Goal: Task Accomplishment & Management: Manage account settings

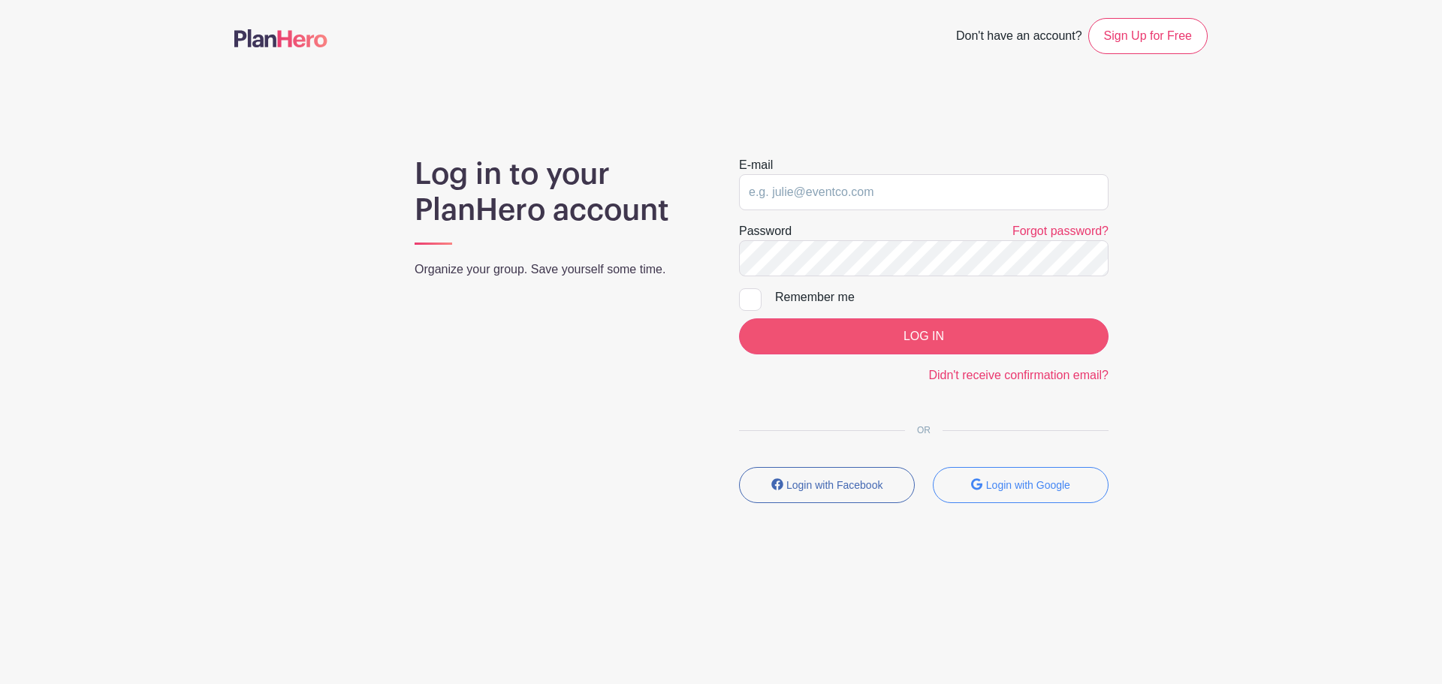
type input "[EMAIL_ADDRESS][DOMAIN_NAME]"
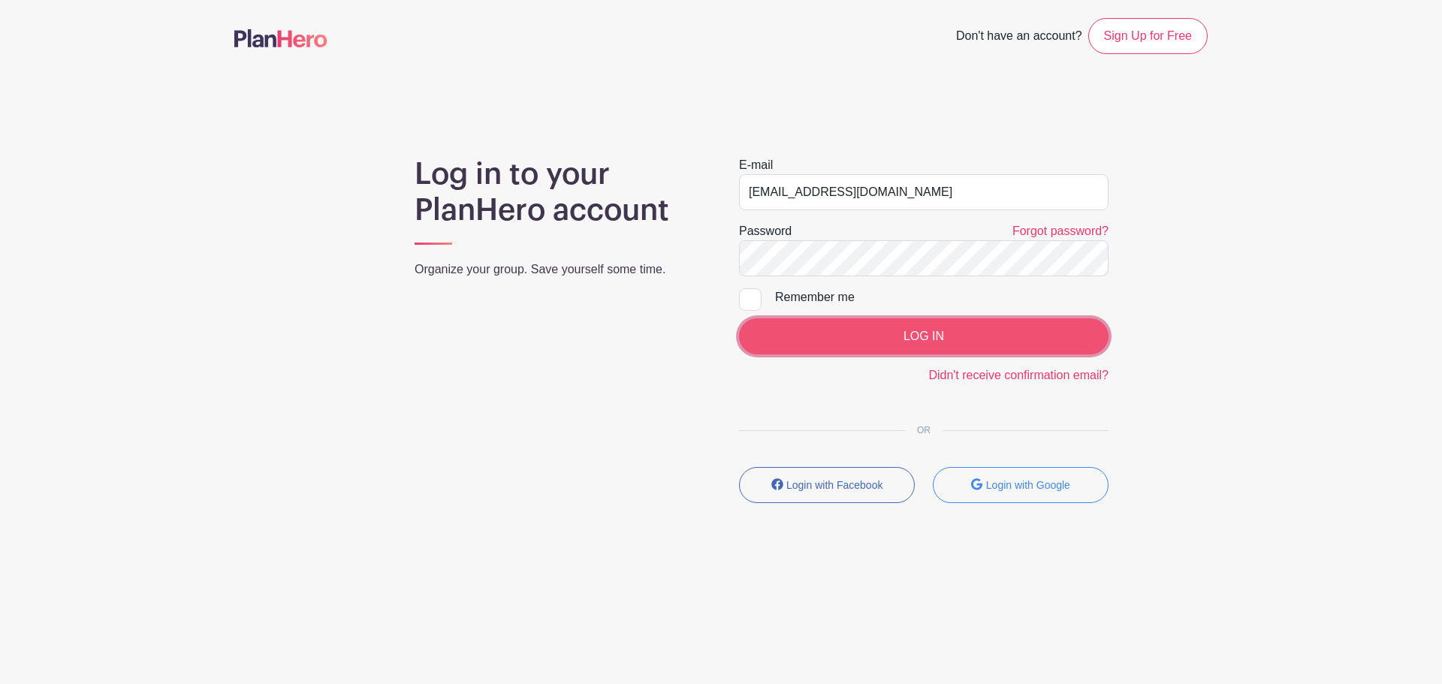
click at [906, 332] on input "LOG IN" at bounding box center [923, 336] width 369 height 36
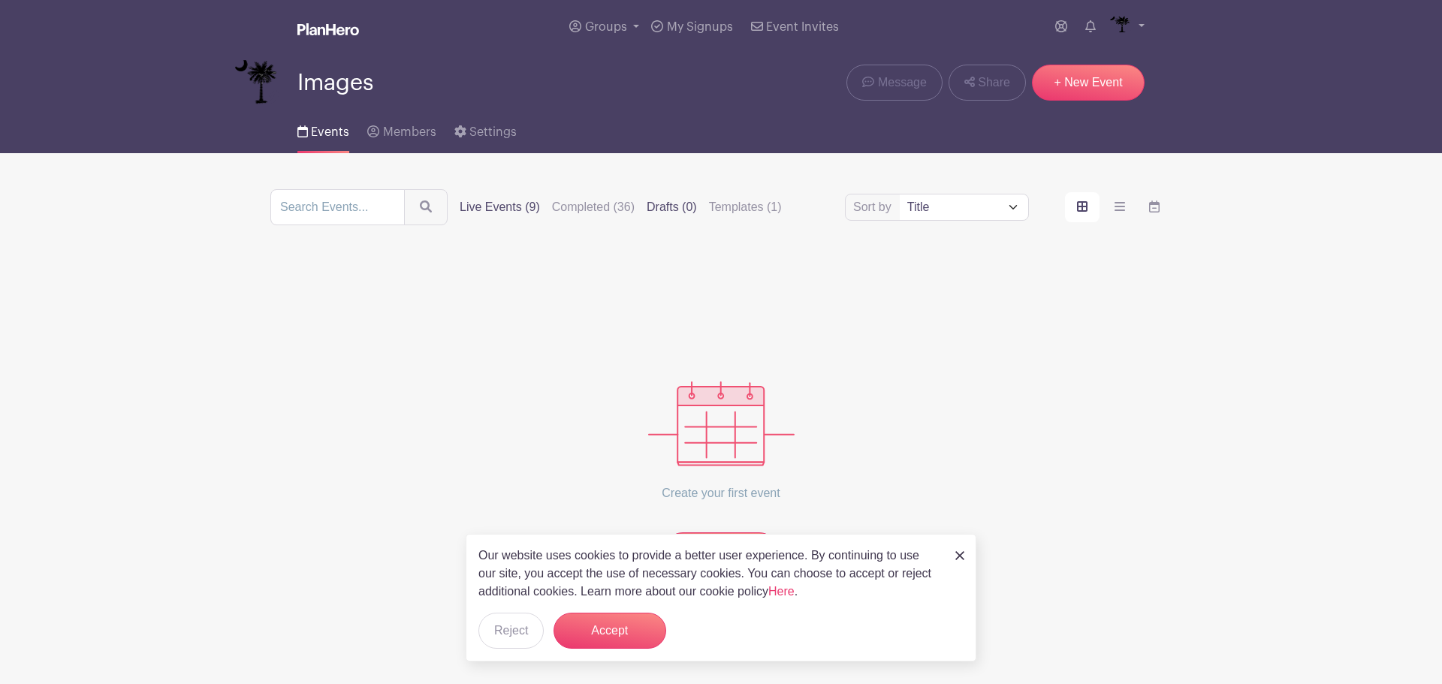
click at [478, 207] on label "Live Events (9)" at bounding box center [500, 207] width 80 height 18
click at [0, 0] on input "Live Events (9)" at bounding box center [0, 0] width 0 height 0
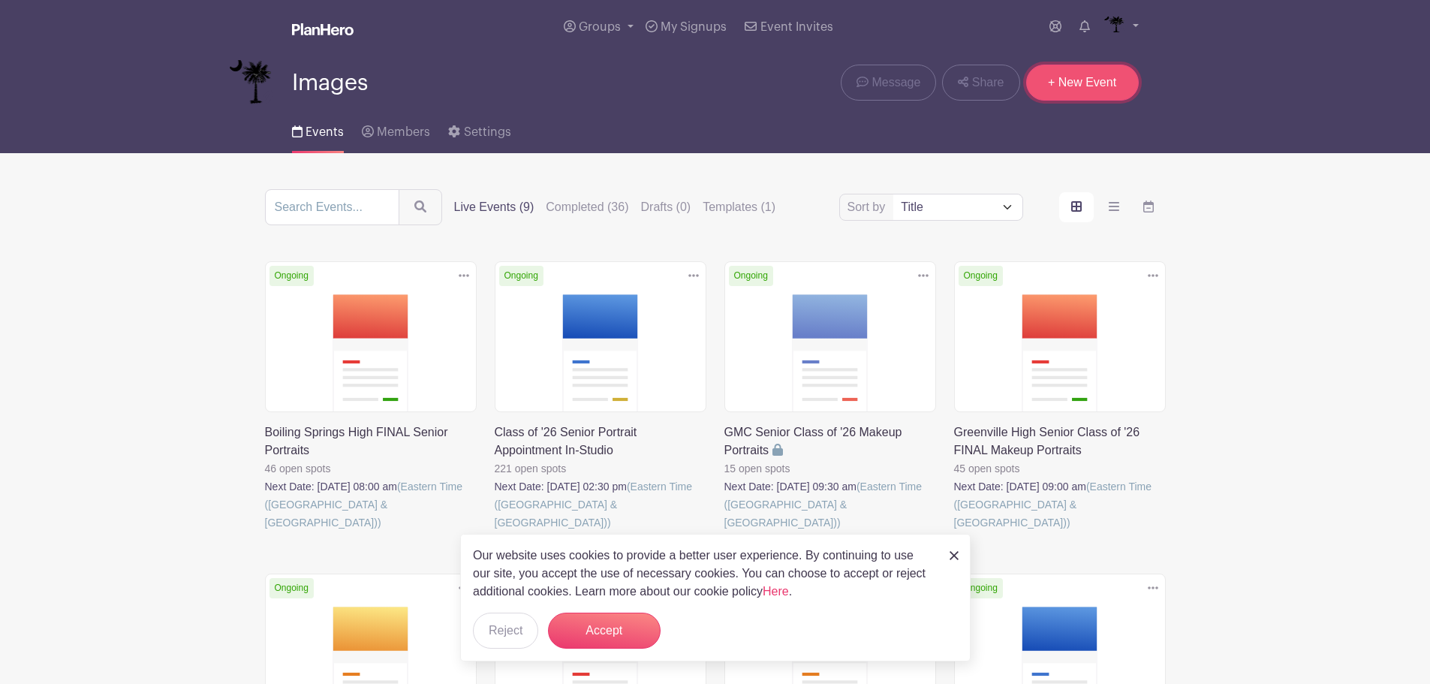
click at [1099, 90] on link "+ New Event" at bounding box center [1082, 83] width 113 height 36
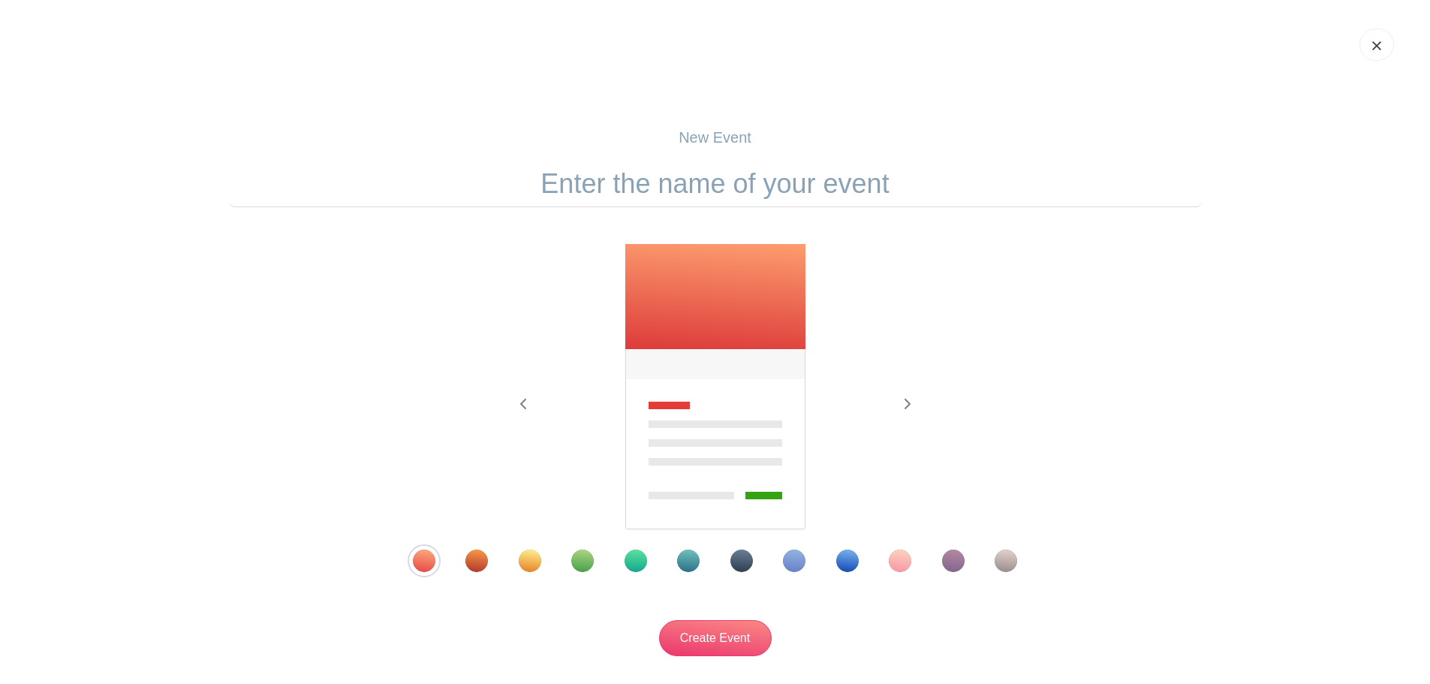
click at [706, 198] on input "text" at bounding box center [715, 184] width 973 height 47
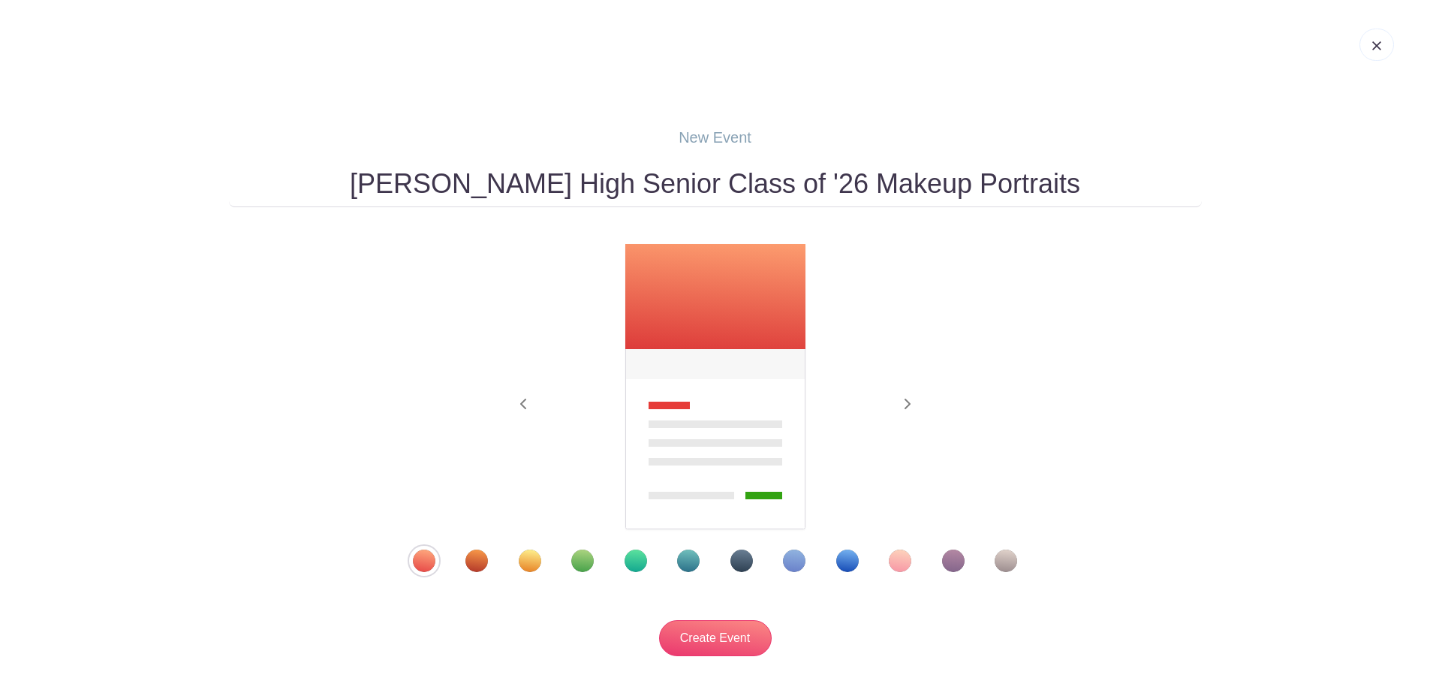
click at [809, 179] on input "[PERSON_NAME] High Senior Class of '26 Makeup Portraits" at bounding box center [715, 184] width 973 height 47
type input "[PERSON_NAME] High Senior Class of '26 FINAL Makeup Portraits"
click at [861, 565] on div at bounding box center [715, 561] width 681 height 23
click at [852, 560] on div "Template 9" at bounding box center [847, 561] width 23 height 23
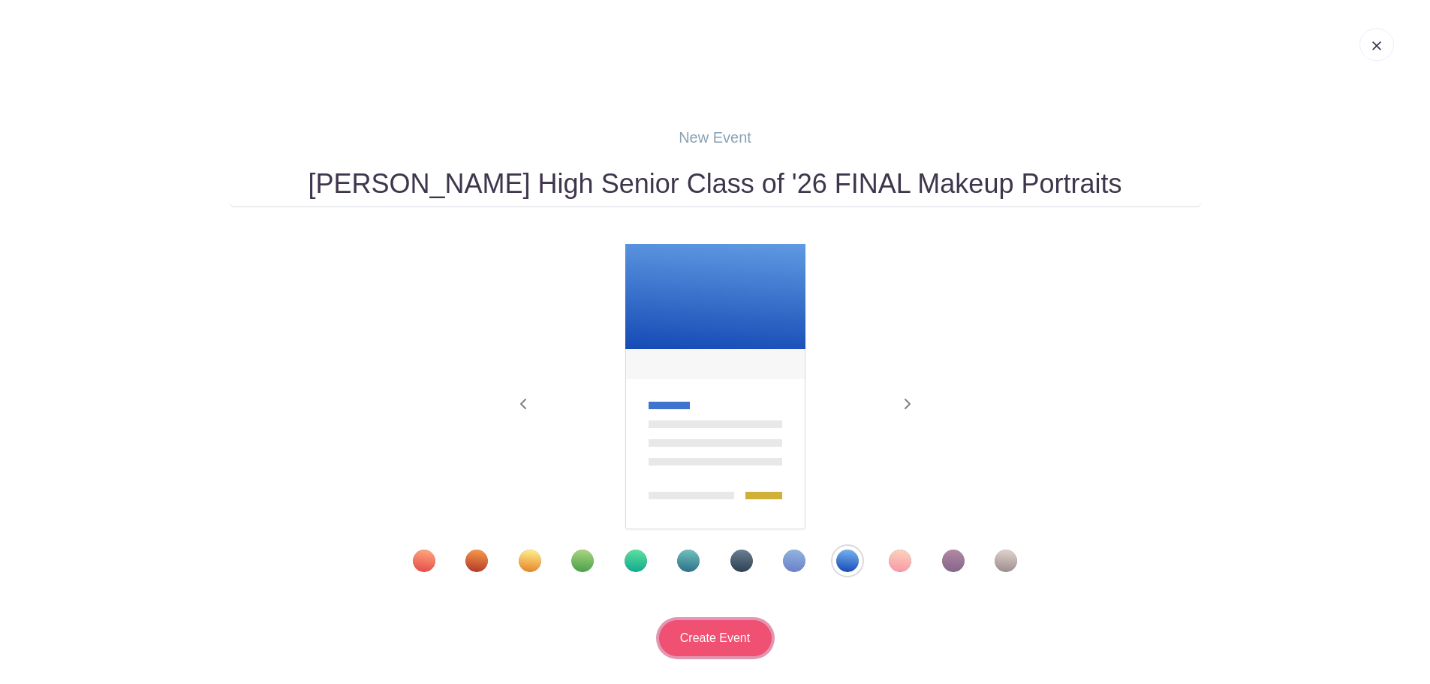
click at [705, 623] on input "Create Event" at bounding box center [715, 638] width 113 height 36
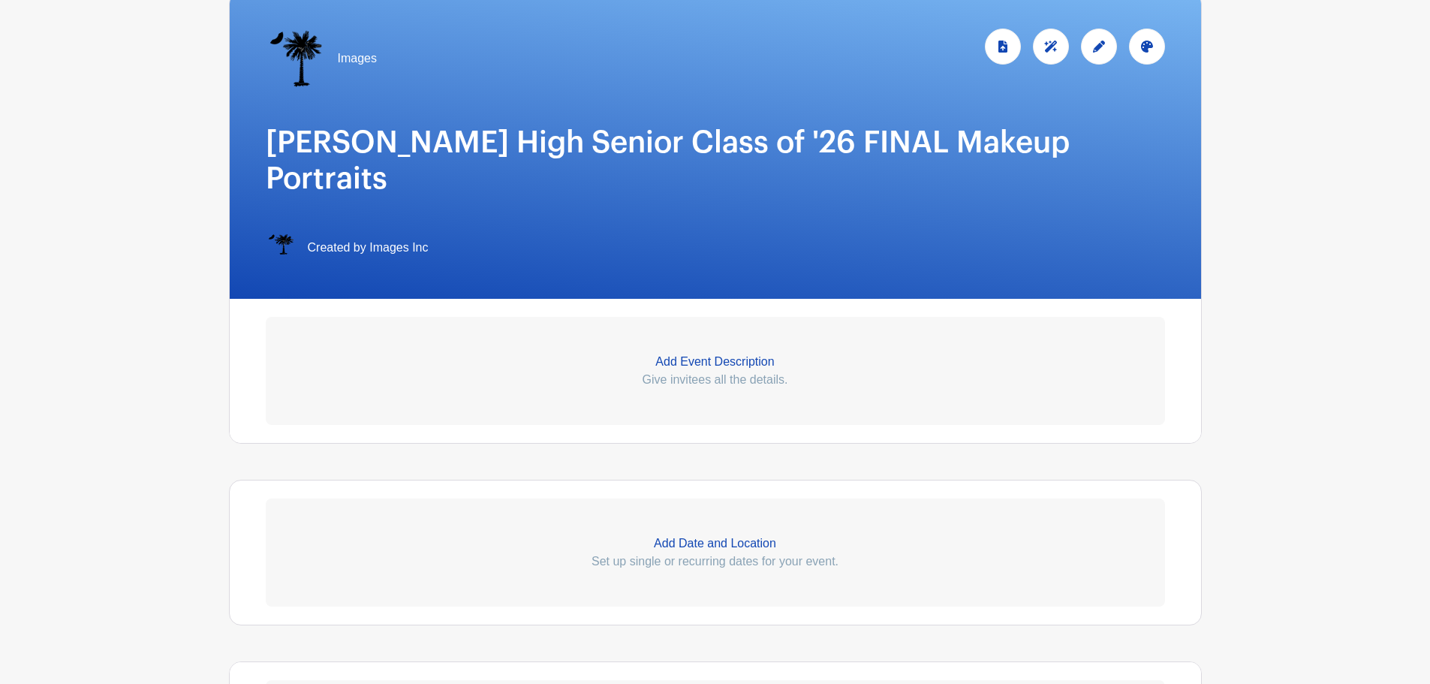
scroll to position [300, 0]
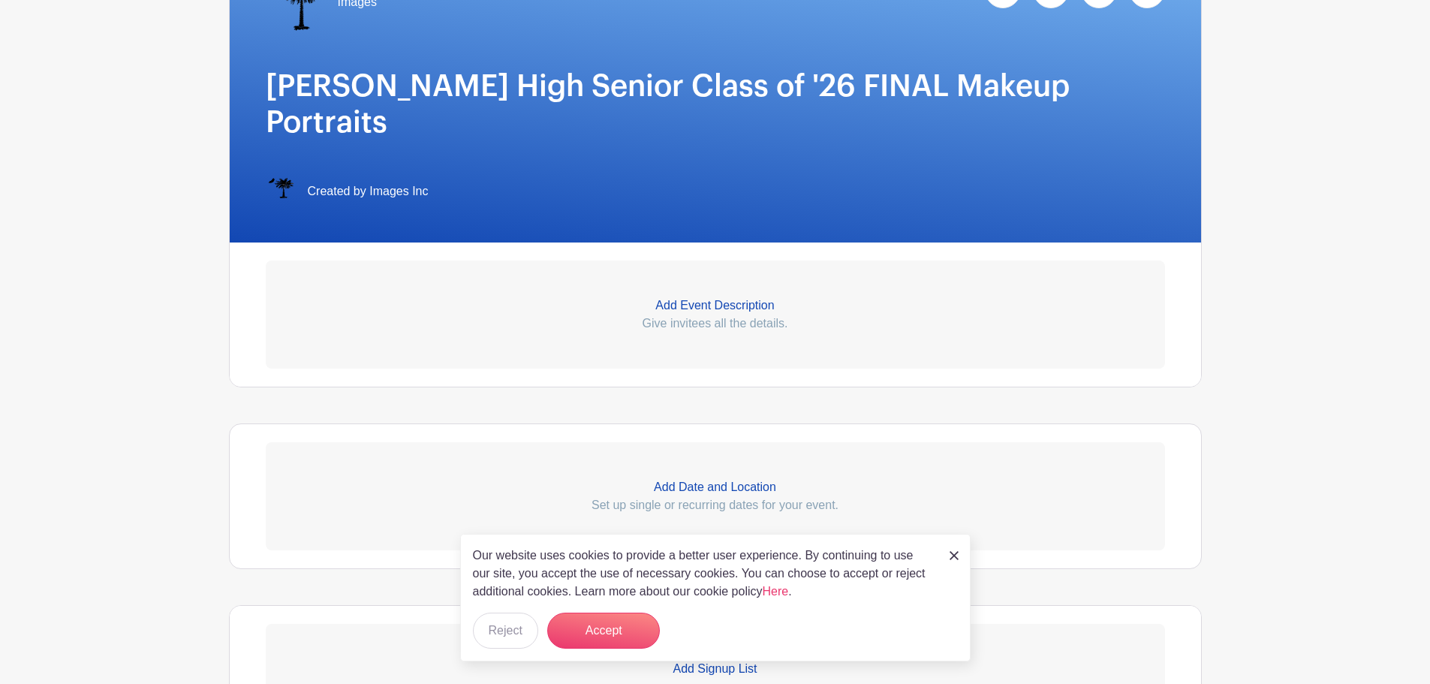
click at [669, 297] on p "Add Event Description" at bounding box center [716, 306] width 900 height 18
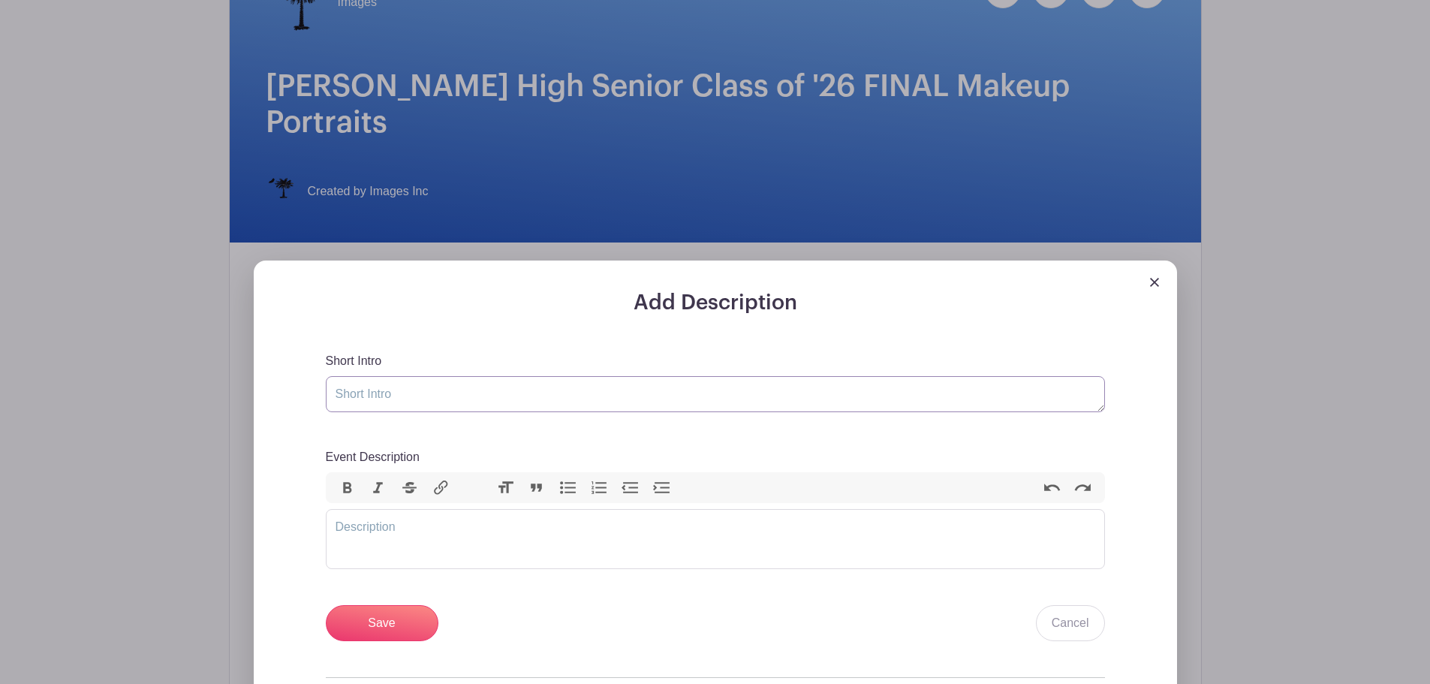
click at [474, 376] on textarea "Short Intro" at bounding box center [715, 394] width 779 height 36
click at [490, 376] on textarea "Congratulatio" at bounding box center [715, 394] width 779 height 36
paste textarea "ns Class of 2026!"
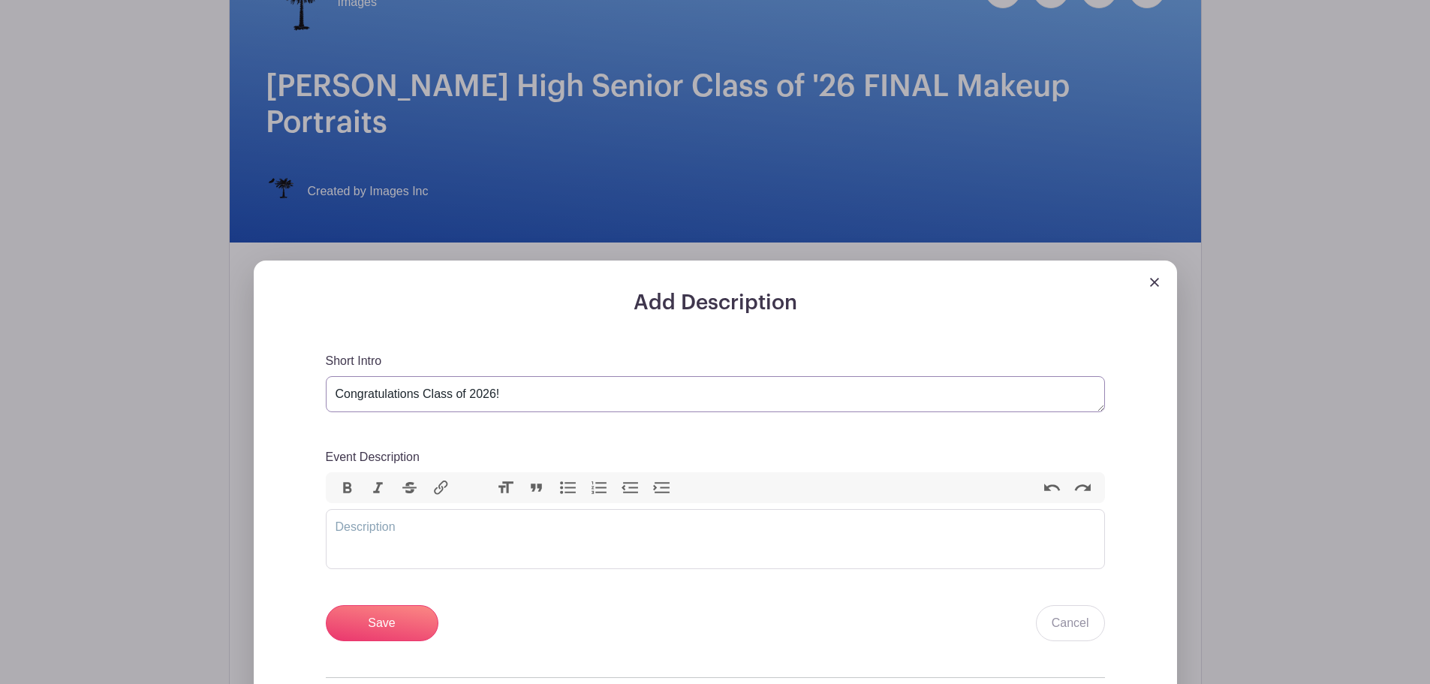
scroll to position [0, 0]
type textarea "Congratulations Class of 2026!"
click at [434, 509] on trix-editor "Event Description" at bounding box center [715, 539] width 779 height 60
paste trix-editor "<div>It is time to take your senior yearbook pictures! Please review the availa…"
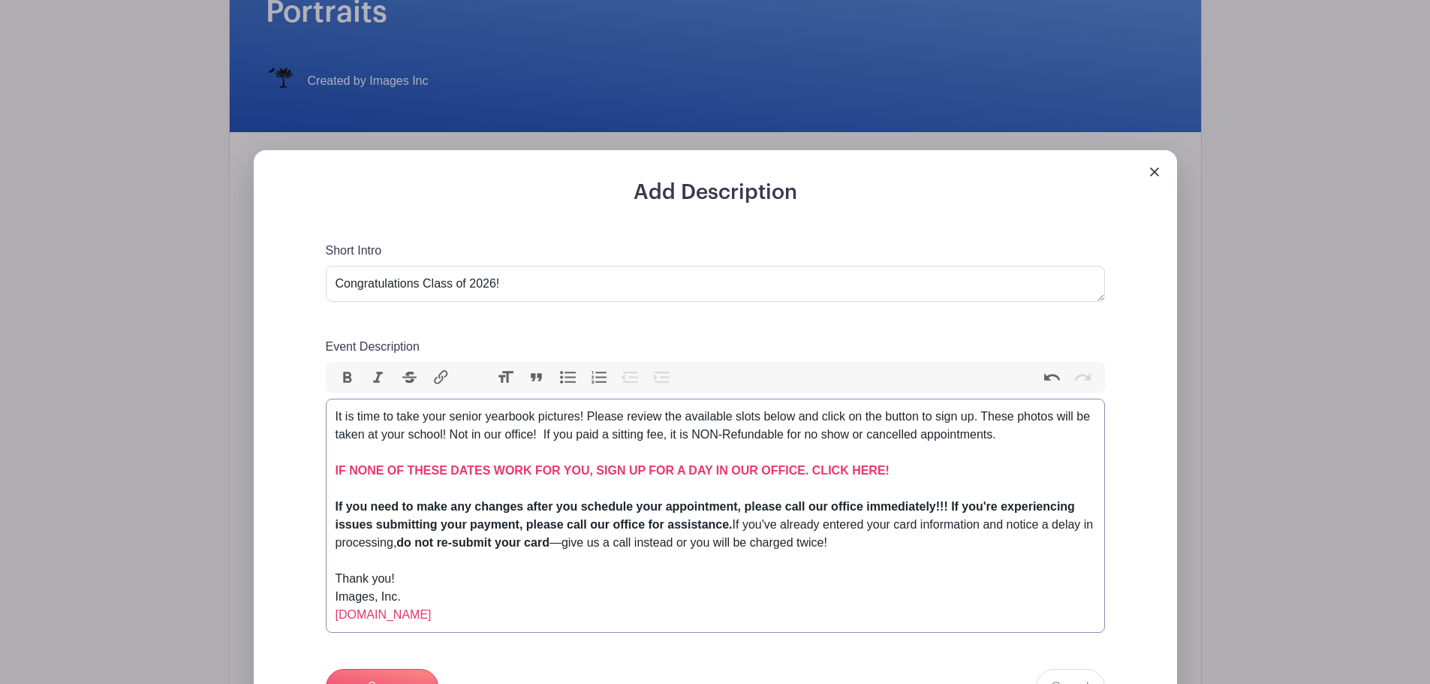
scroll to position [451, 0]
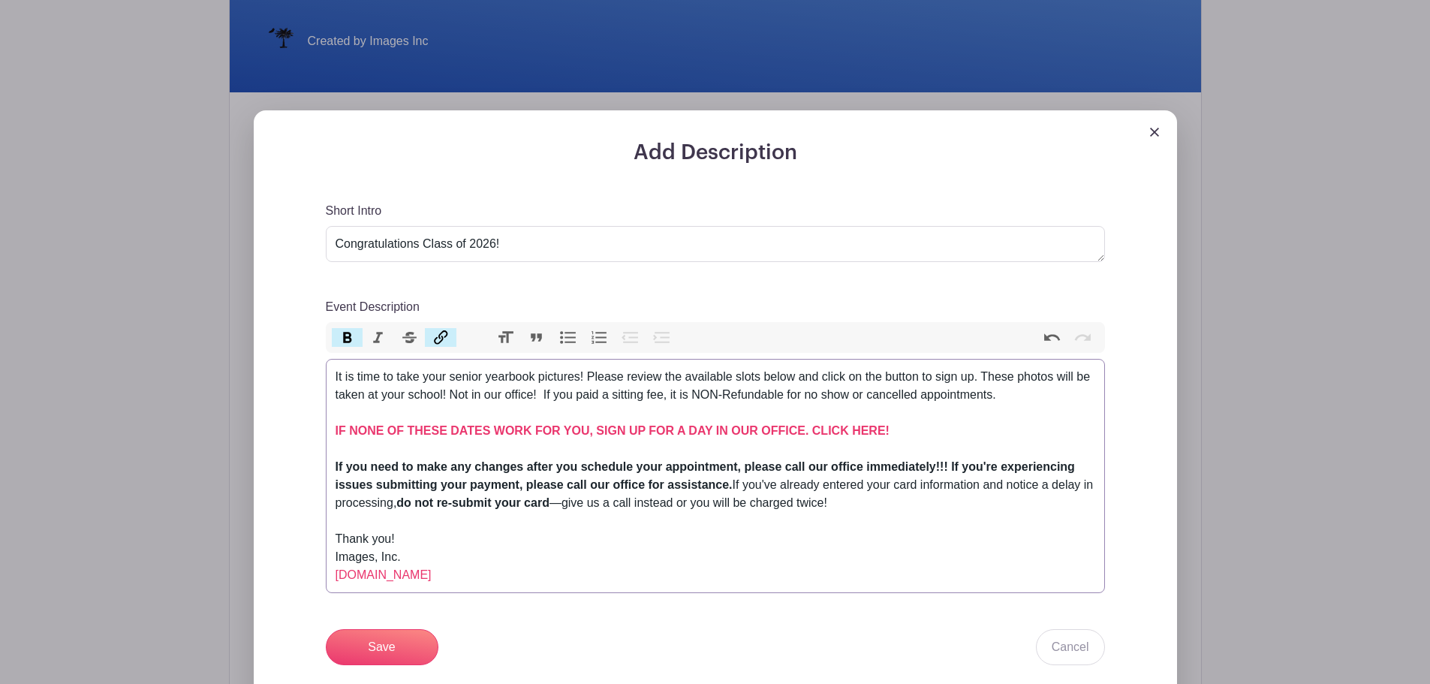
drag, startPoint x: 897, startPoint y: 390, endPoint x: 331, endPoint y: 390, distance: 566.2
click at [331, 390] on trix-editor "It is time to take your senior yearbook pictures! Please review the available s…" at bounding box center [715, 476] width 779 height 234
drag, startPoint x: 490, startPoint y: 396, endPoint x: 650, endPoint y: 396, distance: 159.2
click at [491, 424] on strong "IF NONE OF THESE DATES WORK FOR YOU, SIGN UP FOR A DAY IN OUR OFFICE. CLICK HER…" at bounding box center [613, 430] width 554 height 13
click at [809, 424] on strong "IF NONE OF THESE DATES WORK FOR YOU, SIGN UP FOR A DAY IN OUR OFFICE. CLICK HER…" at bounding box center [613, 430] width 554 height 13
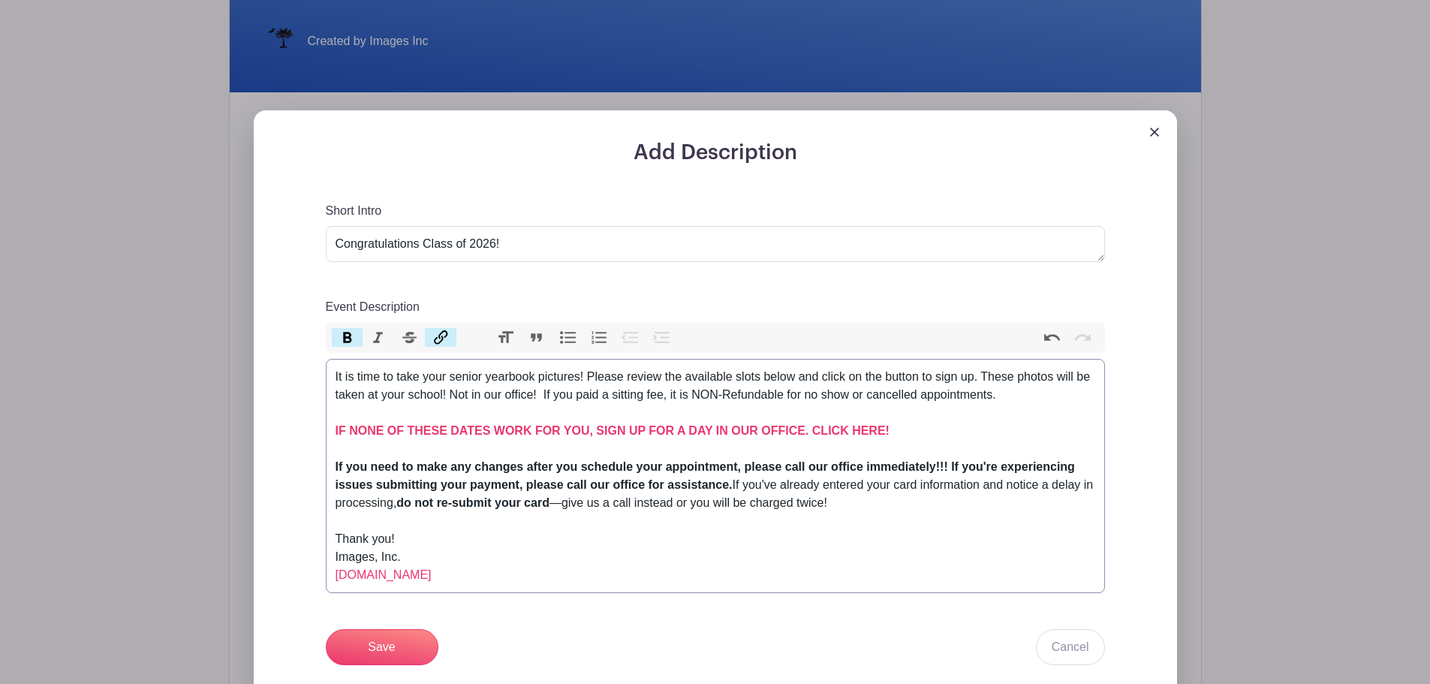
drag, startPoint x: 853, startPoint y: 392, endPoint x: 333, endPoint y: 397, distance: 519.6
click at [333, 397] on trix-editor "It is time to take your senior yearbook pictures! Please review the available s…" at bounding box center [715, 476] width 779 height 234
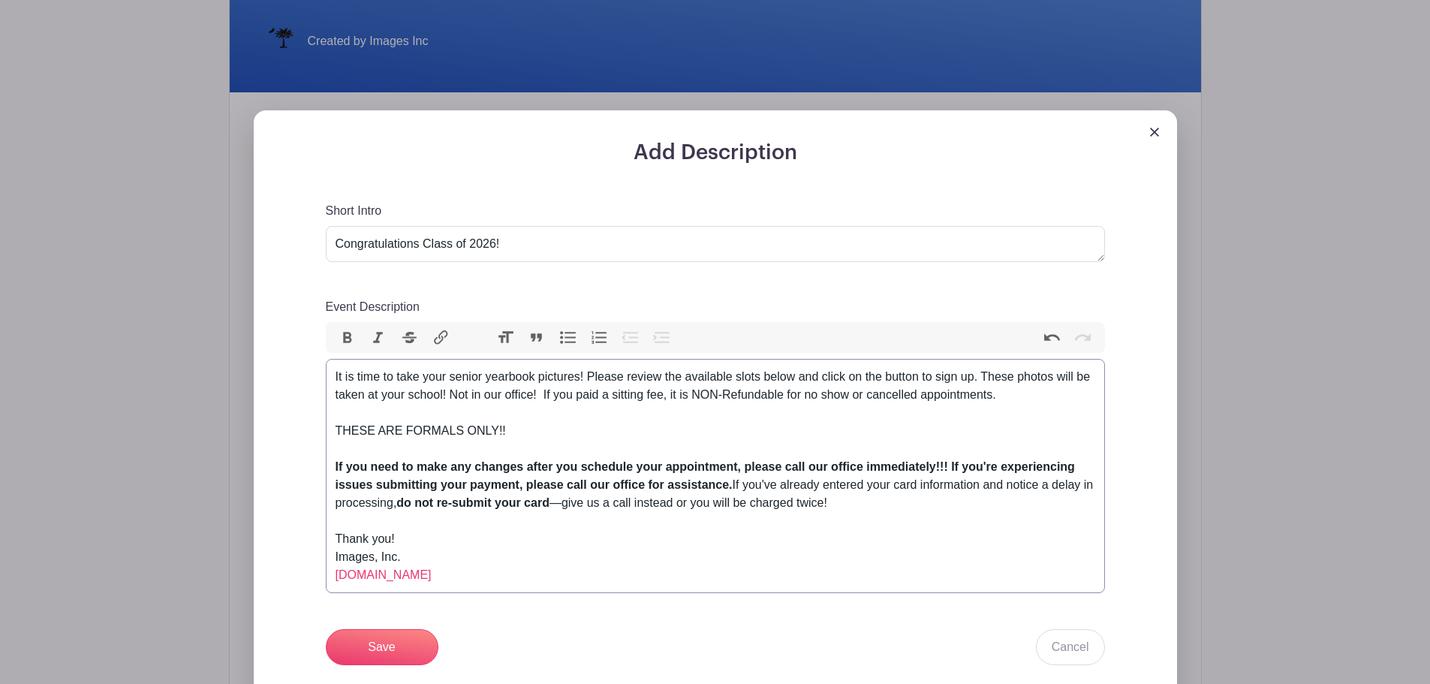
click at [337, 395] on div "It is time to take your senior yearbook pictures! Please review the available s…" at bounding box center [716, 413] width 760 height 90
type trix-editor "<div>It is time to take your senior yearbook pictures! Please review the availa…"
drag, startPoint x: 531, startPoint y: 396, endPoint x: 329, endPoint y: 389, distance: 202.1
click at [329, 389] on trix-editor "It is time to take your senior yearbook pictures! Please review the available s…" at bounding box center [715, 476] width 779 height 234
click at [348, 328] on button "Bold" at bounding box center [348, 338] width 32 height 20
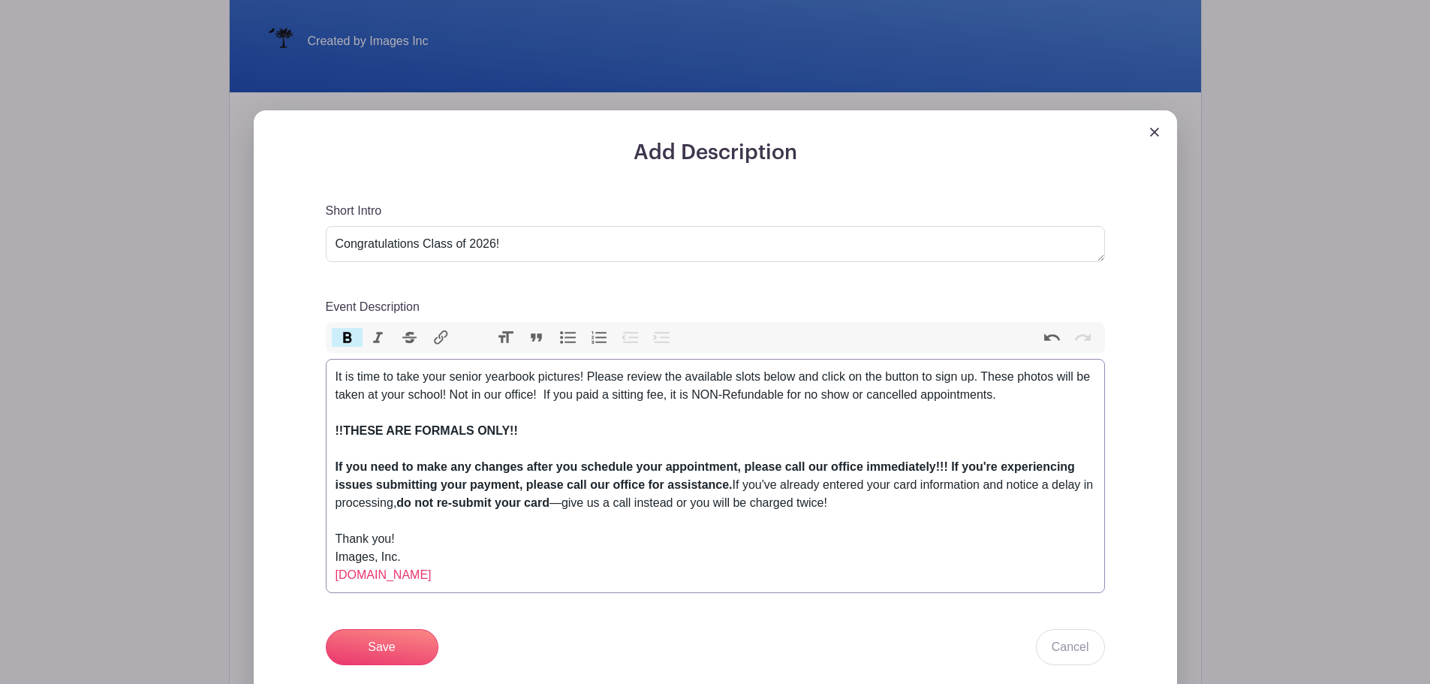
click at [684, 512] on div "Event Description" at bounding box center [716, 521] width 760 height 18
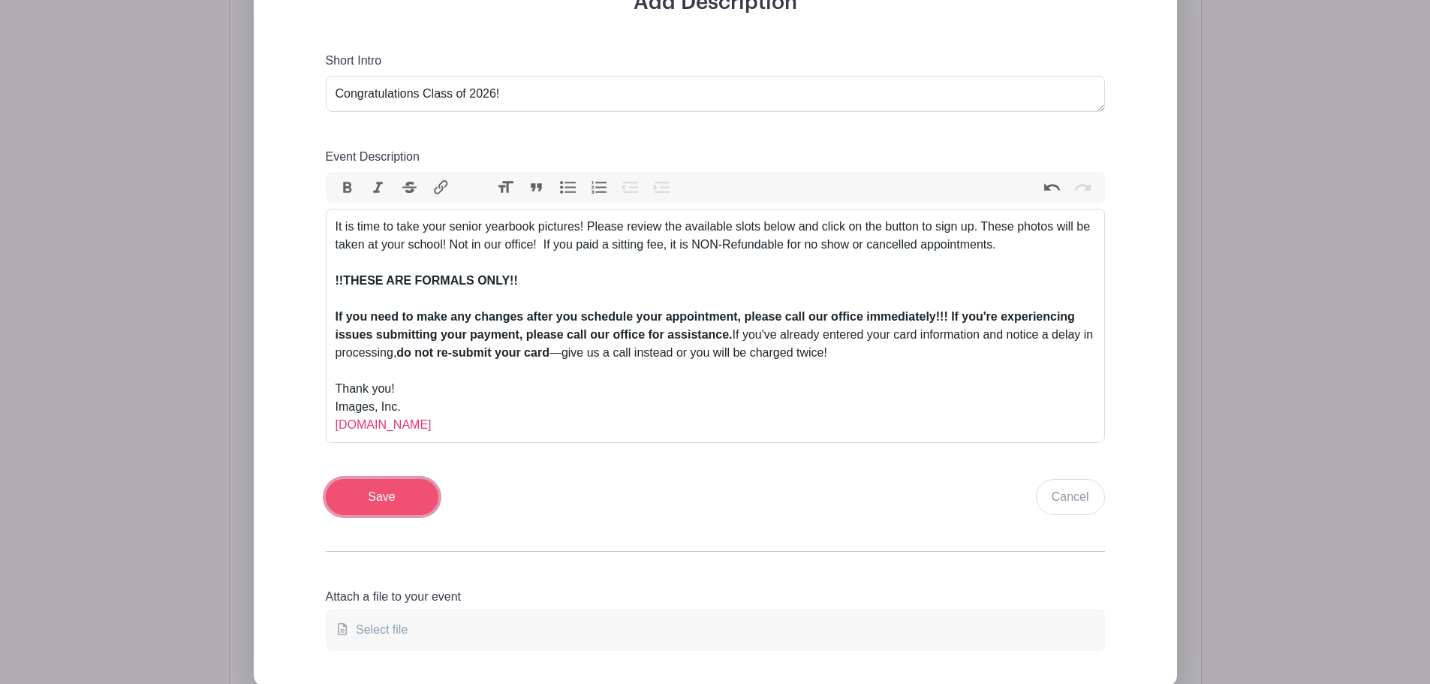
click at [393, 479] on input "Save" at bounding box center [382, 497] width 113 height 36
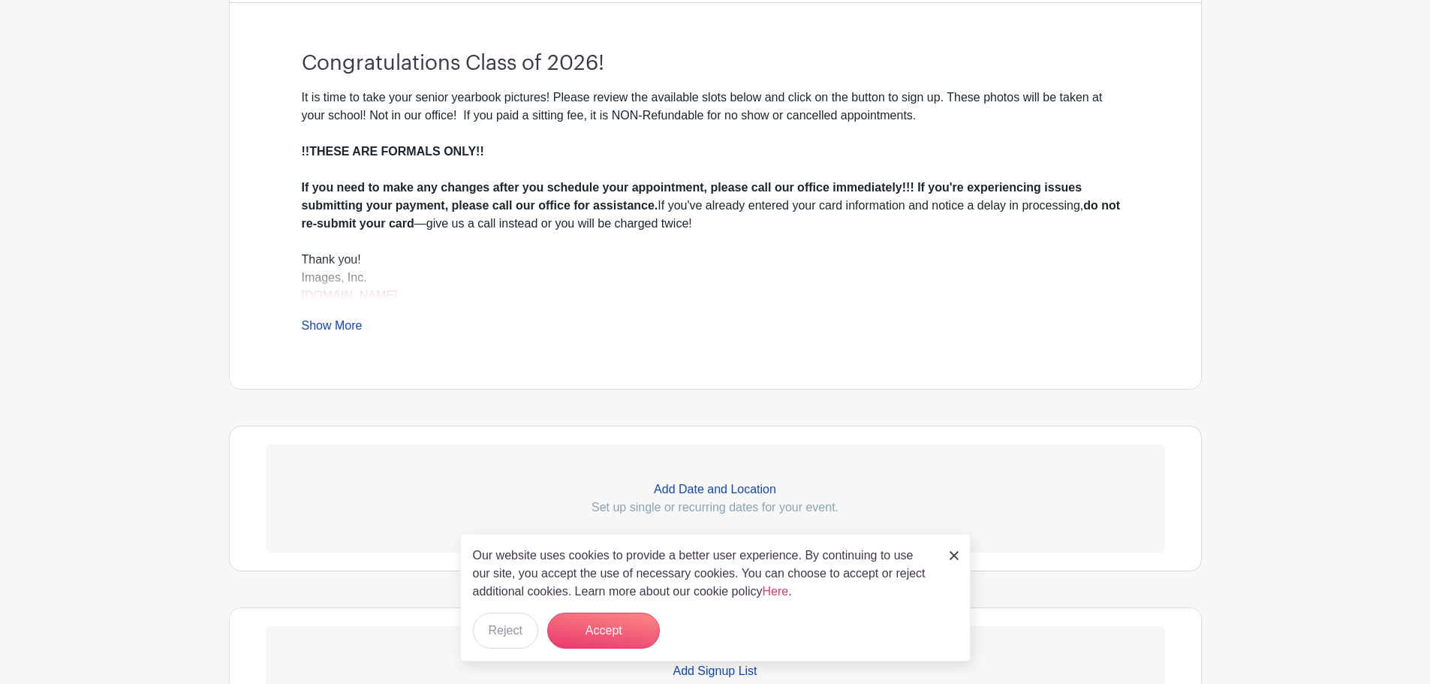
click at [822, 481] on p "Add Date and Location" at bounding box center [716, 490] width 900 height 18
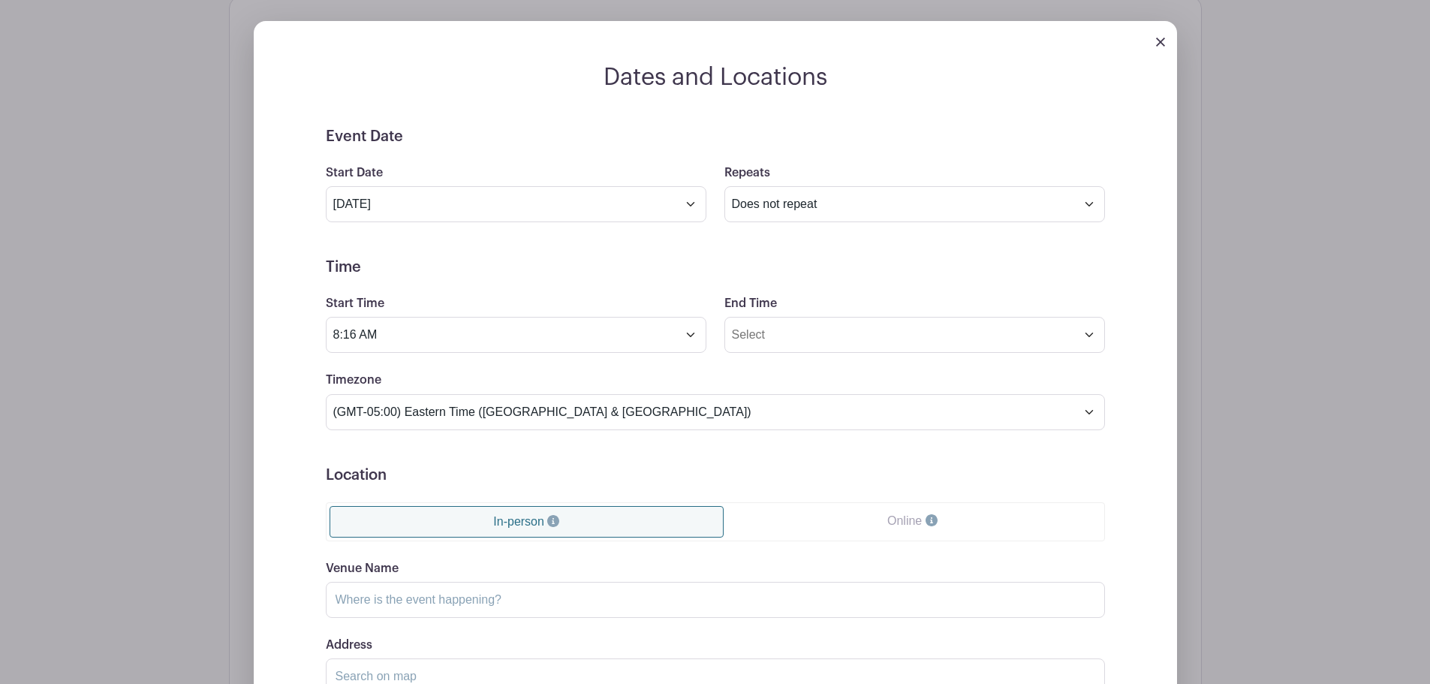
scroll to position [1171, 0]
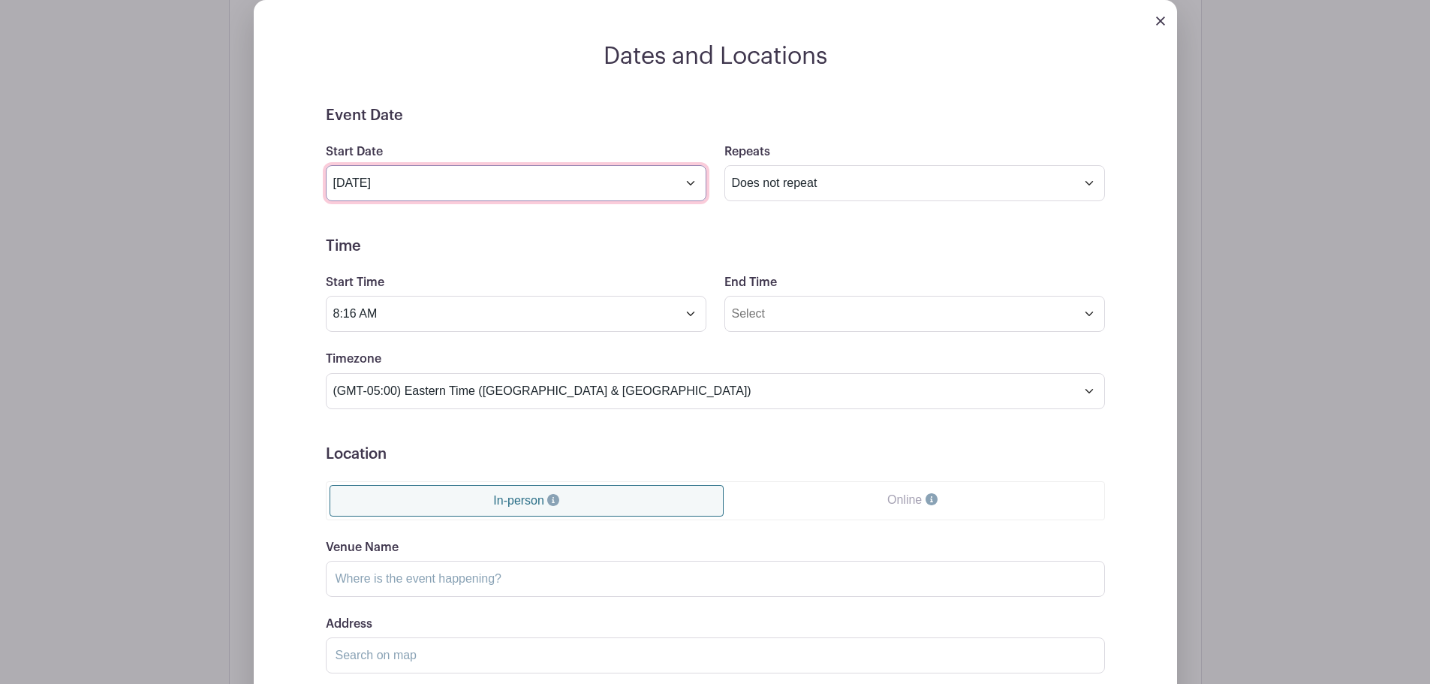
click at [440, 165] on input "[DATE]" at bounding box center [516, 183] width 381 height 36
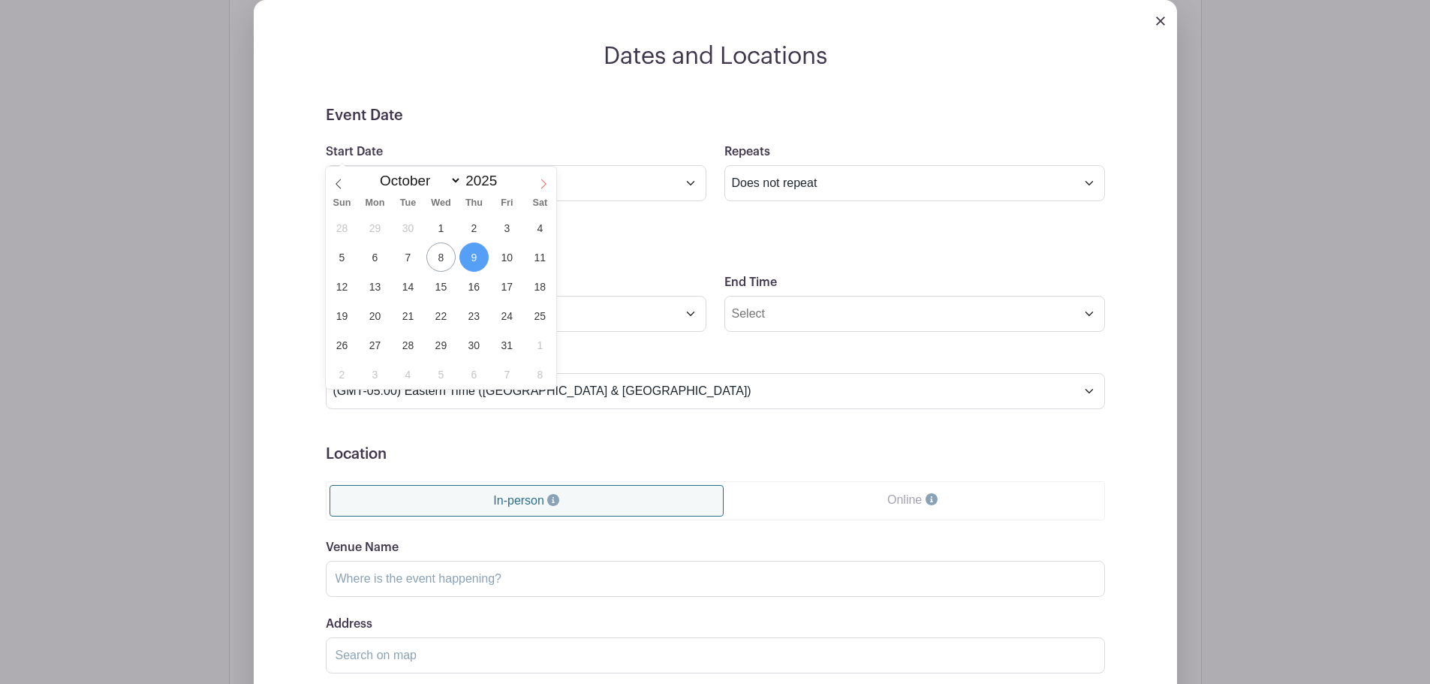
click at [543, 185] on icon at bounding box center [543, 184] width 11 height 11
select select "10"
click at [504, 261] on span "7" at bounding box center [507, 257] width 29 height 29
type input "[DATE]"
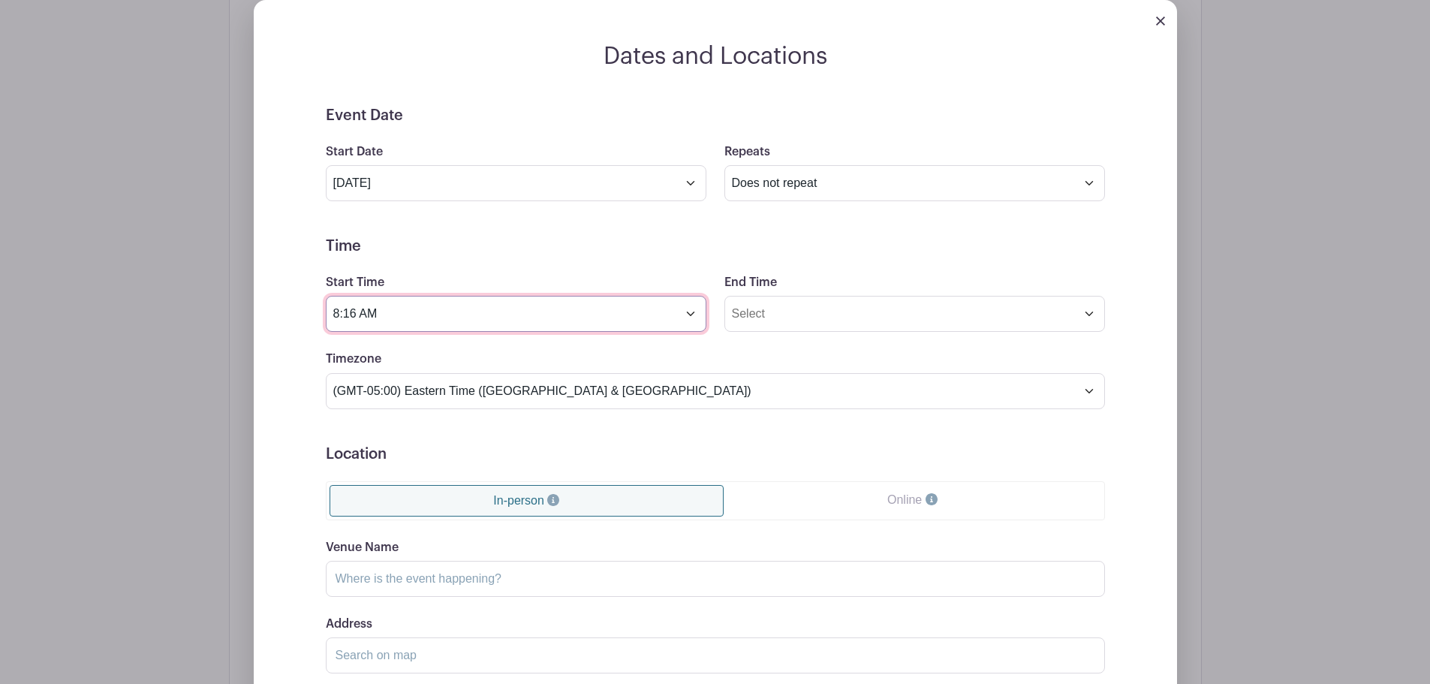
click at [444, 296] on input "8:16 AM" at bounding box center [516, 314] width 381 height 36
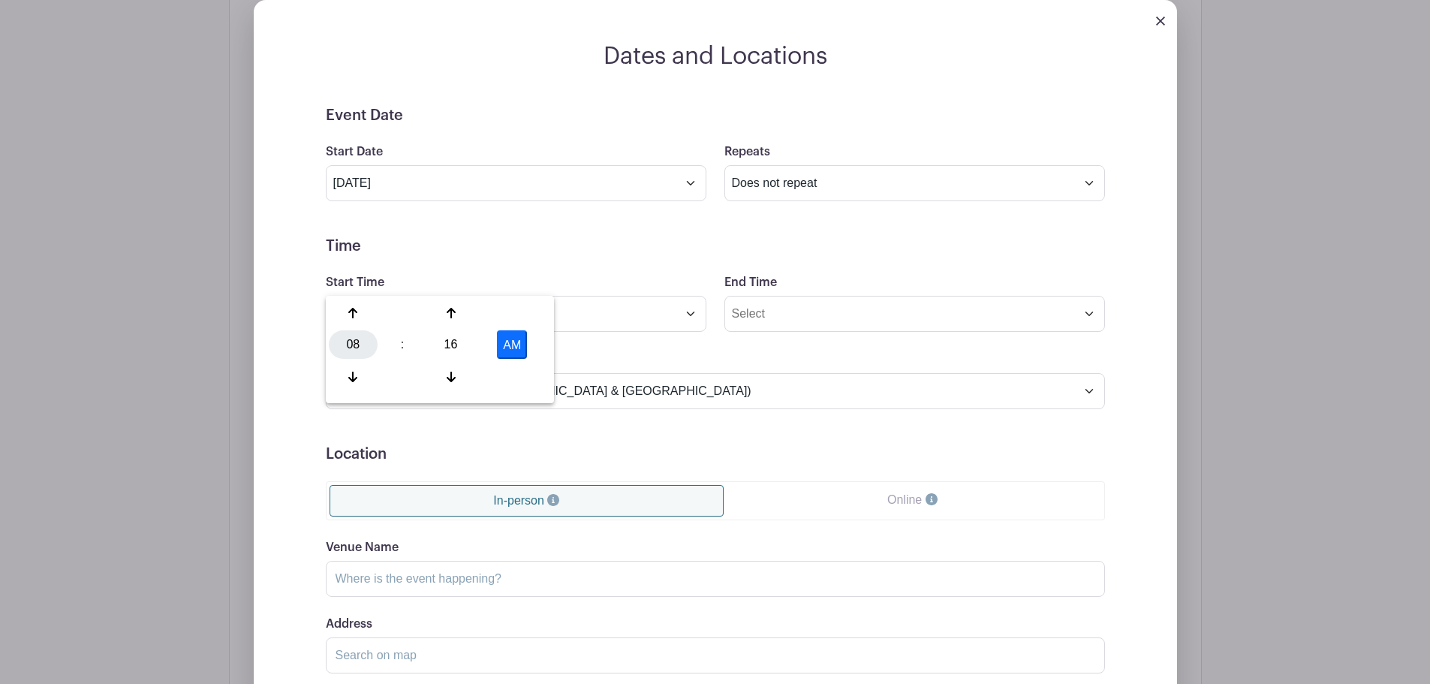
click at [363, 342] on div "08" at bounding box center [353, 344] width 49 height 29
click at [417, 366] on div "09" at bounding box center [409, 377] width 50 height 29
click at [442, 353] on div "16" at bounding box center [451, 344] width 49 height 29
click at [361, 315] on div "00" at bounding box center [354, 313] width 50 height 29
type input "9:00 AM"
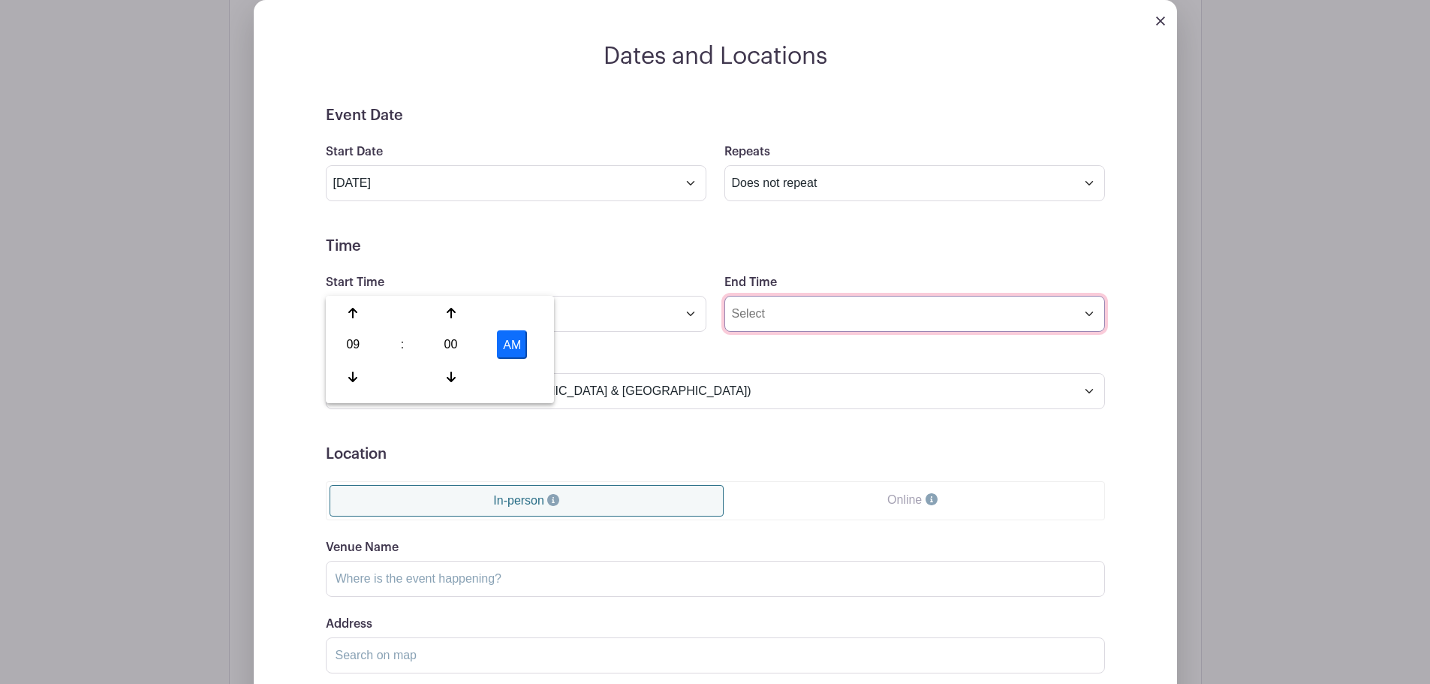
click at [773, 296] on input "End Time" at bounding box center [915, 314] width 381 height 36
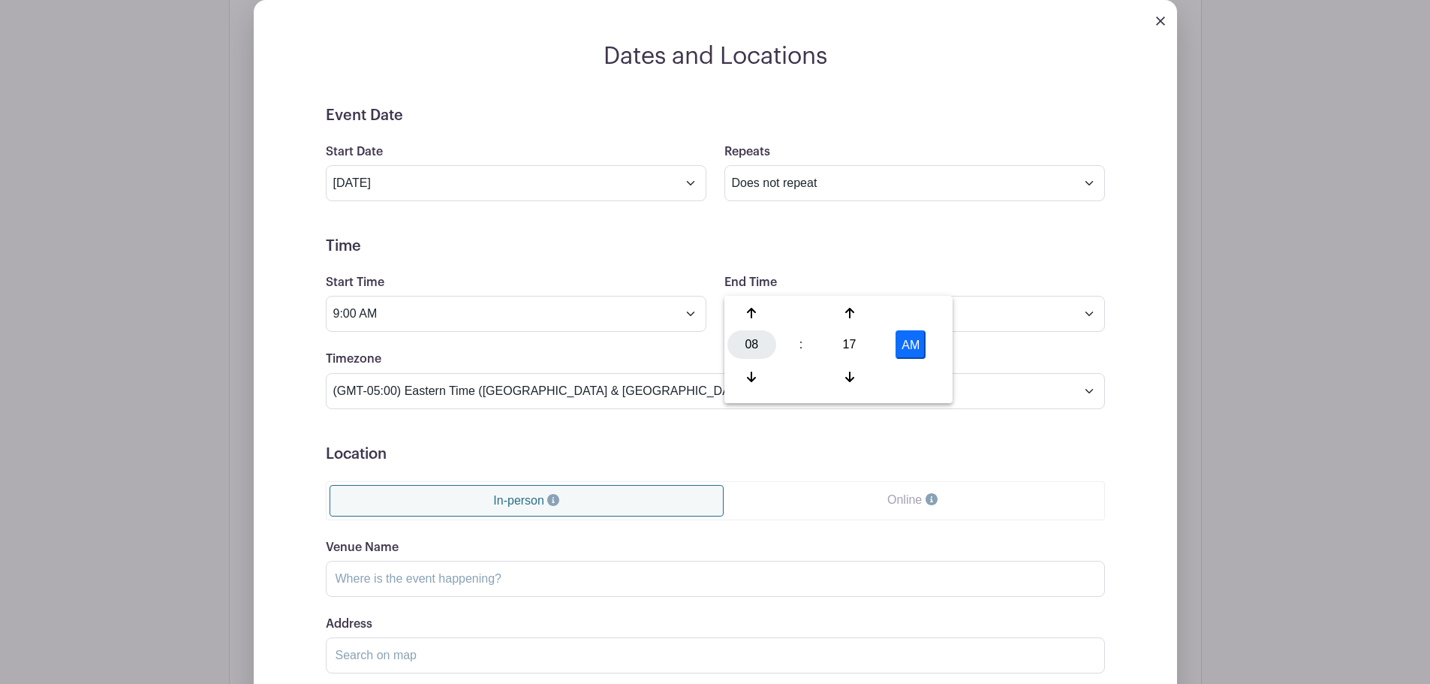
click at [745, 352] on div "08" at bounding box center [752, 344] width 49 height 29
click at [929, 313] on div "03" at bounding box center [919, 313] width 50 height 29
click at [844, 340] on div "17" at bounding box center [849, 344] width 49 height 29
click at [765, 315] on div "00" at bounding box center [753, 313] width 50 height 29
click at [918, 340] on button "AM" at bounding box center [911, 344] width 30 height 29
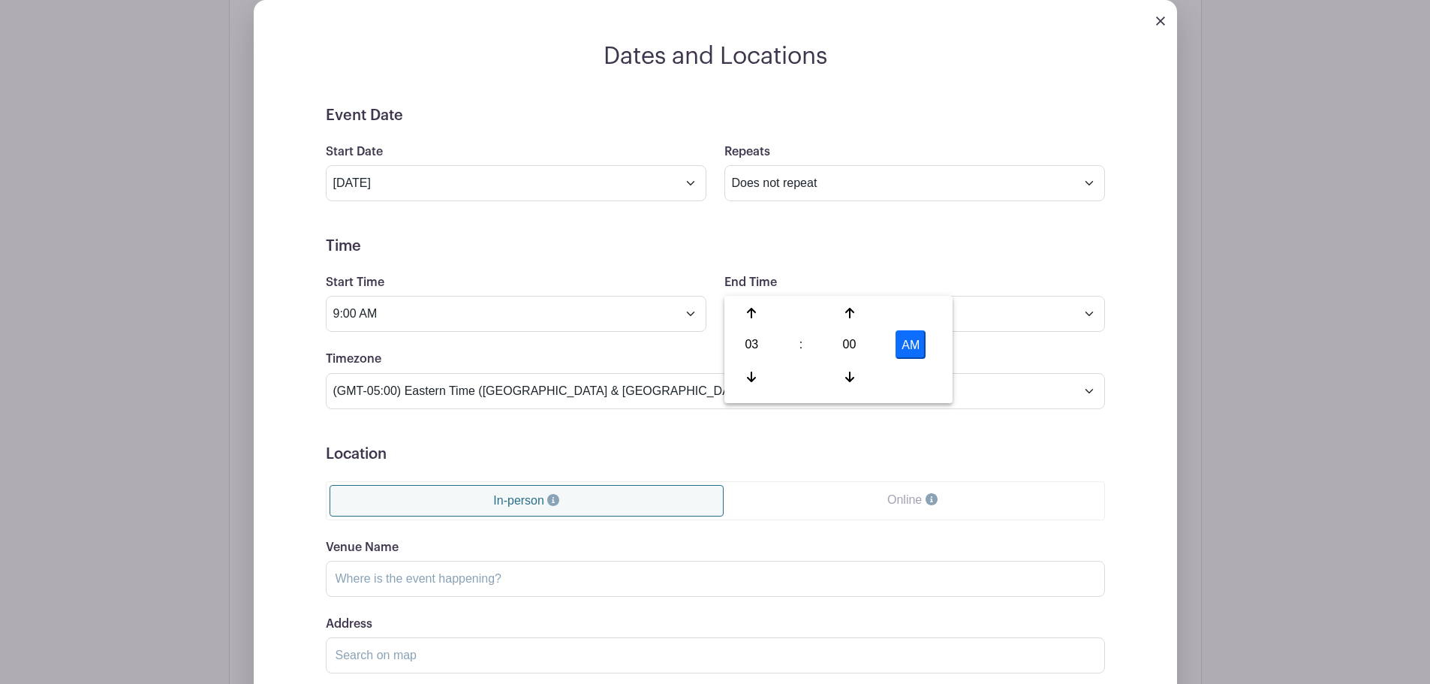
type input "3:00 PM"
click at [1018, 311] on form "Event Date Start Date [DATE] Repeats Does not repeat Daily Weekly Monthly on da…" at bounding box center [715, 445] width 779 height 676
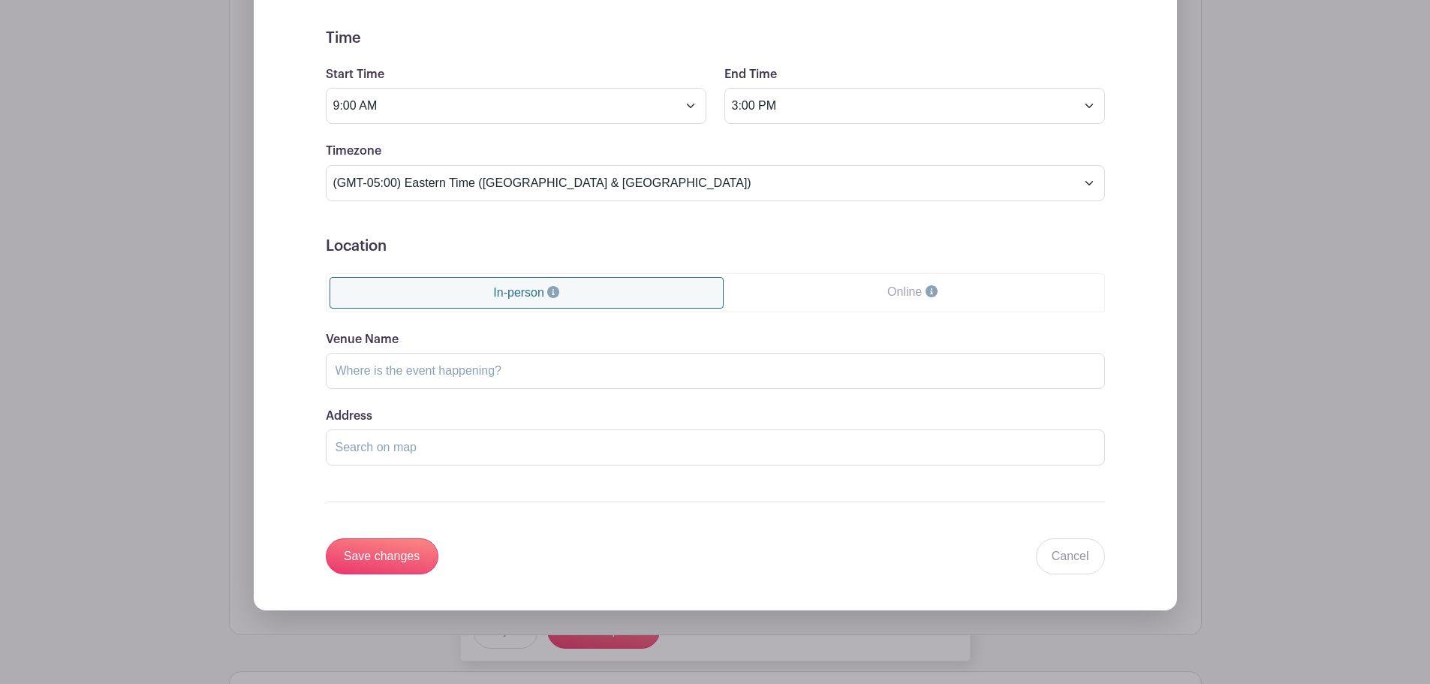
scroll to position [1397, 0]
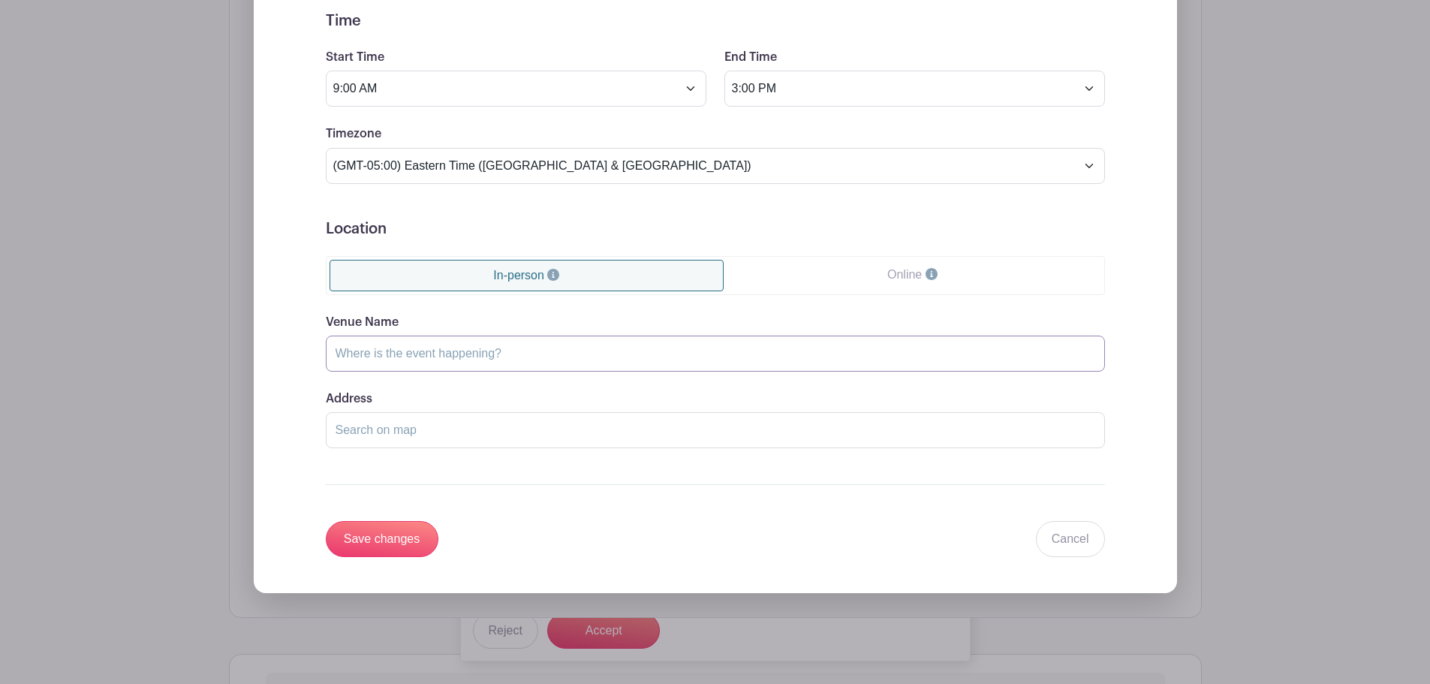
click at [479, 336] on input "Venue Name" at bounding box center [715, 354] width 779 height 36
type input "Images"
click at [439, 336] on input "Images" at bounding box center [715, 354] width 779 height 36
click at [440, 336] on input "Images" at bounding box center [715, 354] width 779 height 36
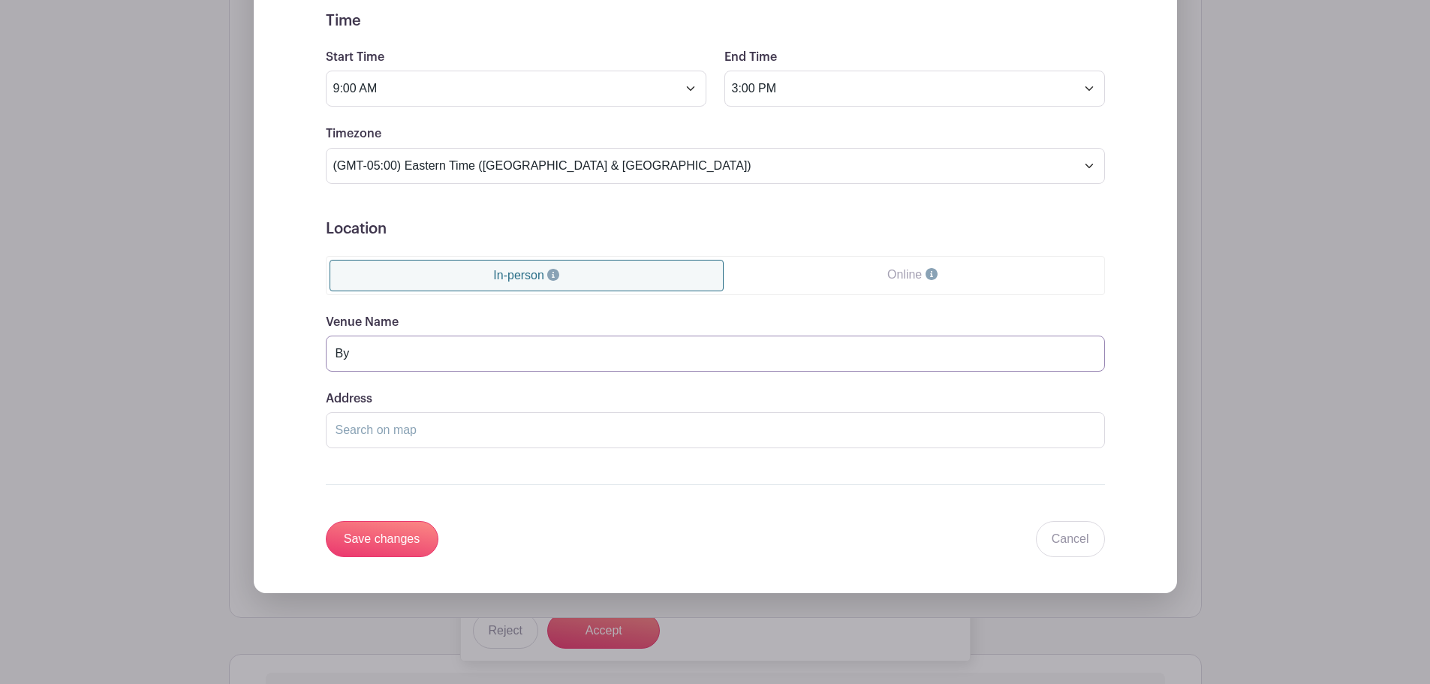
type input "[PERSON_NAME][GEOGRAPHIC_DATA]"
click at [382, 412] on input "Address" at bounding box center [715, 430] width 779 height 36
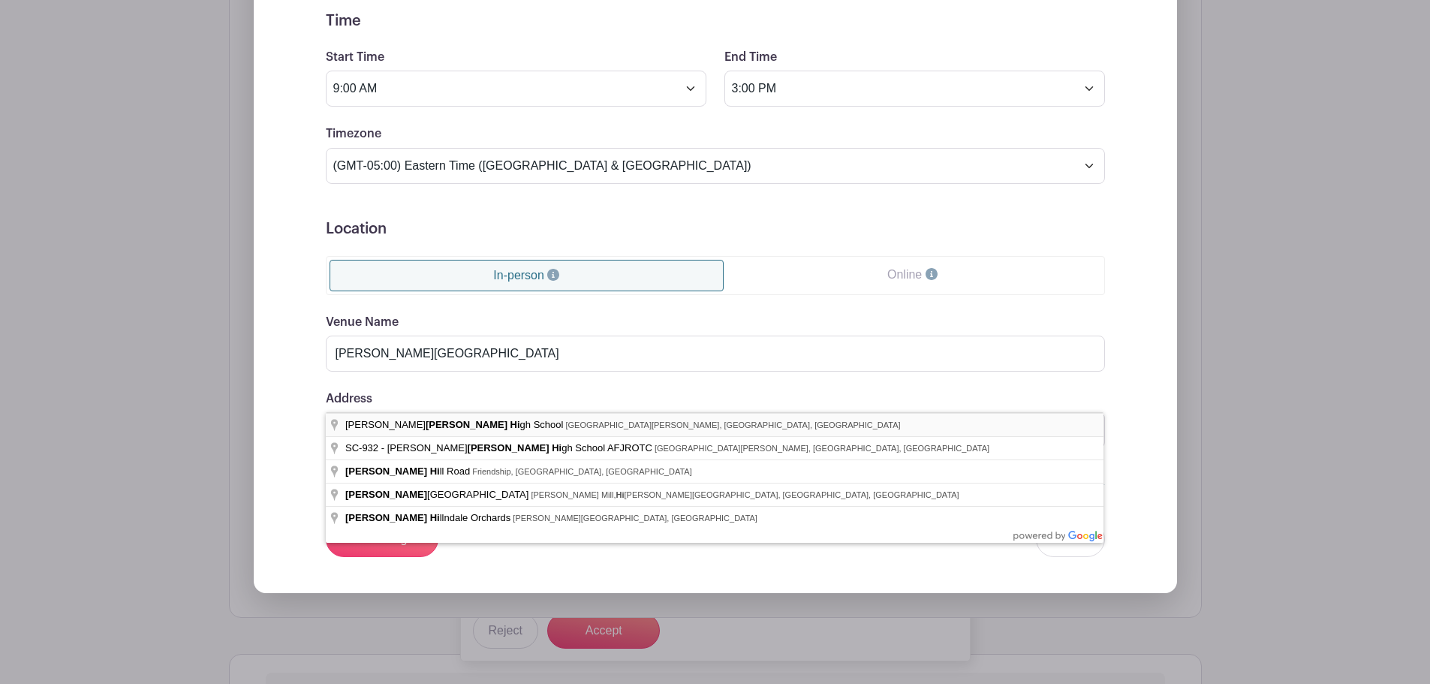
type input "[PERSON_NAME][GEOGRAPHIC_DATA], [GEOGRAPHIC_DATA][PERSON_NAME], [GEOGRAPHIC_DAT…"
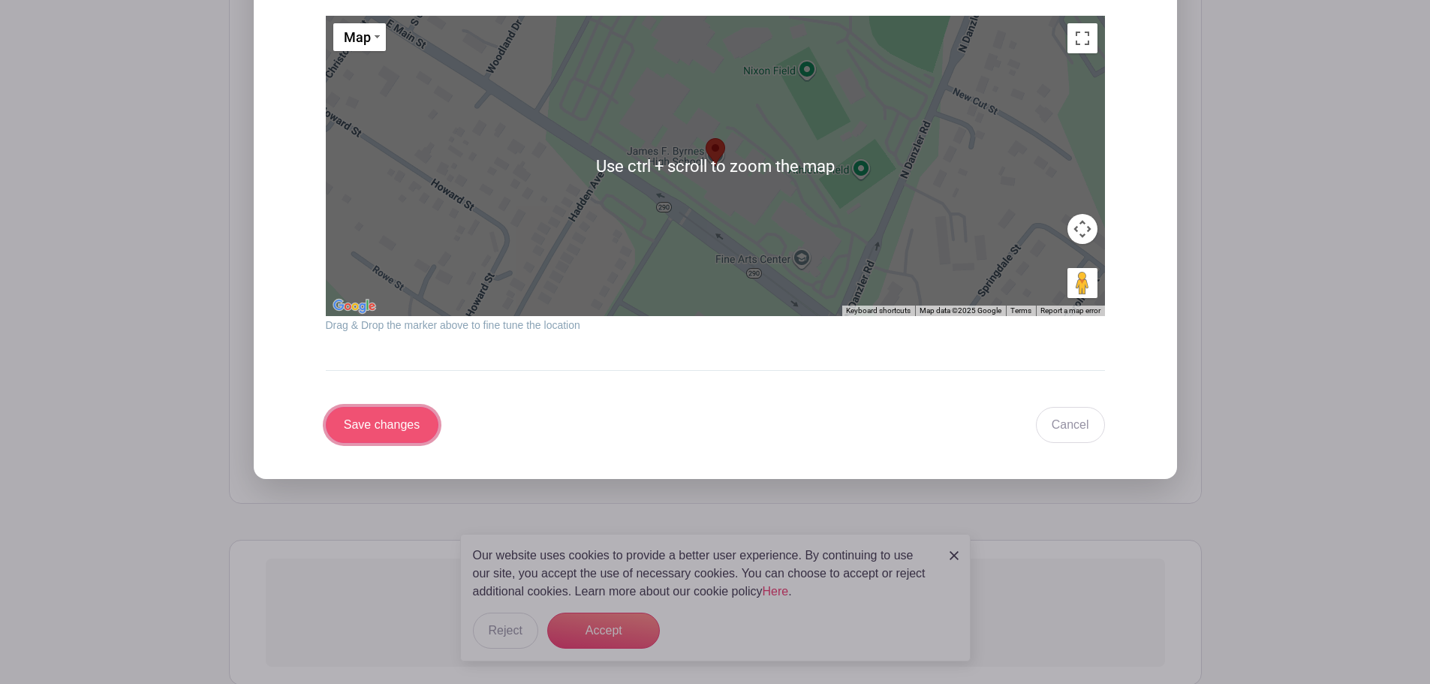
click at [391, 407] on input "Save changes" at bounding box center [382, 425] width 113 height 36
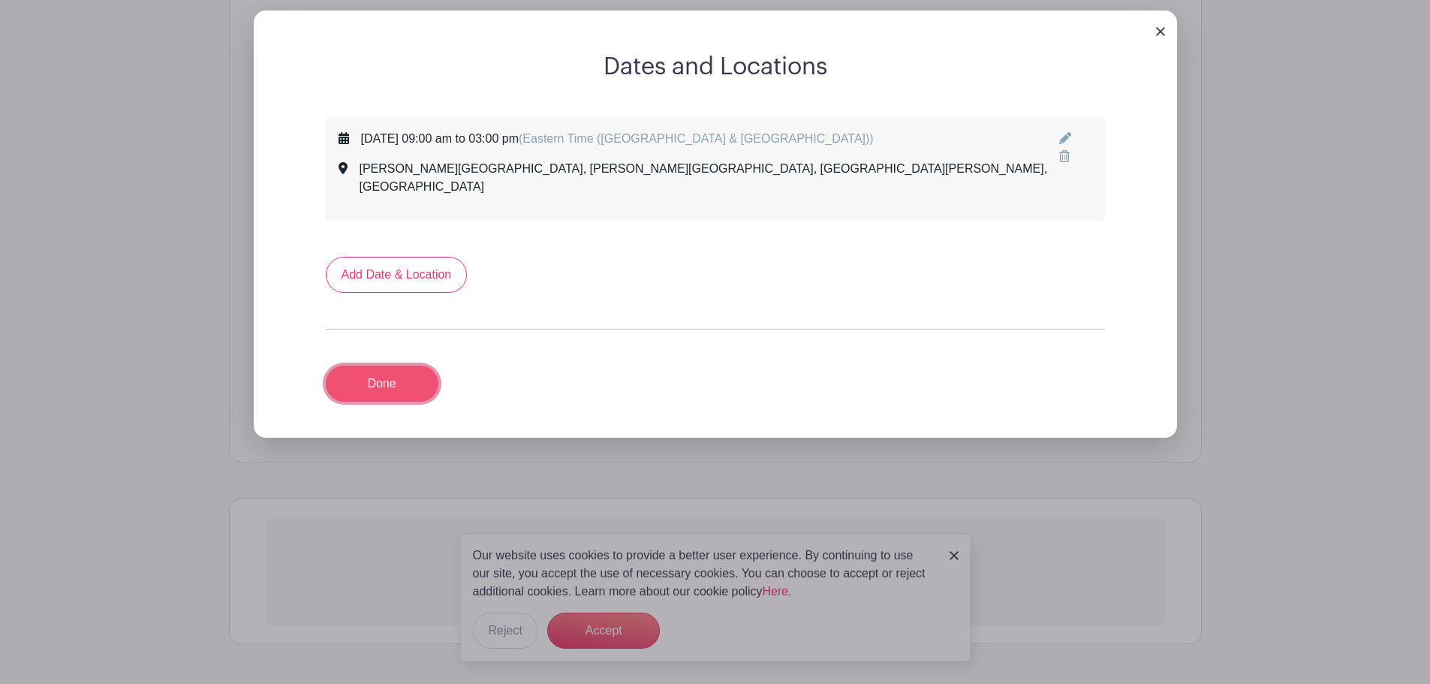
click at [395, 366] on link "Done" at bounding box center [382, 384] width 113 height 36
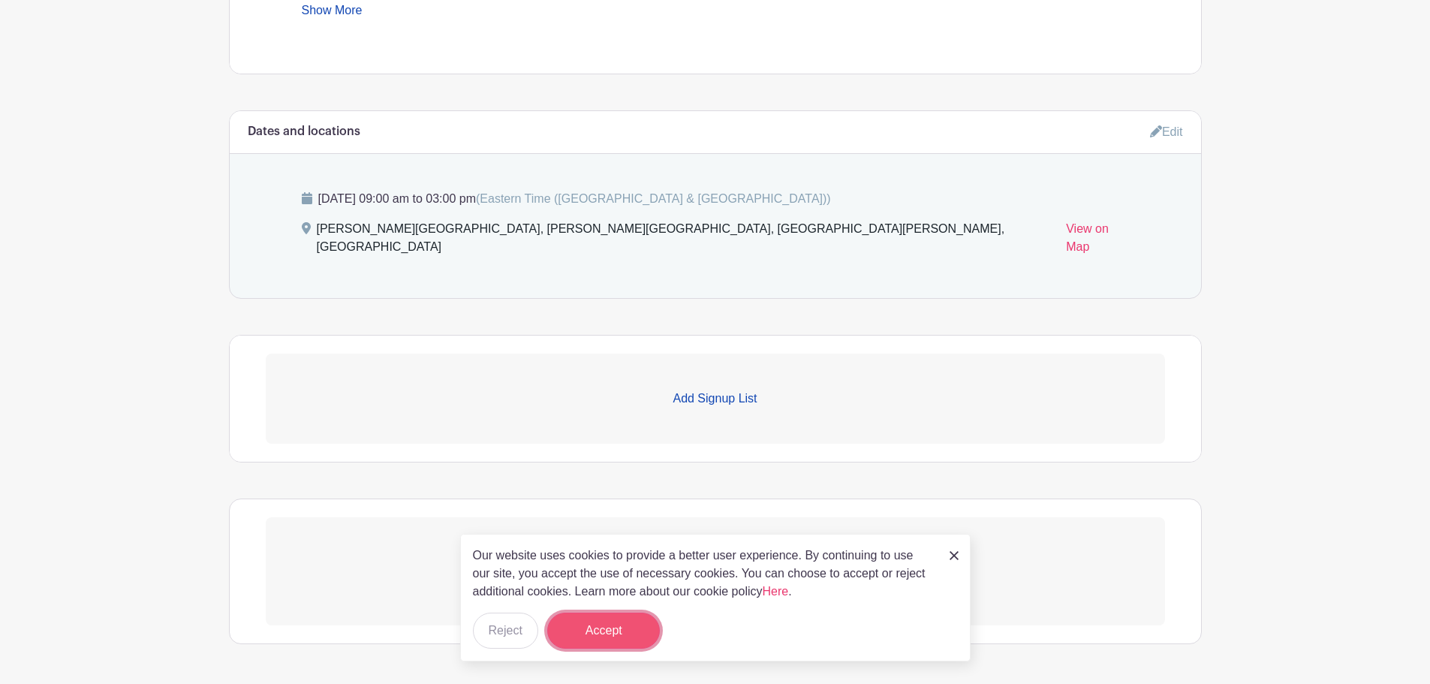
click at [626, 614] on button "Accept" at bounding box center [603, 631] width 113 height 36
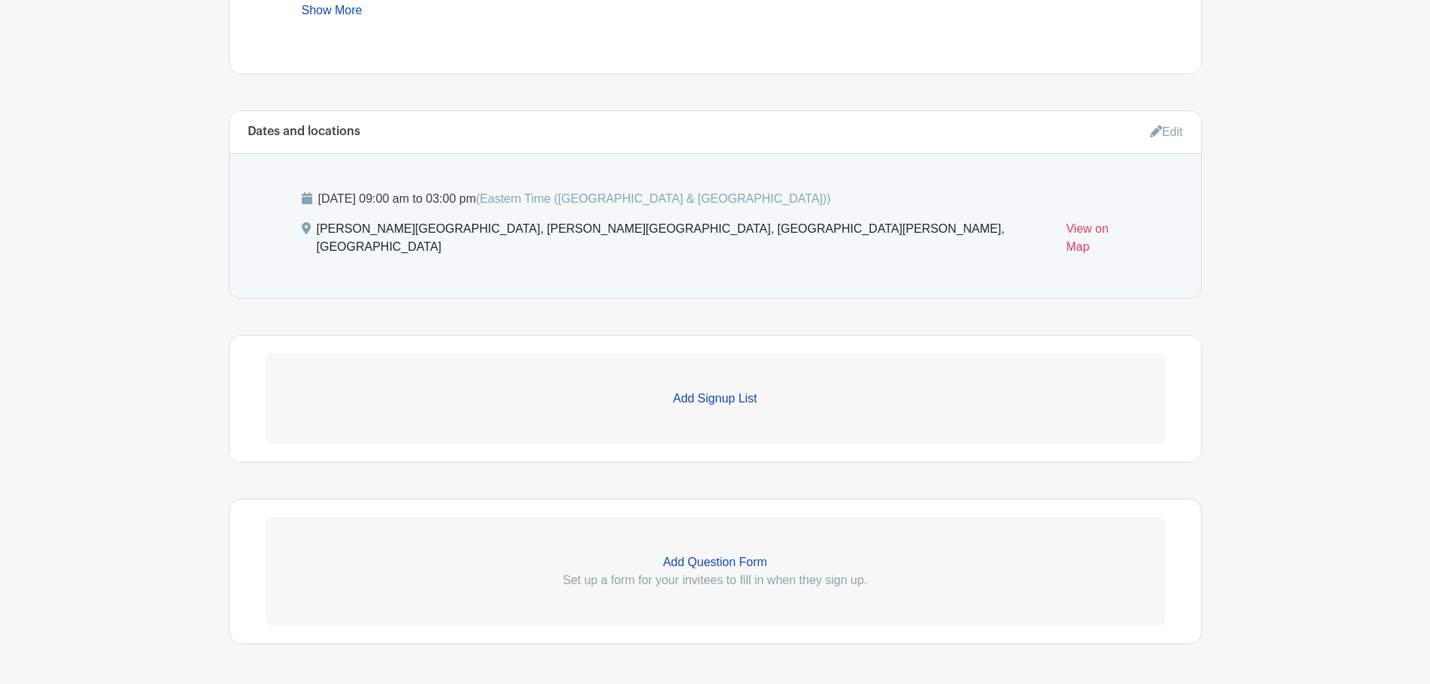
click at [719, 390] on p "Add Signup List" at bounding box center [716, 399] width 900 height 18
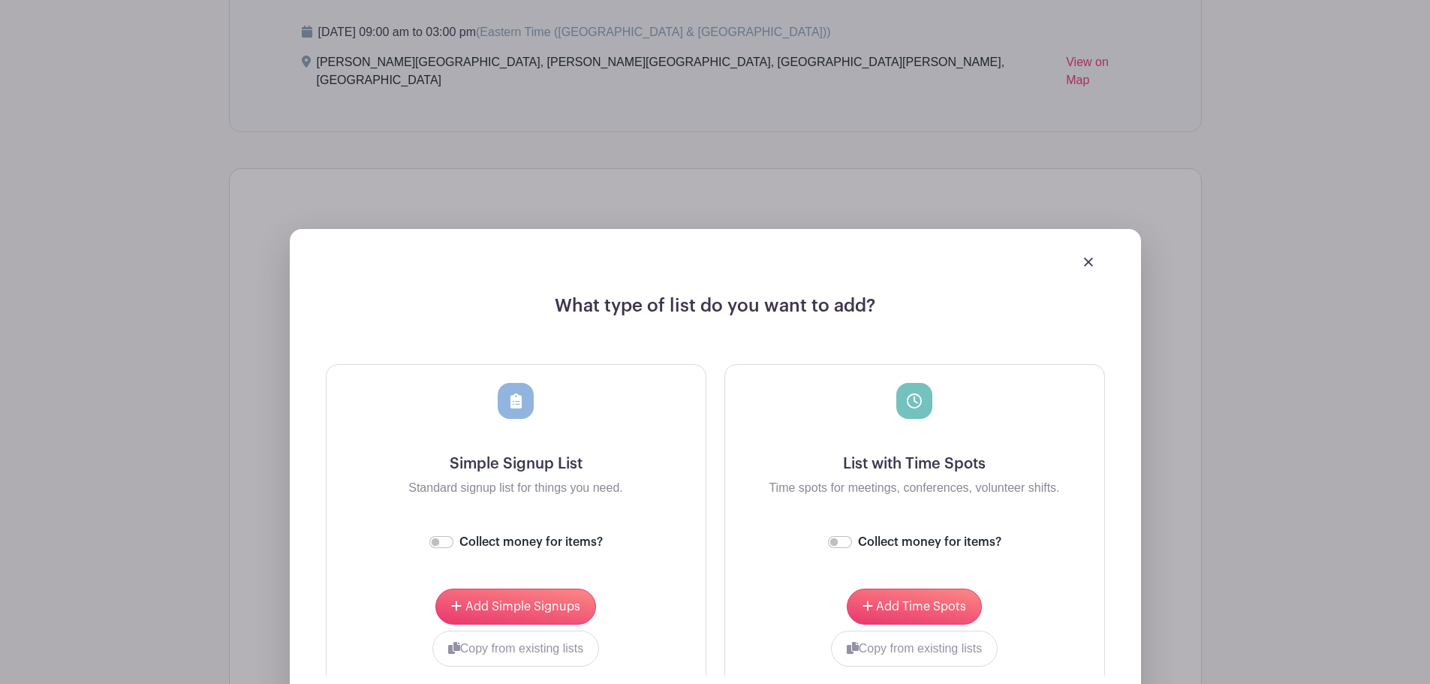
scroll to position [1216, 0]
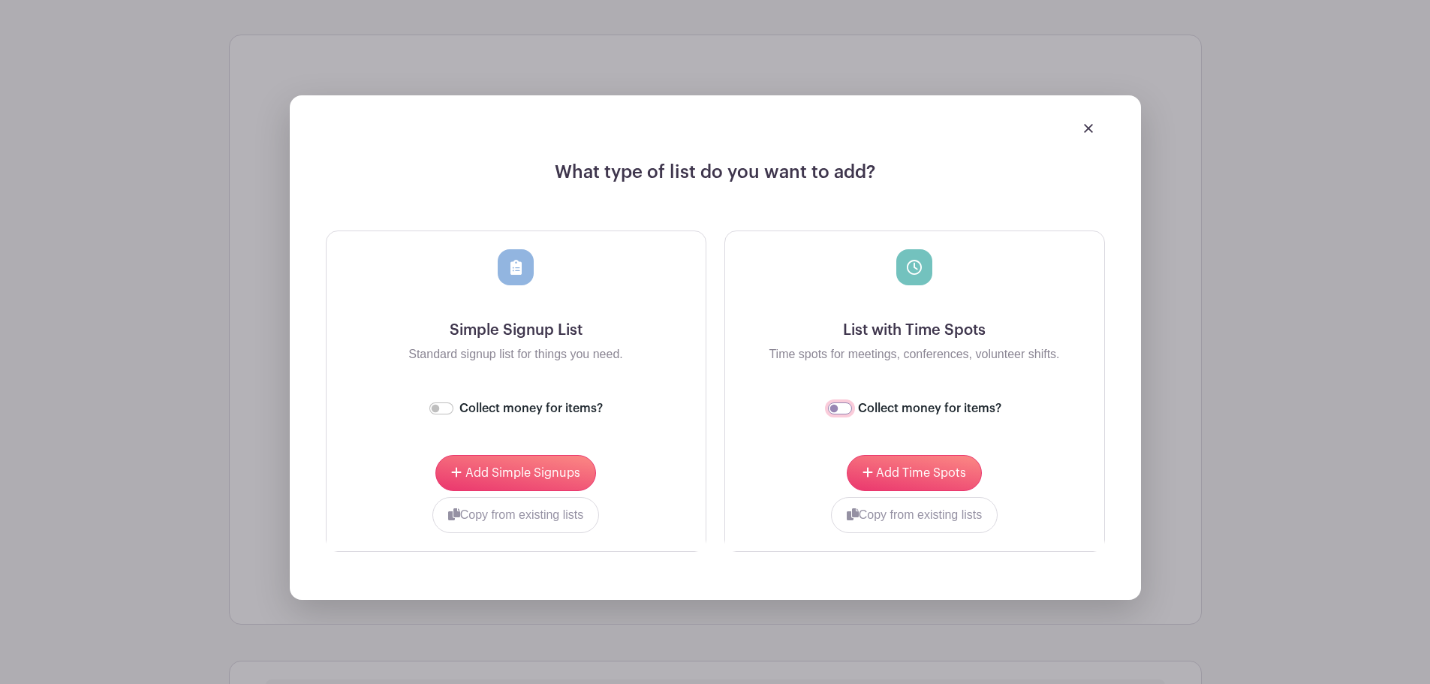
click at [836, 402] on input "Collect money for items?" at bounding box center [840, 408] width 24 height 12
checkbox input "true"
click at [917, 467] on span "Add Time Spots" at bounding box center [921, 473] width 90 height 12
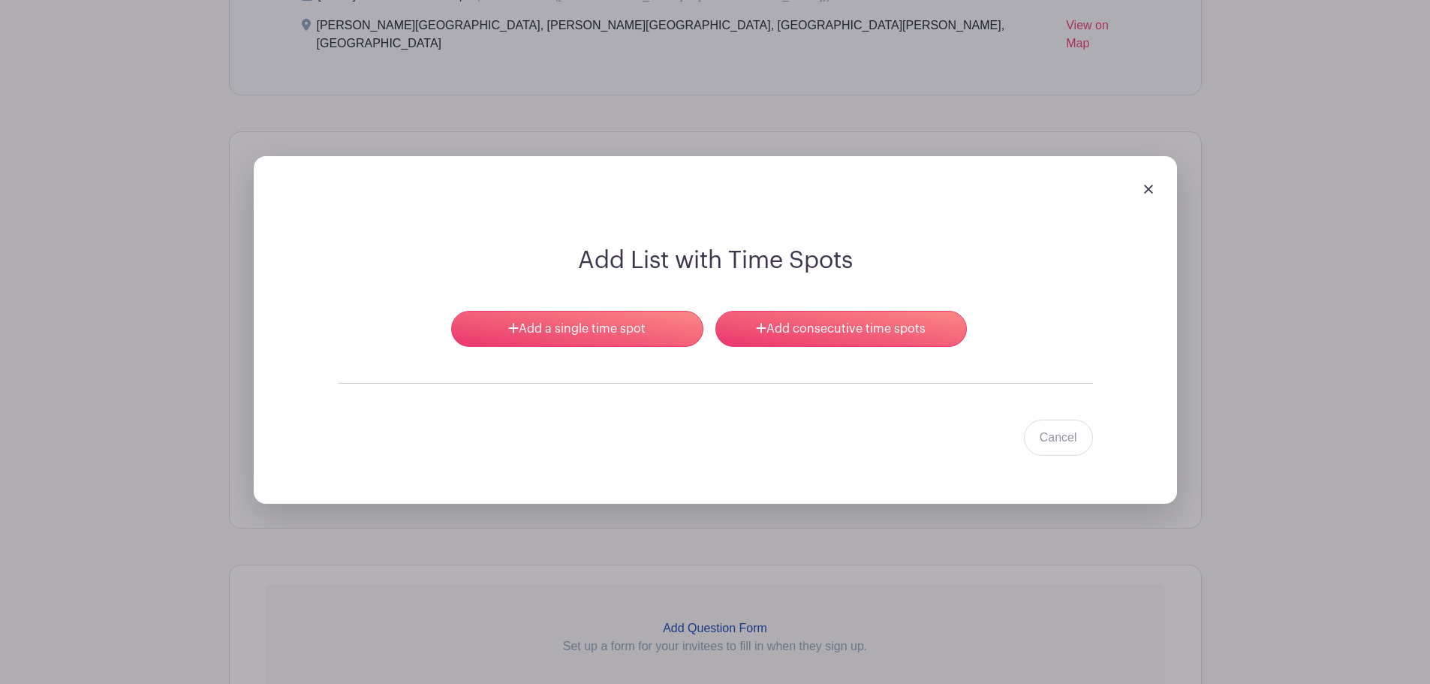
scroll to position [1156, 0]
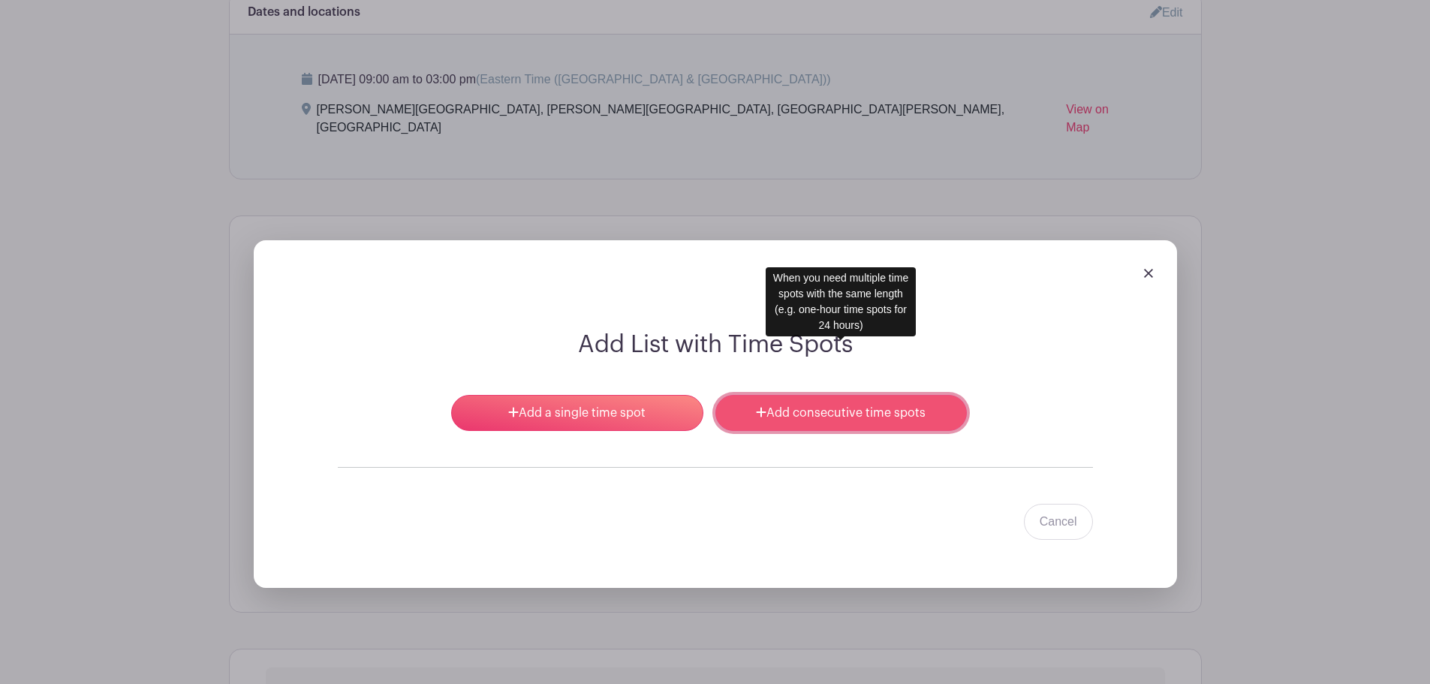
click at [762, 395] on link "Add consecutive time spots" at bounding box center [842, 413] width 252 height 36
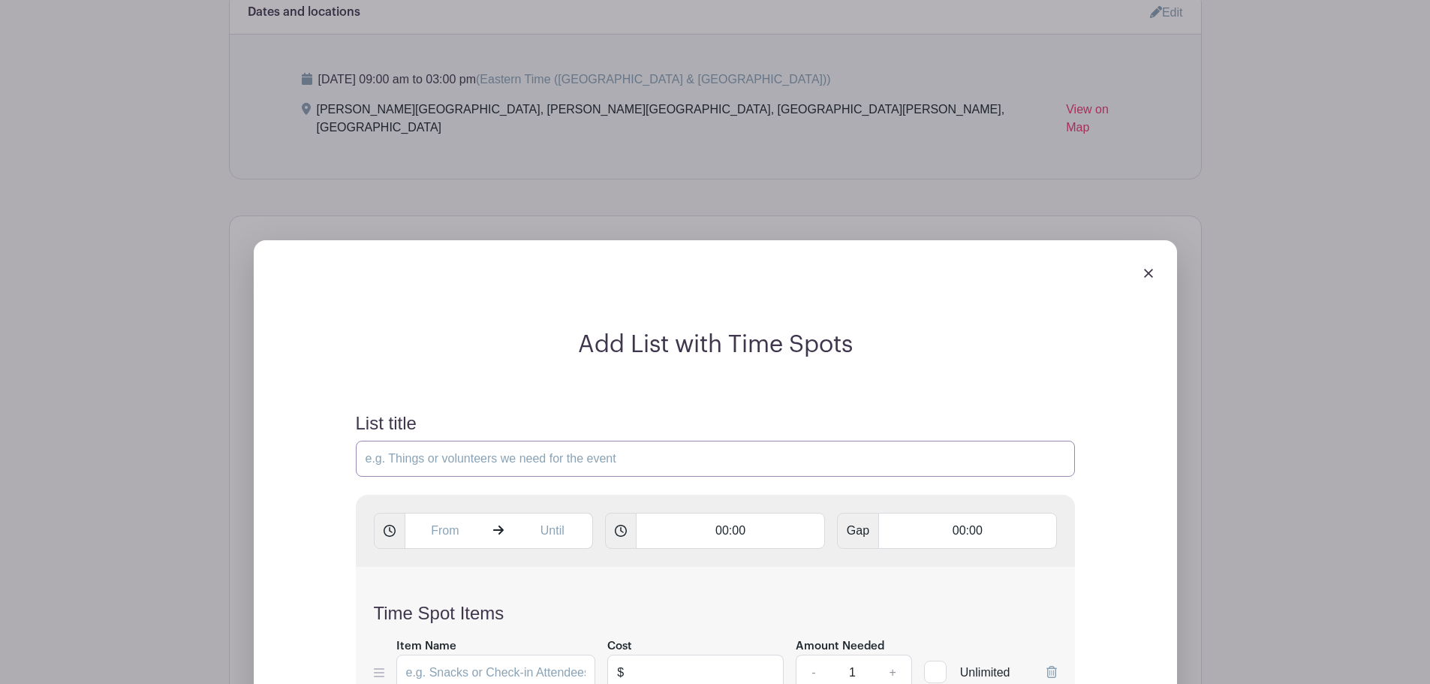
click at [448, 441] on input "List title" at bounding box center [715, 459] width 719 height 36
type input "S"
type input "Formal Only - Senior Portrait"
click at [436, 513] on input "text" at bounding box center [445, 531] width 81 height 36
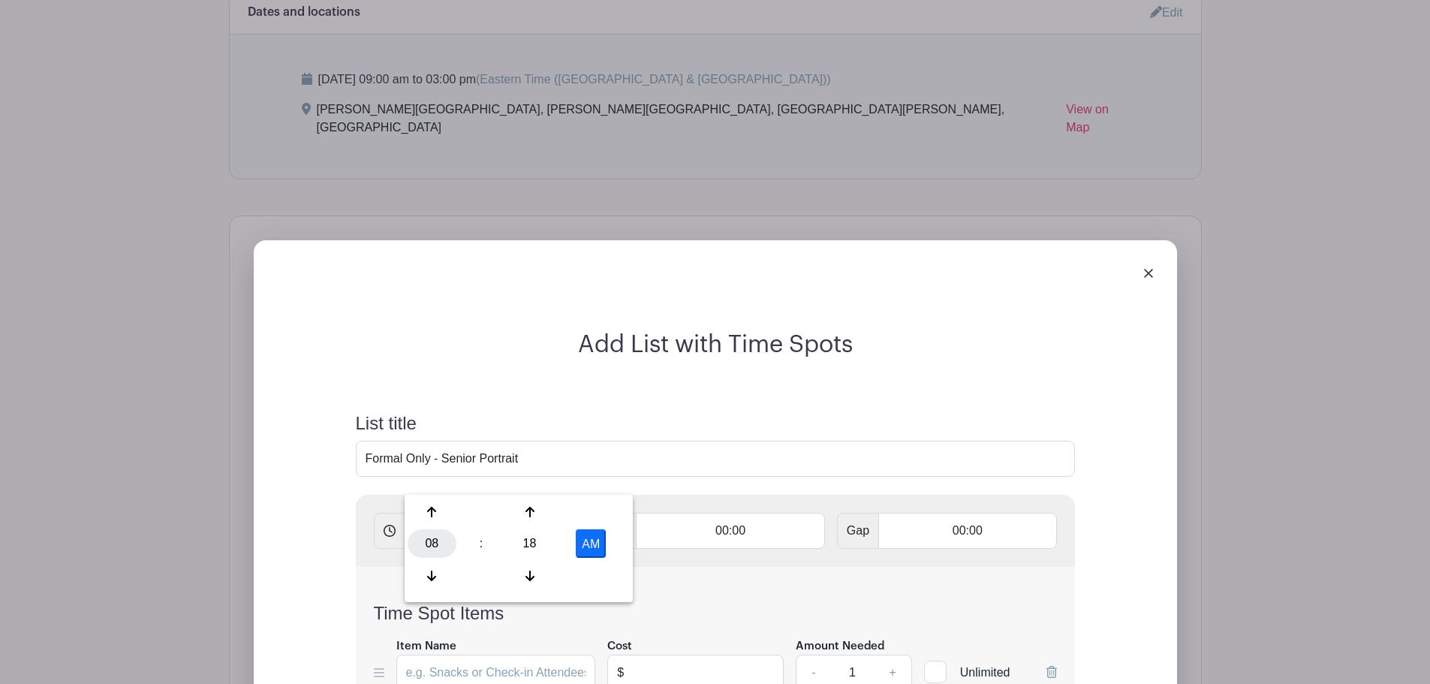
click at [448, 541] on div "08" at bounding box center [432, 543] width 49 height 29
click at [500, 571] on div "09" at bounding box center [488, 576] width 50 height 29
drag, startPoint x: 532, startPoint y: 543, endPoint x: 472, endPoint y: 523, distance: 63.9
click at [533, 543] on div "18" at bounding box center [529, 543] width 49 height 29
click at [429, 509] on div "00" at bounding box center [433, 512] width 50 height 29
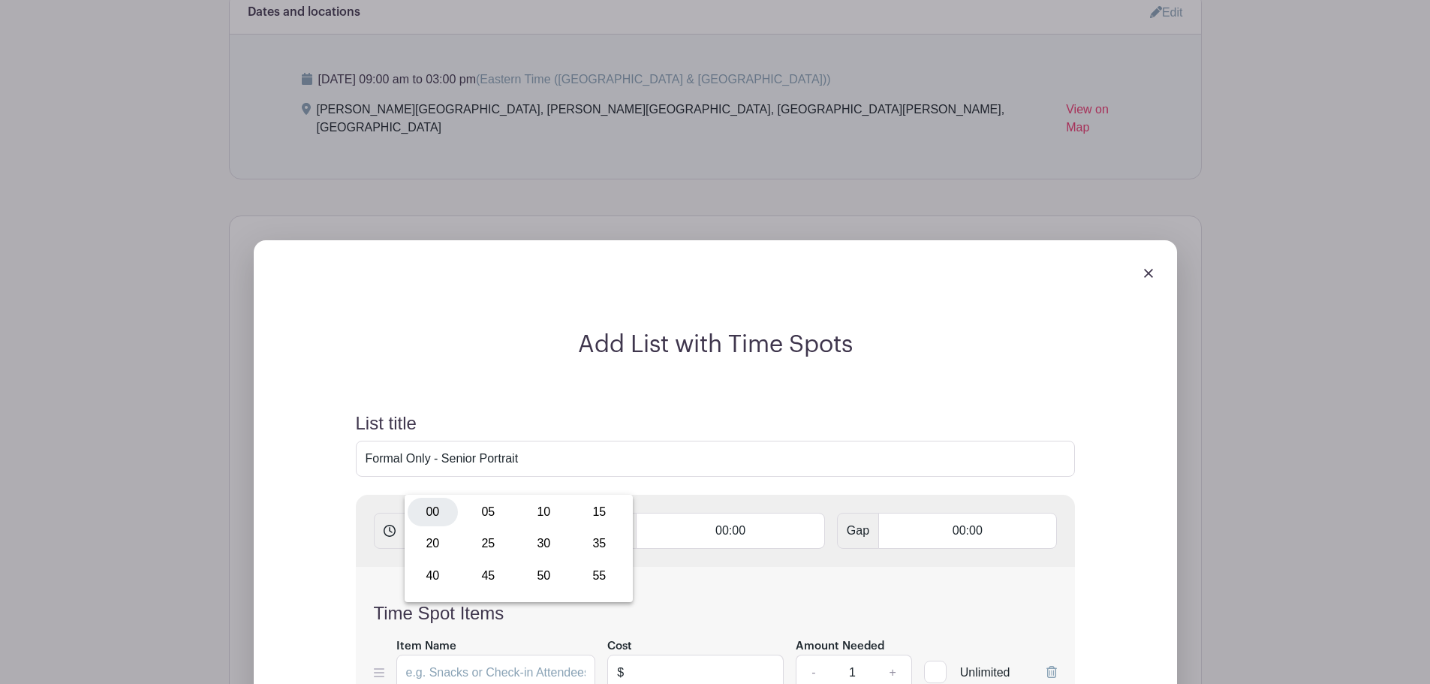
type input "9:00 AM"
click at [553, 513] on input "text" at bounding box center [552, 531] width 81 height 36
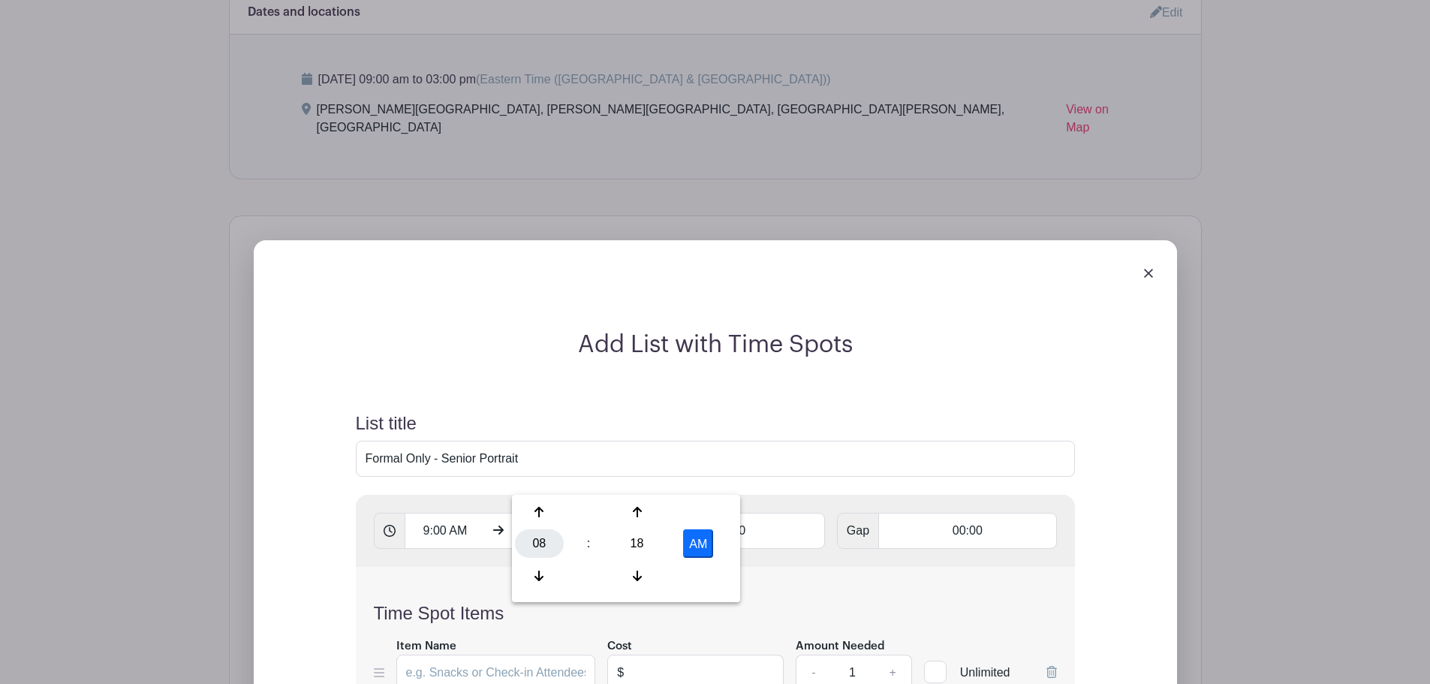
click at [531, 536] on div "08" at bounding box center [539, 543] width 49 height 29
drag, startPoint x: 694, startPoint y: 506, endPoint x: 661, endPoint y: 524, distance: 37.6
click at [695, 506] on div "03" at bounding box center [707, 512] width 50 height 29
click at [653, 547] on div "18" at bounding box center [637, 543] width 49 height 29
click at [534, 506] on div "00" at bounding box center [540, 512] width 50 height 29
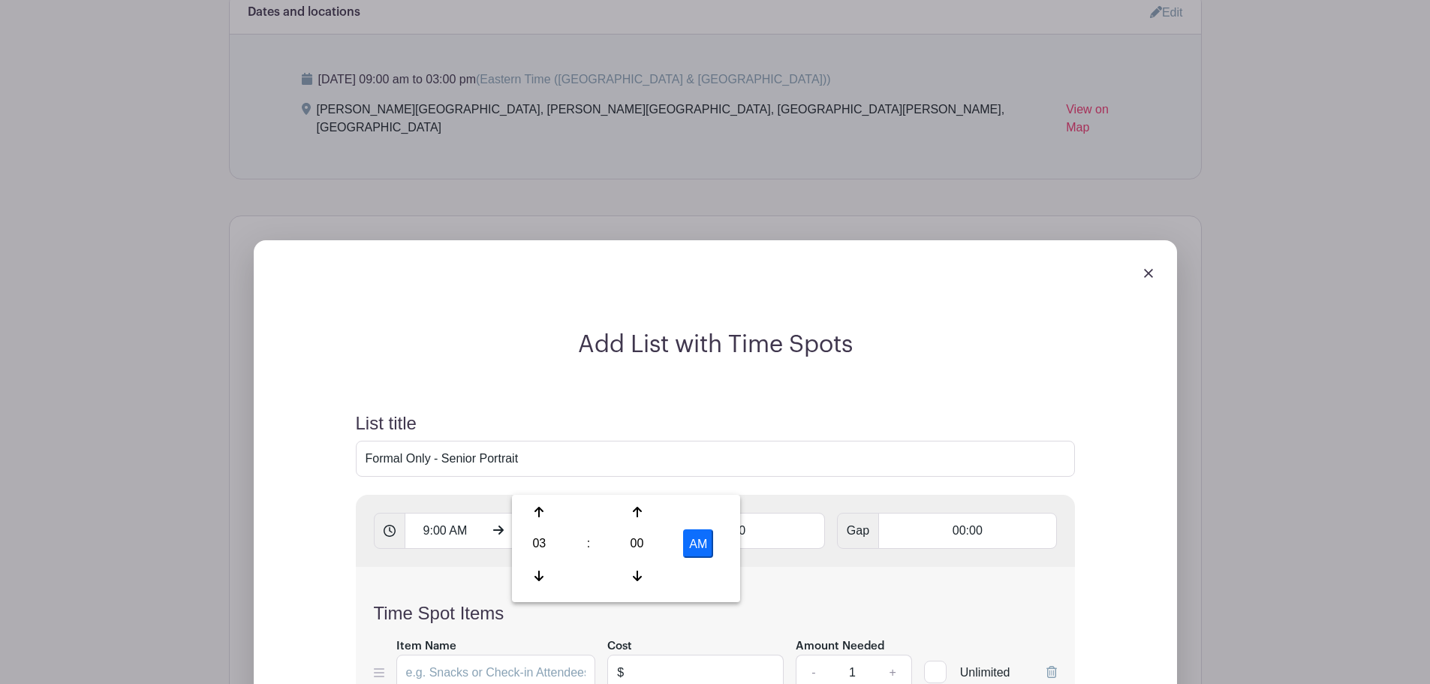
click at [701, 556] on button "AM" at bounding box center [698, 543] width 30 height 29
type input "3:00 PM"
click at [743, 513] on input "00:00" at bounding box center [730, 531] width 189 height 36
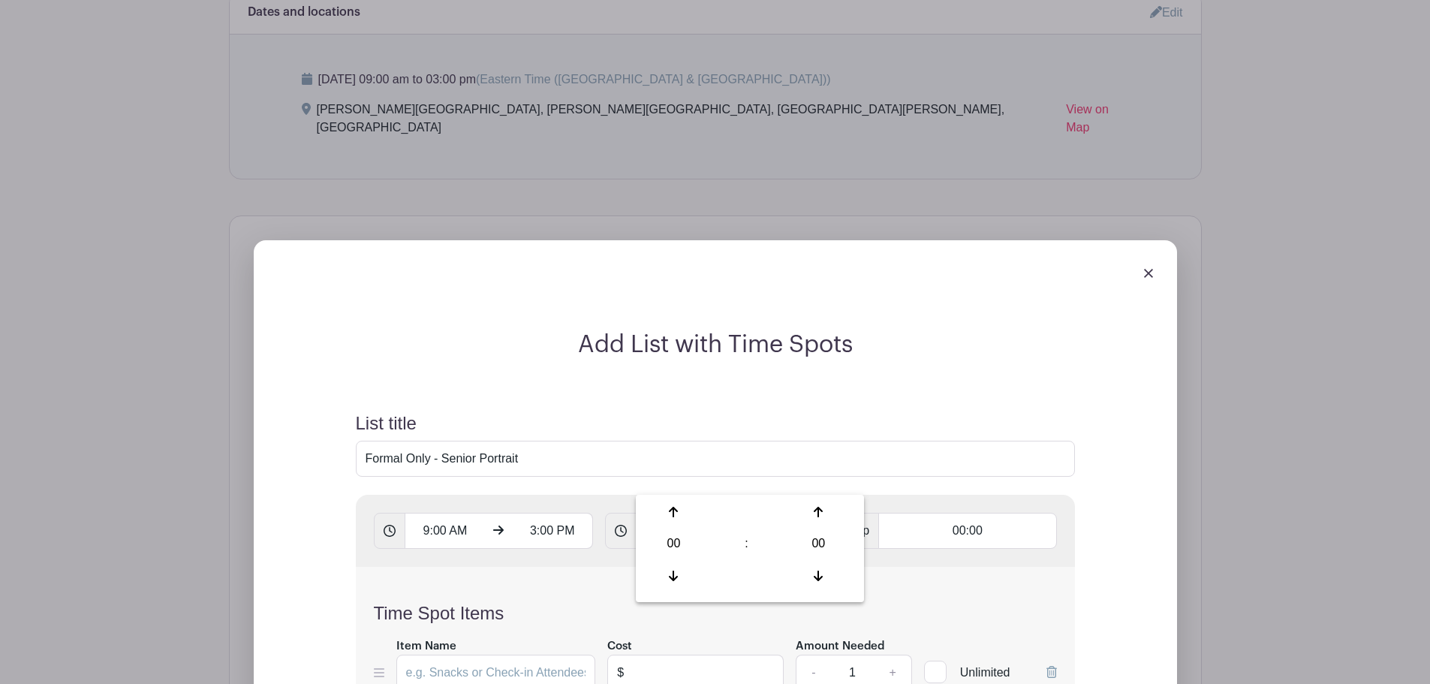
type input "00:05"
type input "Add 72 timespots"
drag, startPoint x: 978, startPoint y: 510, endPoint x: 960, endPoint y: 502, distance: 19.8
click at [979, 510] on div "9:00 AM 3:00 PM 00:05 Gap 00:00" at bounding box center [715, 531] width 719 height 72
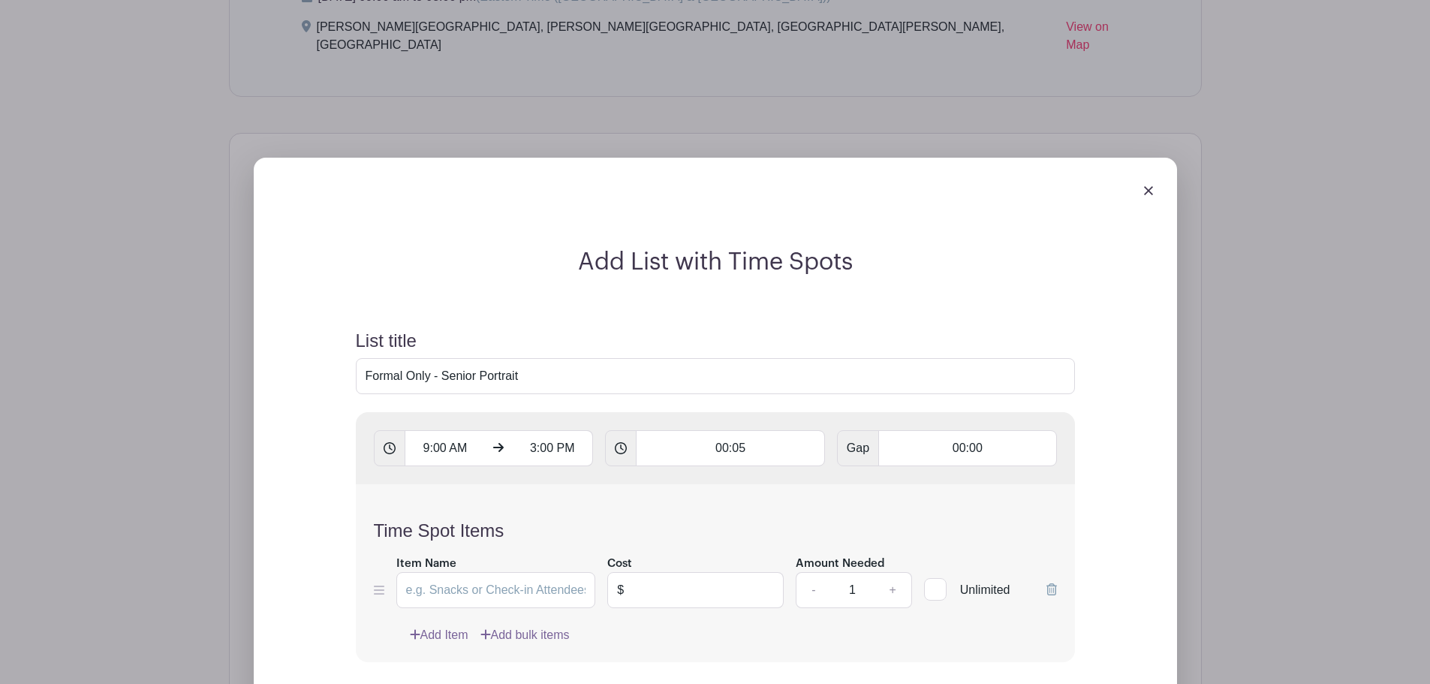
scroll to position [1306, 0]
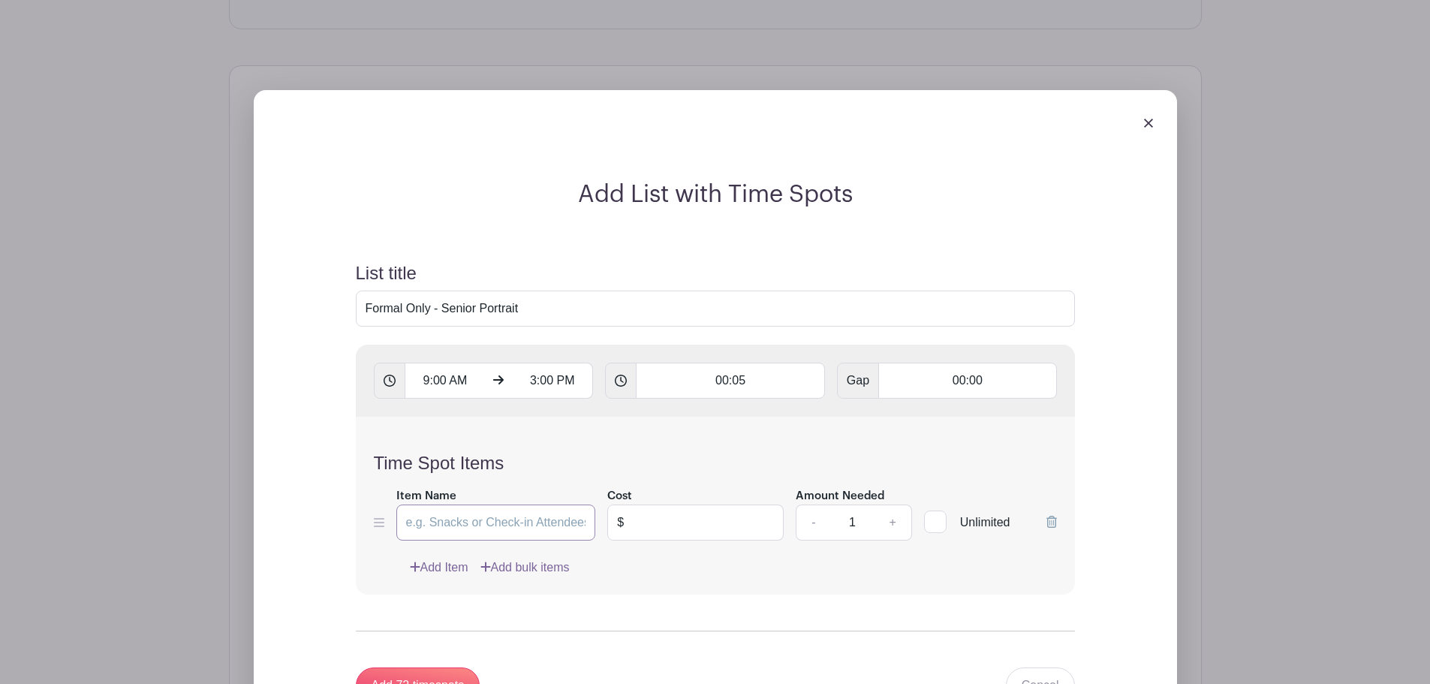
click at [529, 505] on input "Item Name" at bounding box center [496, 523] width 200 height 36
drag, startPoint x: 568, startPoint y: 255, endPoint x: 303, endPoint y: 240, distance: 265.5
click at [303, 240] on div "Add List with Time Spots List title Formal Only - Senior Portrait 9:00 AM 3:00 …" at bounding box center [715, 450] width 827 height 541
click at [490, 505] on input "Item Name" at bounding box center [496, 523] width 200 height 36
paste input "Formal Only - Senior Portrait"
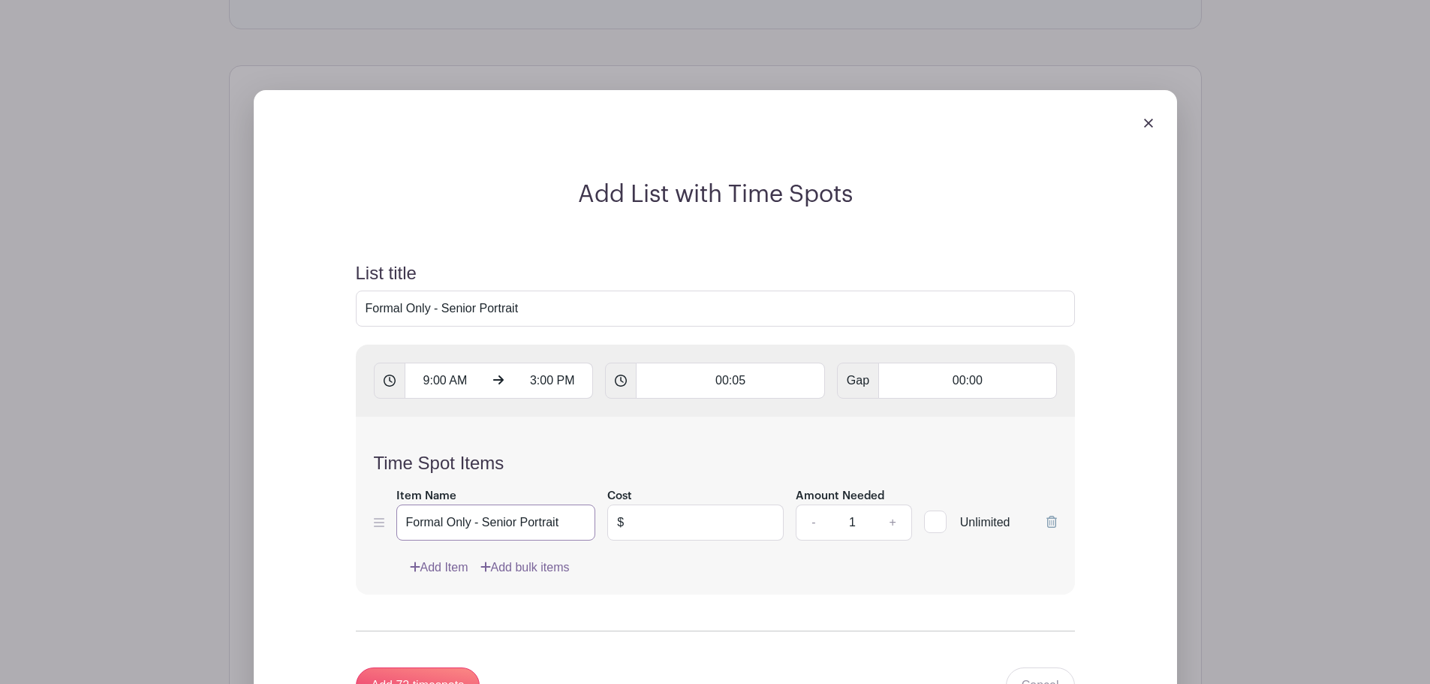
type input "Formal Only - Senior Portrait"
drag, startPoint x: 441, startPoint y: 256, endPoint x: 316, endPoint y: 247, distance: 125.0
click at [306, 247] on div "Add List with Time Spots List title Formal Only - Senior Portrait 9:00 AM 3:00 …" at bounding box center [715, 450] width 827 height 541
drag, startPoint x: 577, startPoint y: 261, endPoint x: 305, endPoint y: 256, distance: 272.6
click at [305, 256] on div "Add List with Time Spots List title Formal Only - Senior Portrait 9:00 AM 3:00 …" at bounding box center [715, 450] width 827 height 541
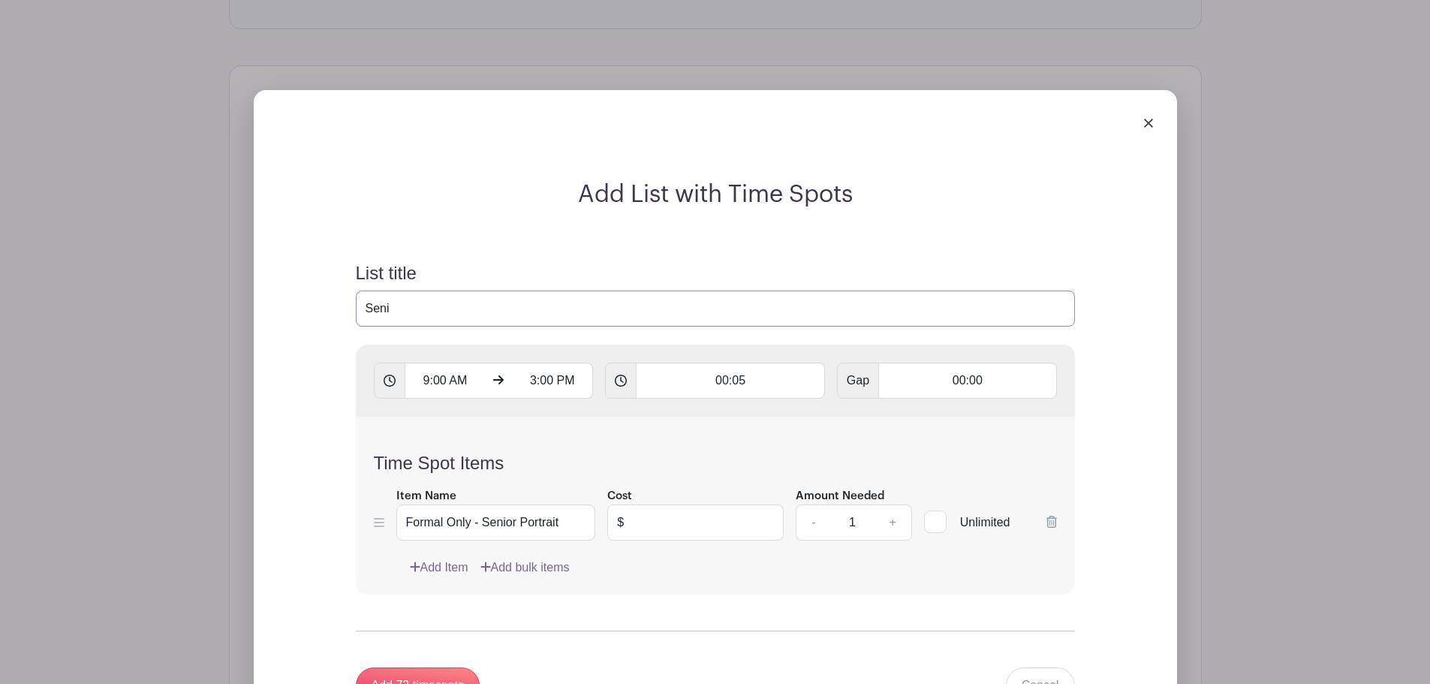
type input "Senior Portrait Appointment"
click at [704, 505] on input "text" at bounding box center [708, 523] width 151 height 36
type input "20.00"
click at [895, 505] on link "+" at bounding box center [893, 523] width 38 height 36
type input "2"
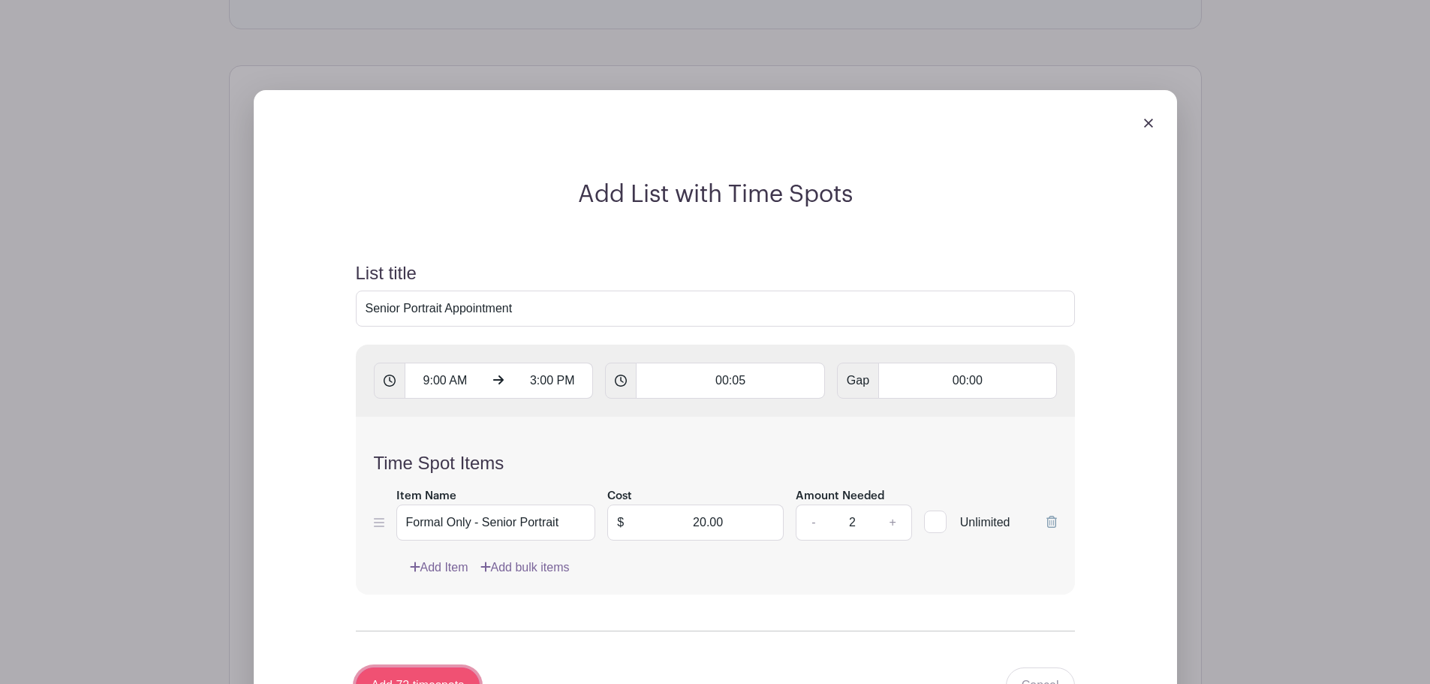
click at [448, 668] on input "Add 72 timespots" at bounding box center [418, 686] width 125 height 36
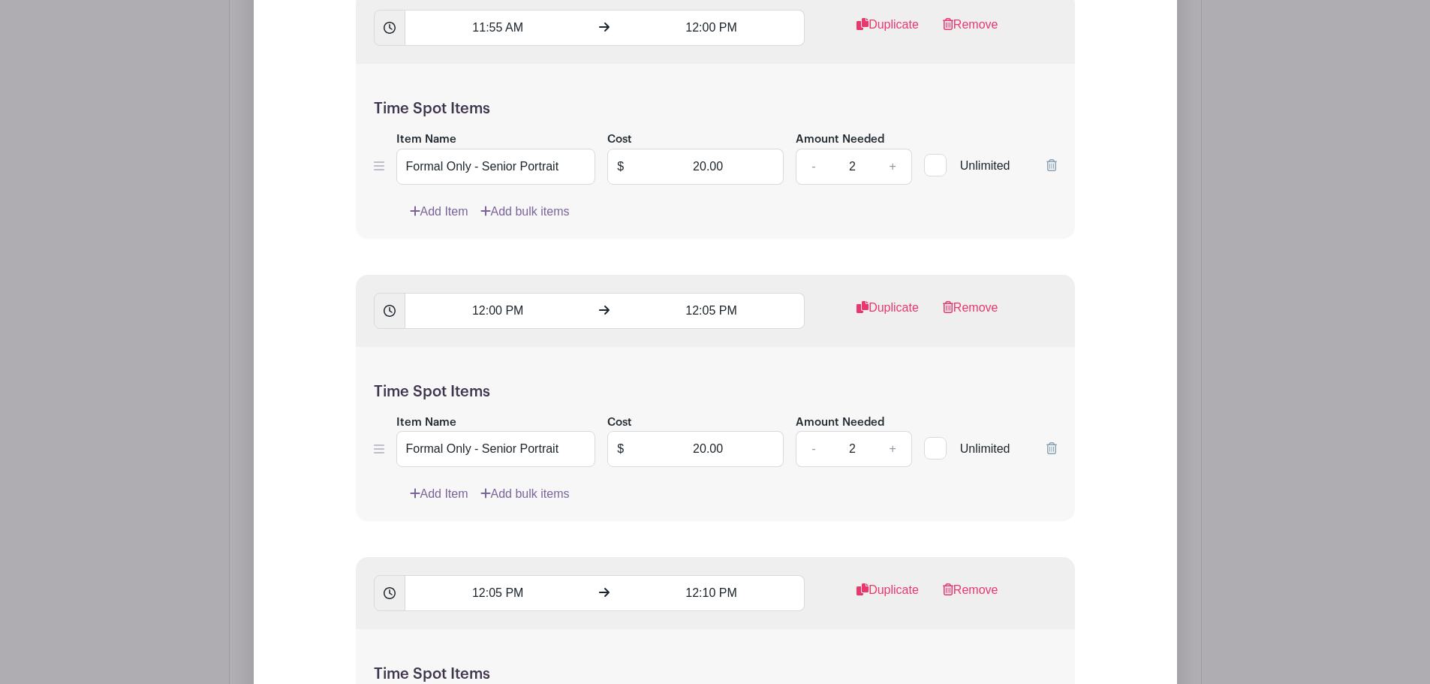
scroll to position [11473, 0]
click at [826, 430] on link "-" at bounding box center [813, 448] width 35 height 36
type input "1"
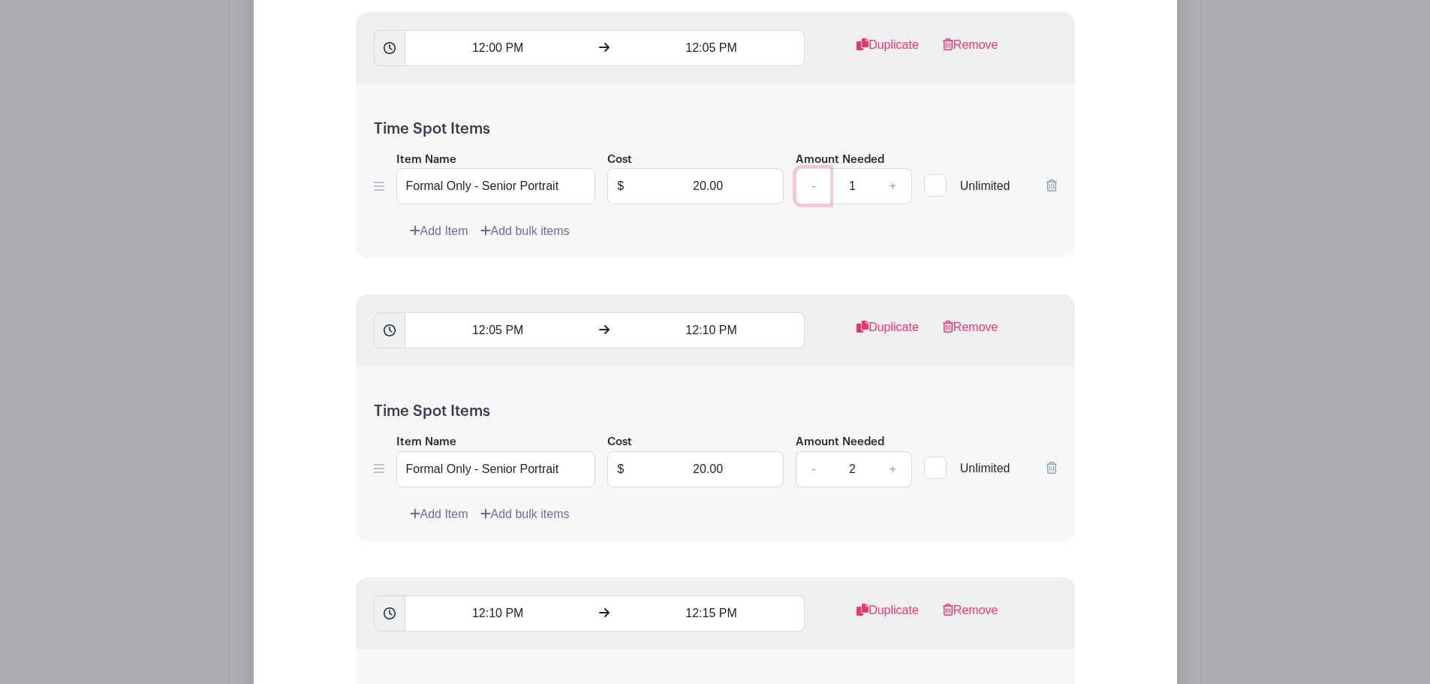
scroll to position [11773, 0]
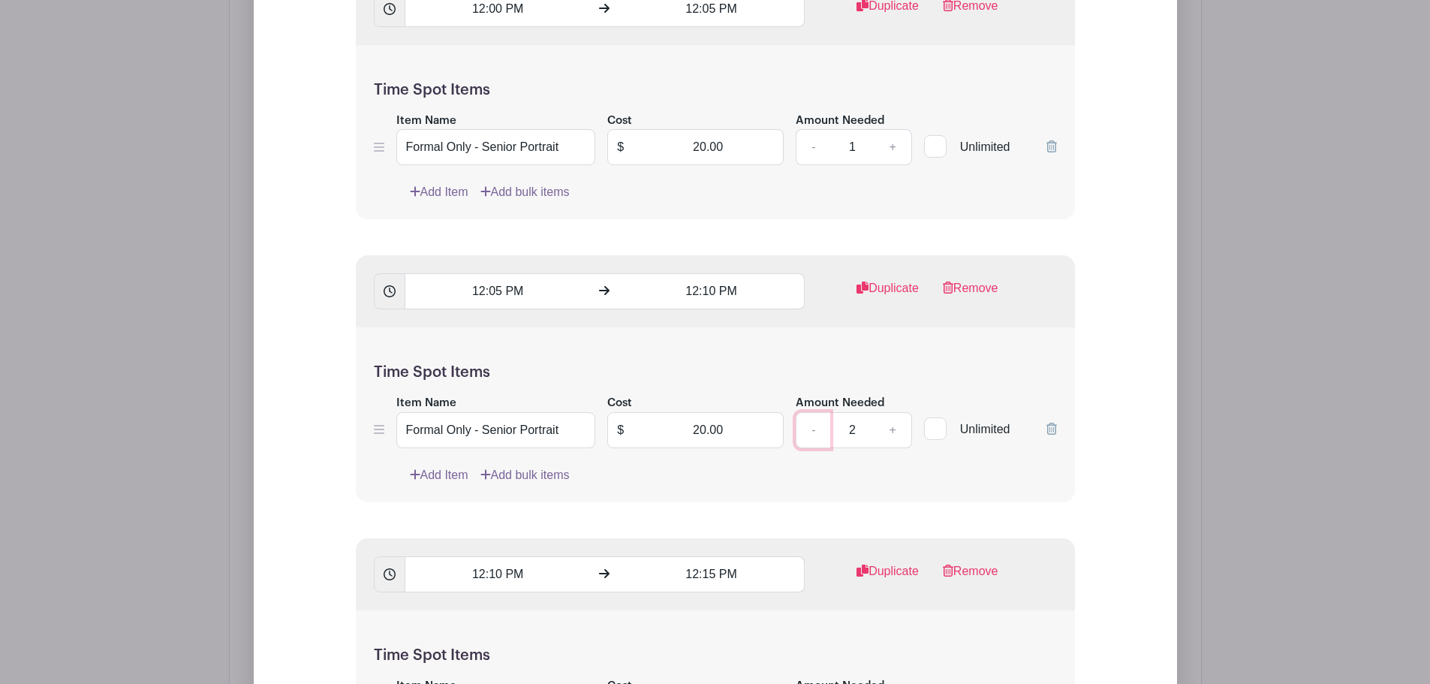
click at [823, 412] on link "-" at bounding box center [813, 430] width 35 height 36
type input "1"
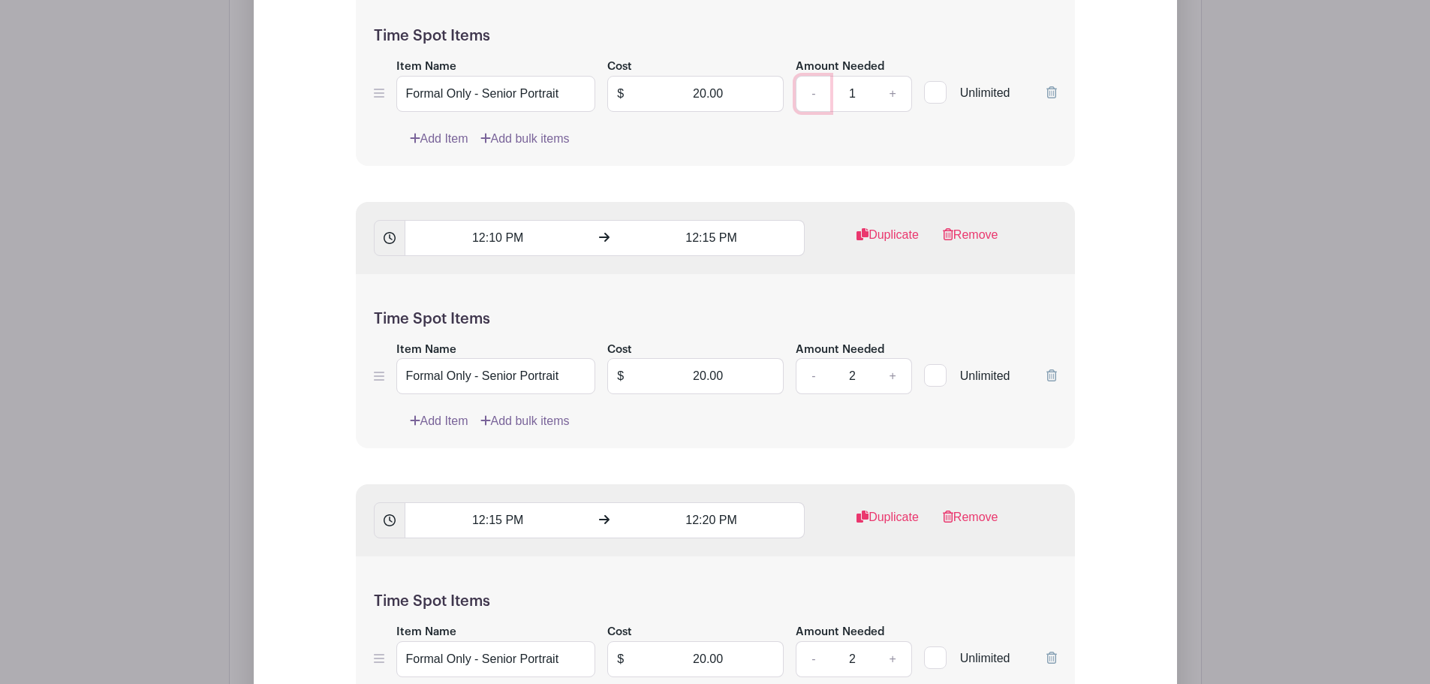
scroll to position [12149, 0]
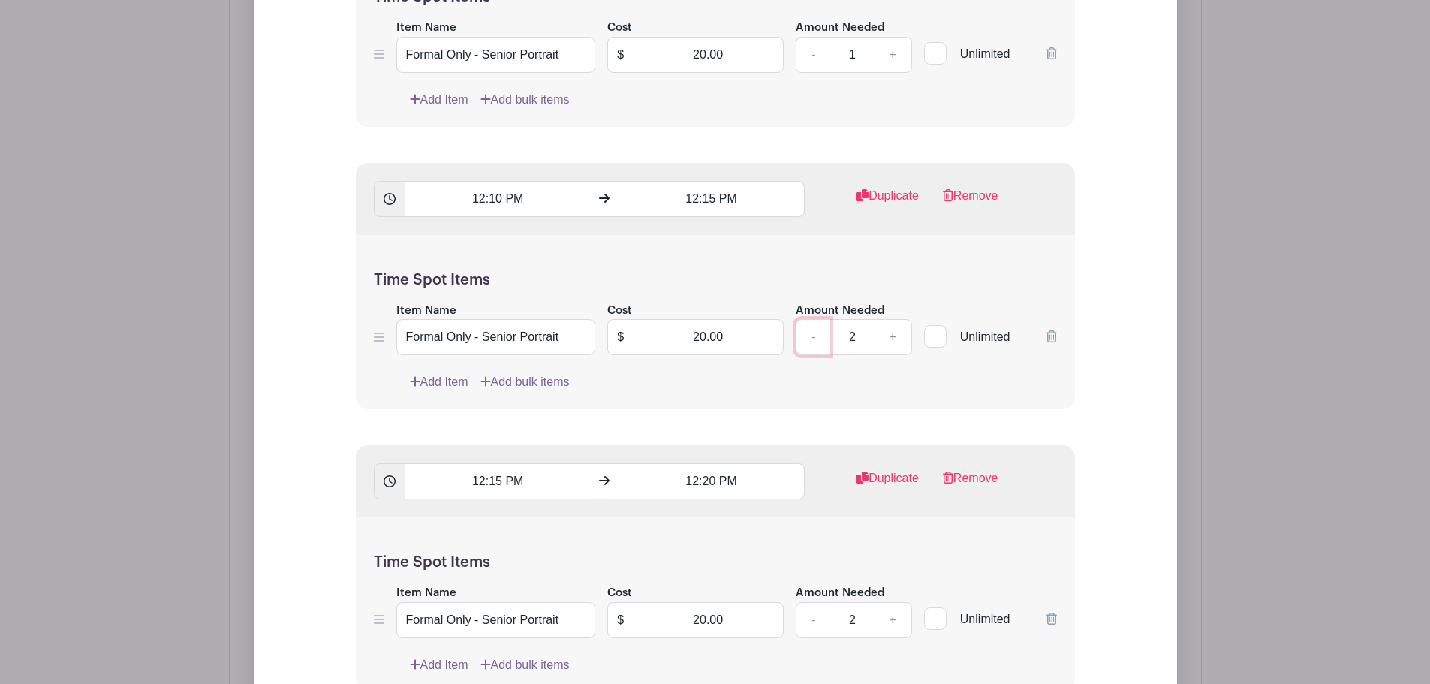
click at [827, 319] on link "-" at bounding box center [813, 337] width 35 height 36
type input "1"
click at [820, 602] on link "-" at bounding box center [813, 620] width 35 height 36
type input "1"
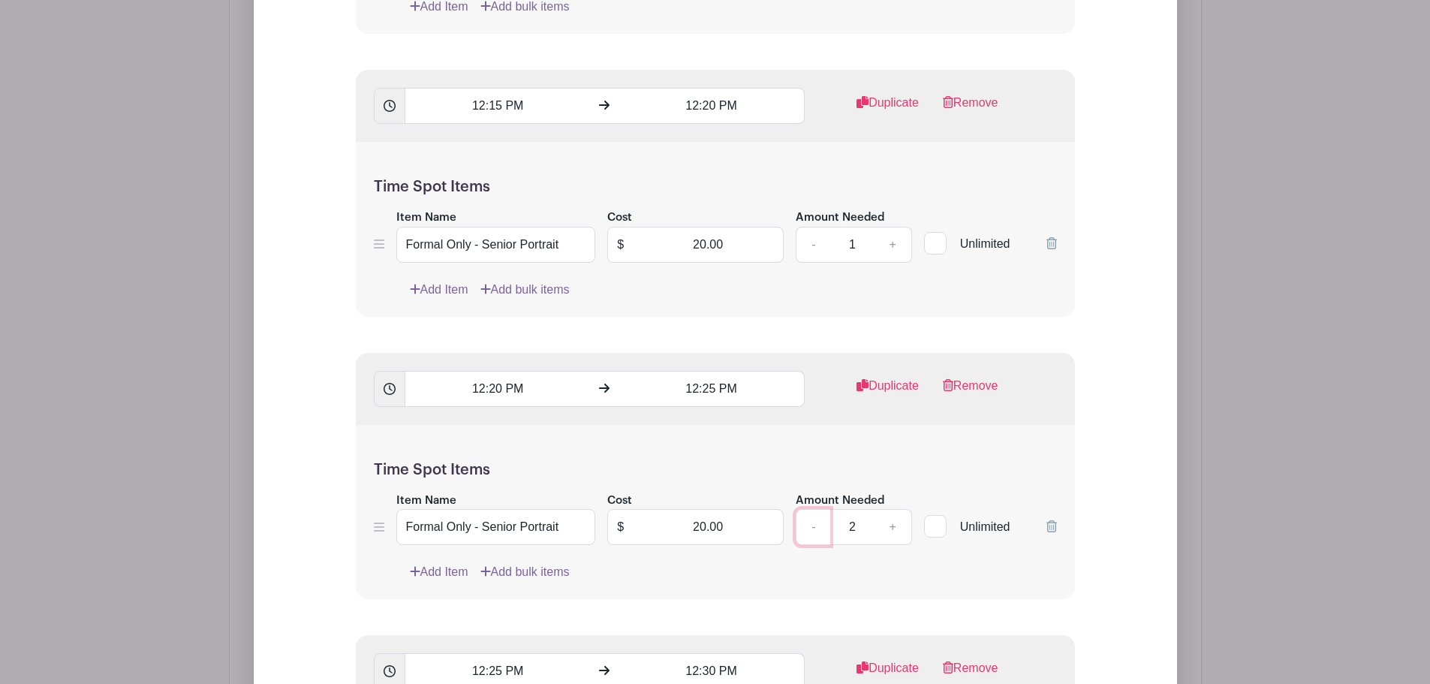
click at [824, 509] on link "-" at bounding box center [813, 527] width 35 height 36
type input "1"
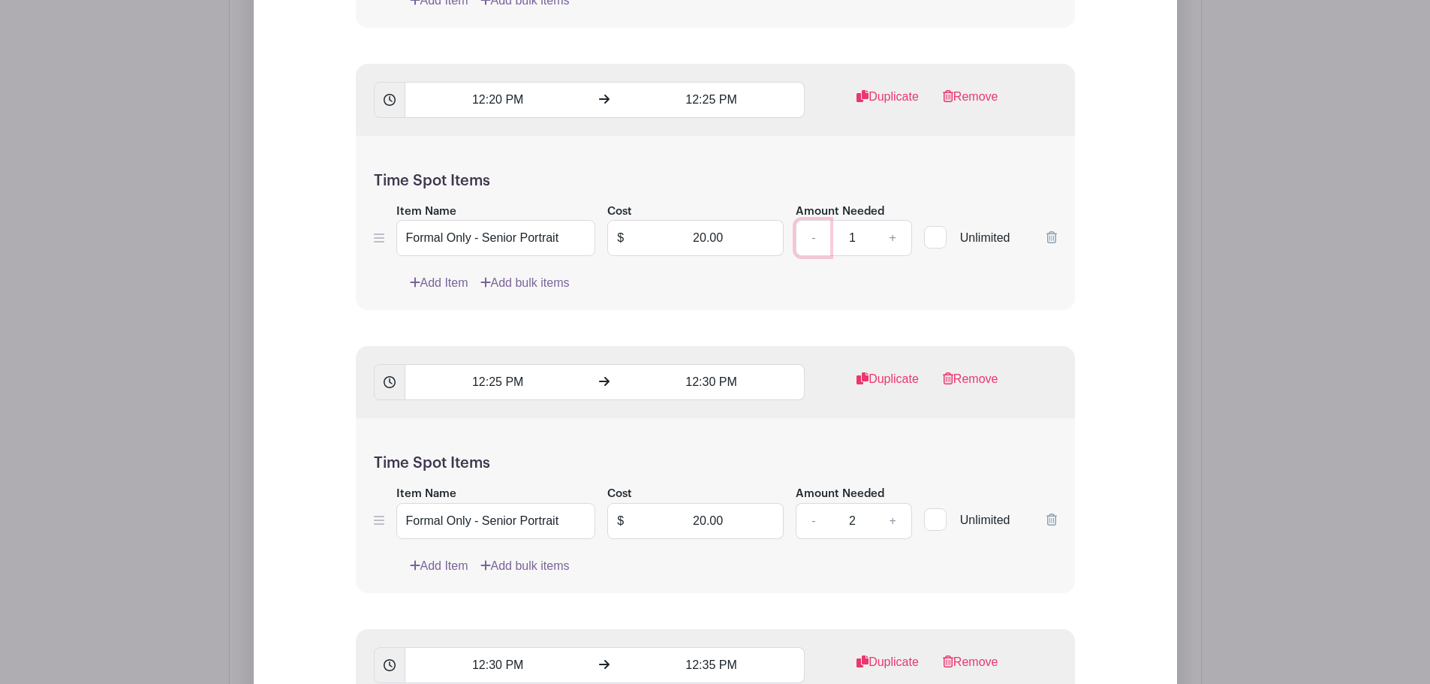
scroll to position [12824, 0]
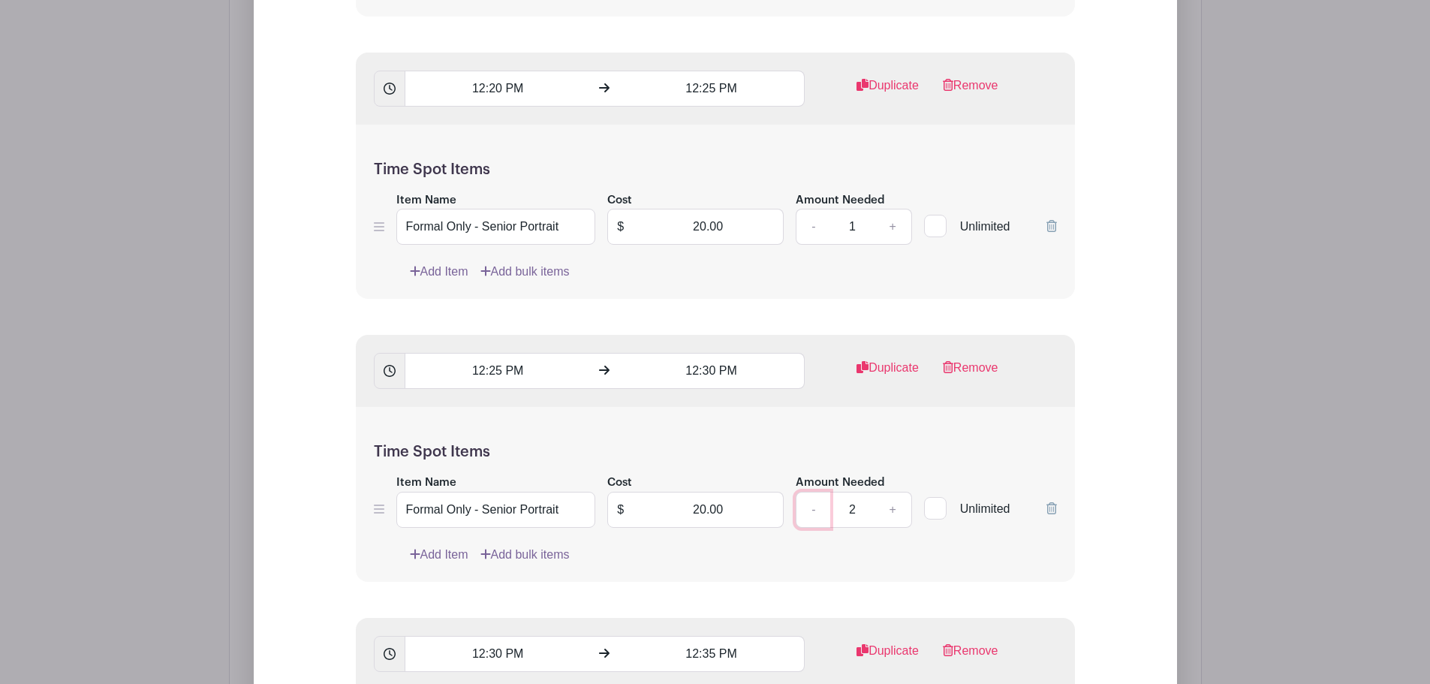
click at [818, 492] on link "-" at bounding box center [813, 510] width 35 height 36
type input "1"
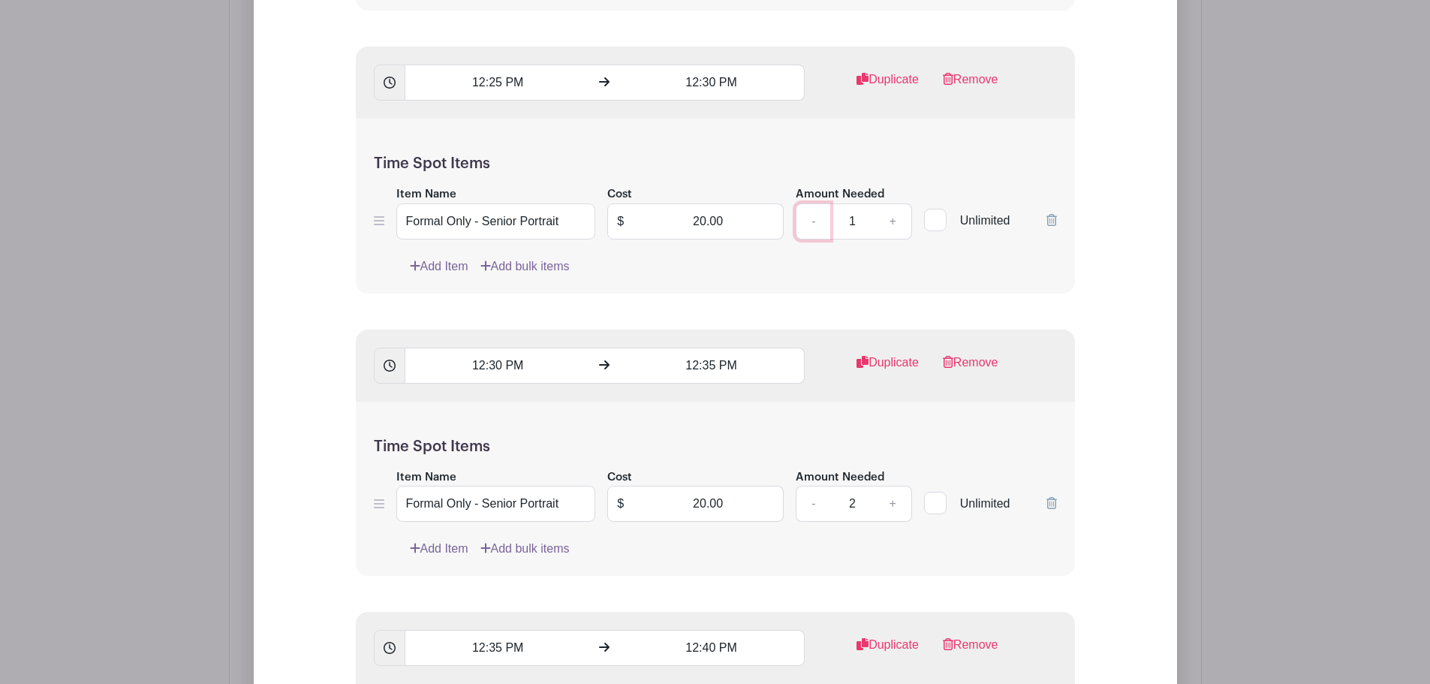
scroll to position [13125, 0]
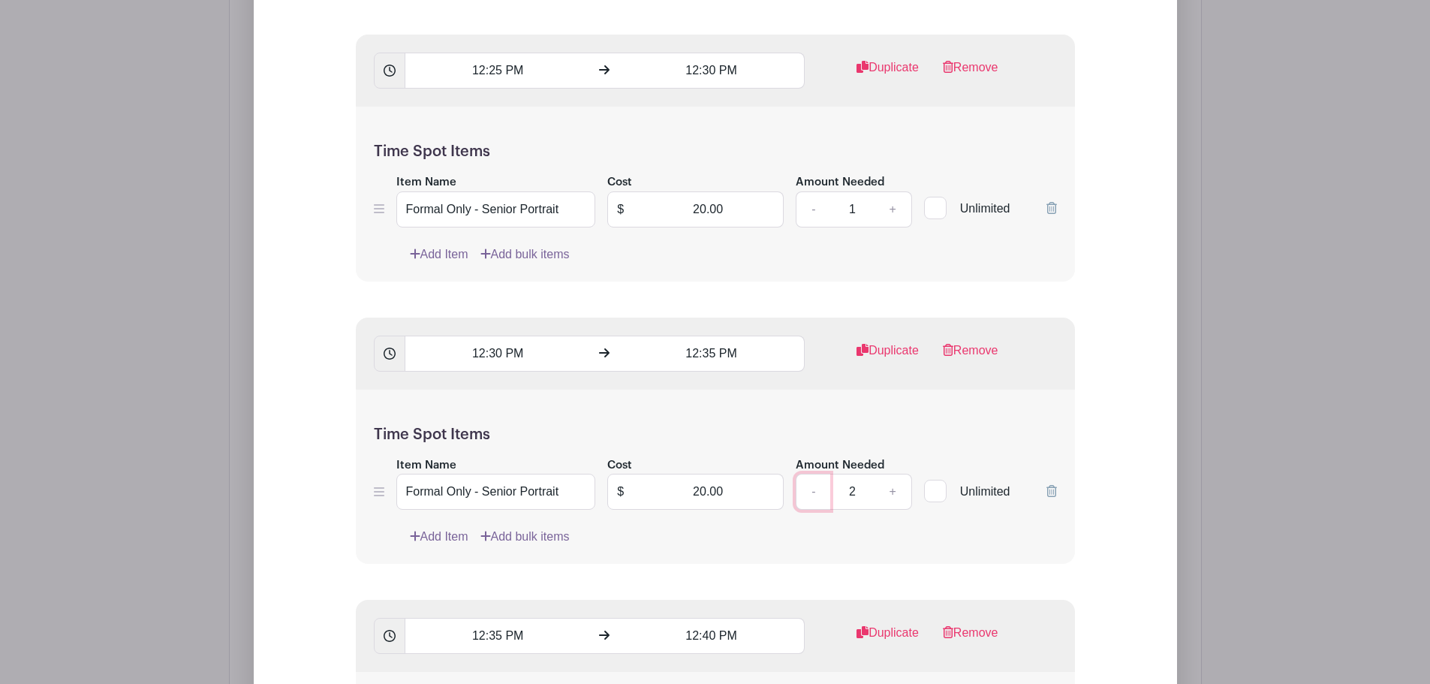
click at [817, 474] on link "-" at bounding box center [813, 492] width 35 height 36
type input "1"
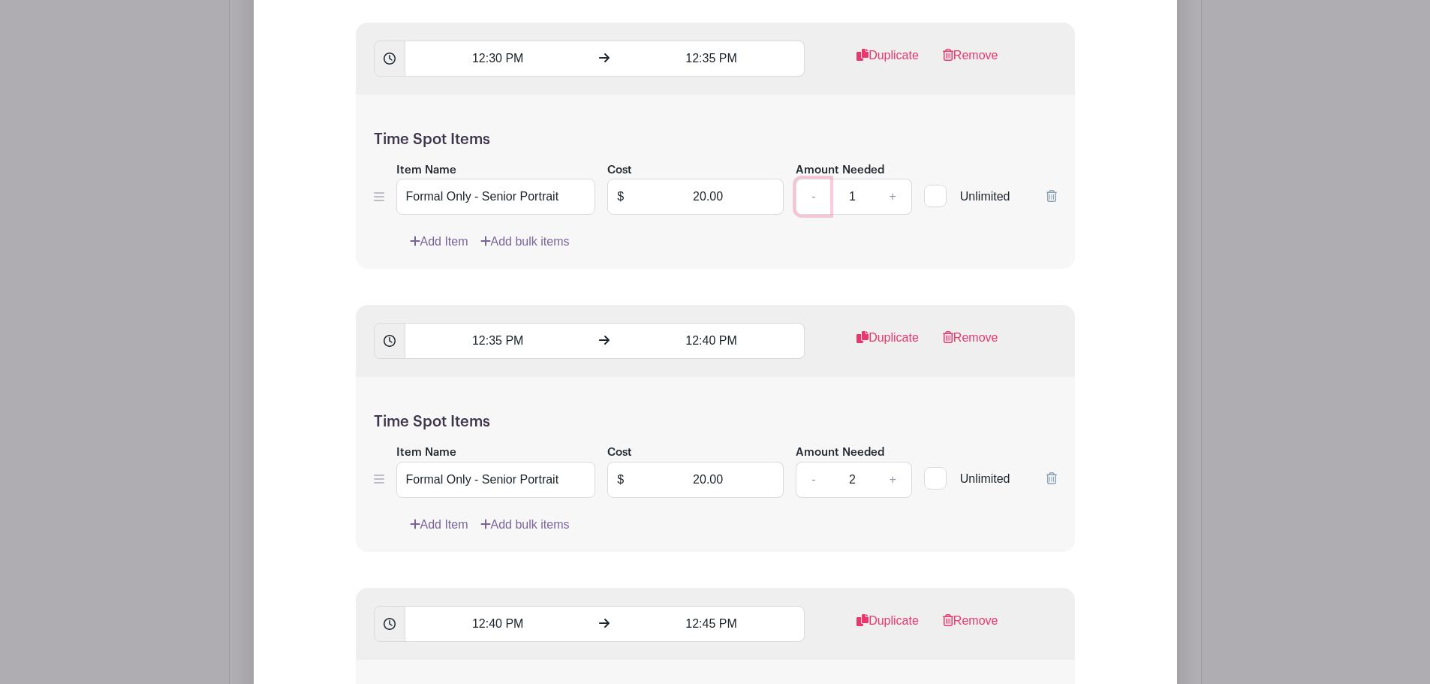
scroll to position [13425, 0]
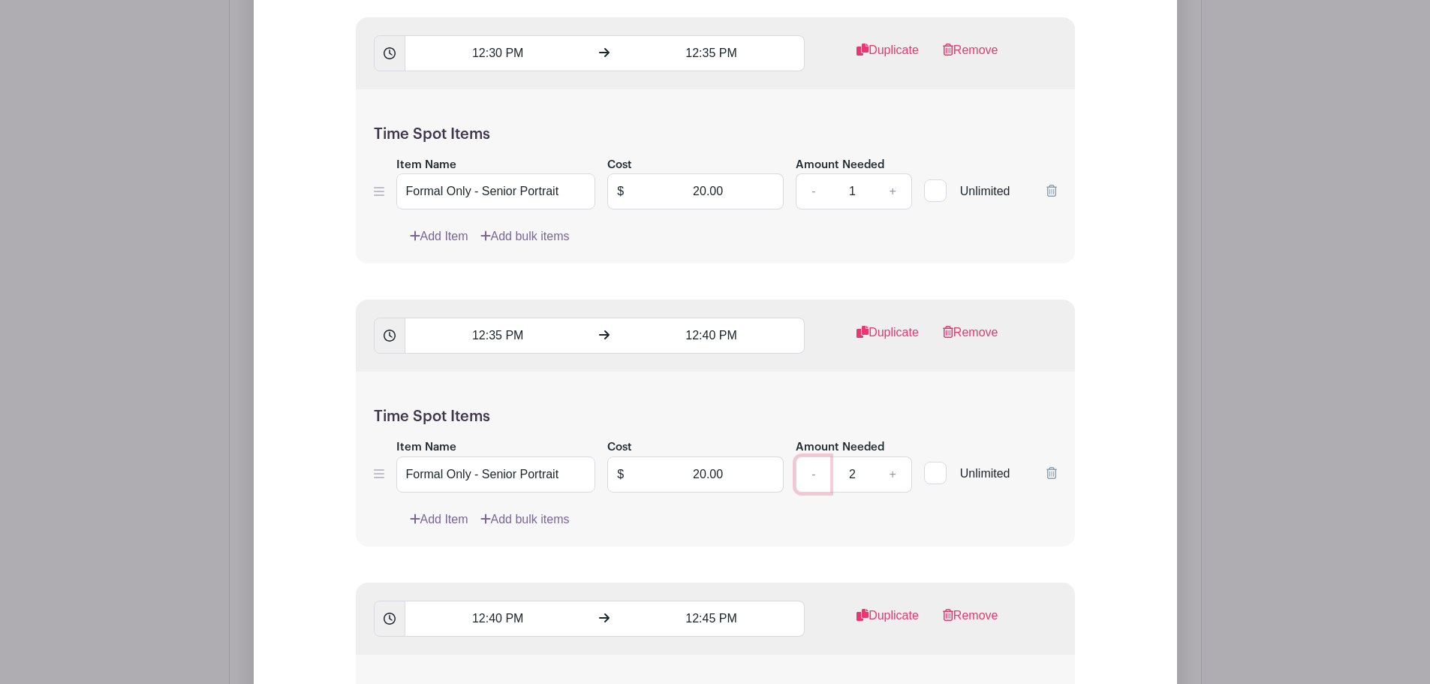
click at [817, 457] on link "-" at bounding box center [813, 475] width 35 height 36
type input "1"
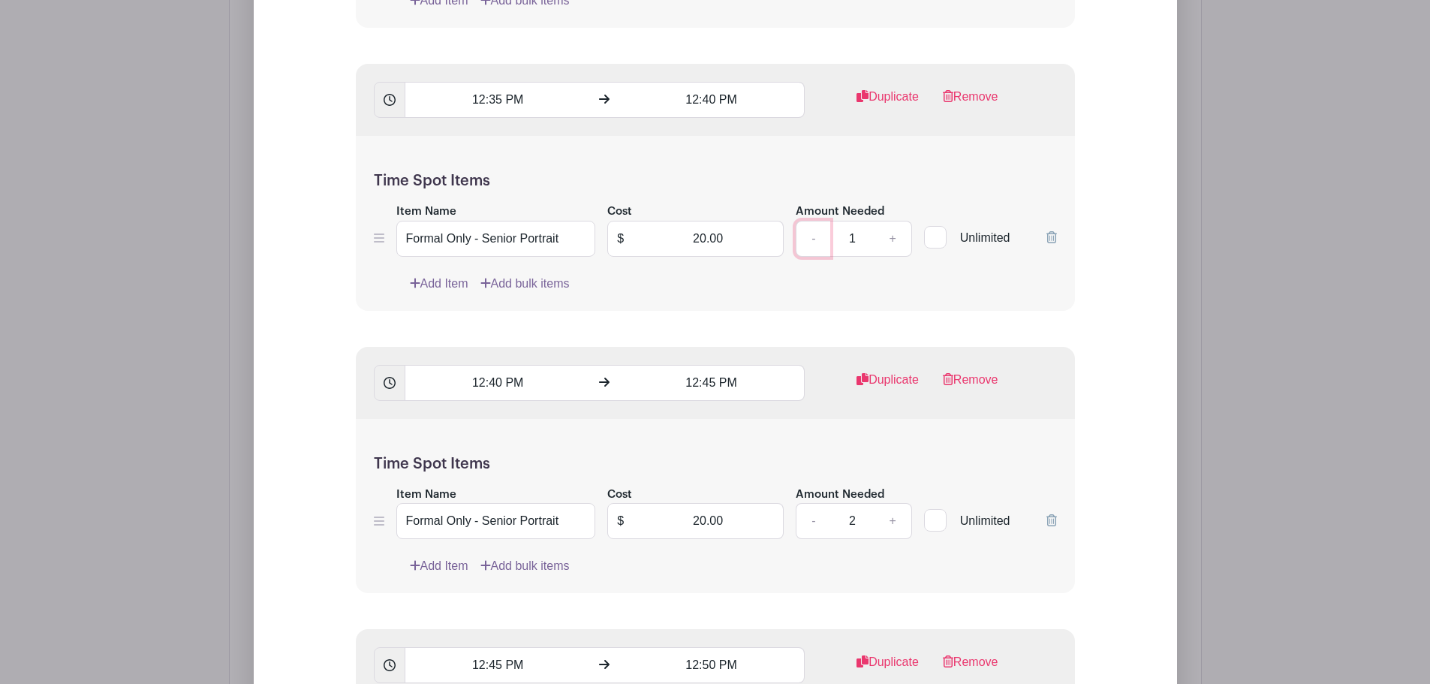
scroll to position [13725, 0]
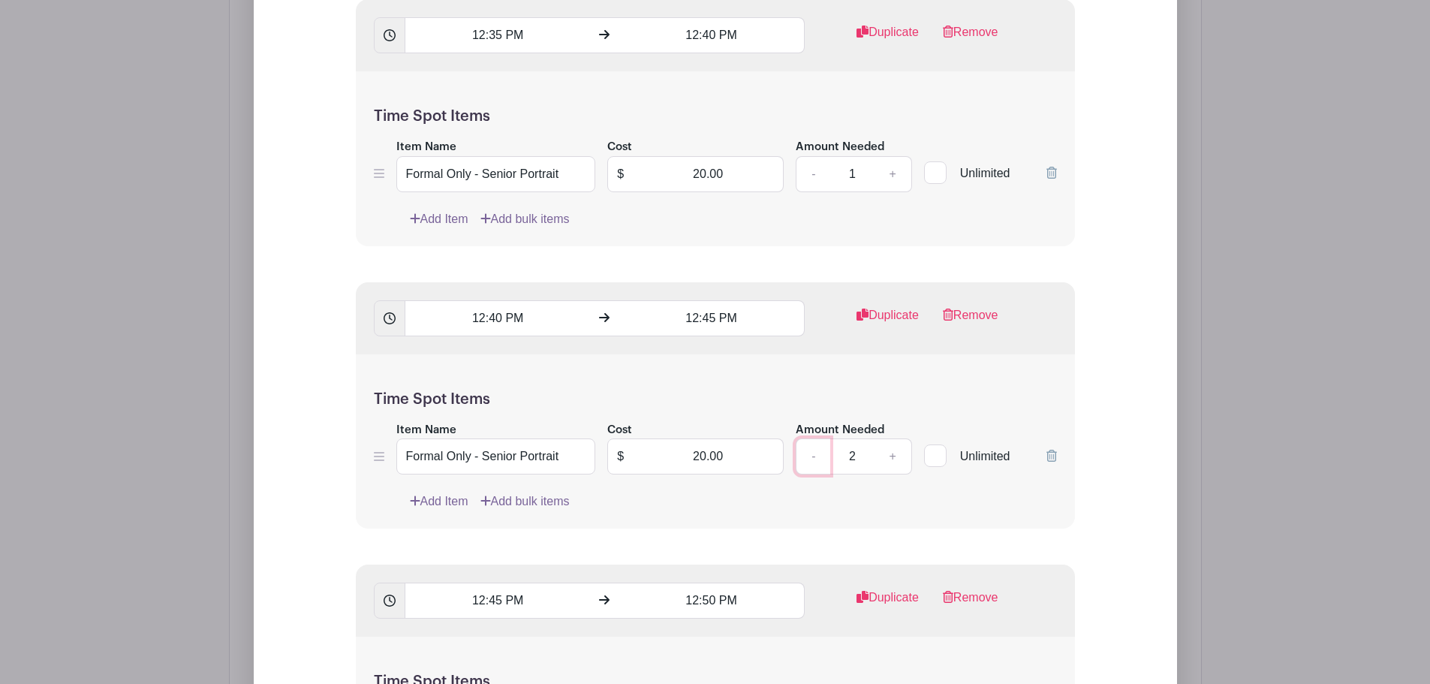
click at [814, 439] on link "-" at bounding box center [813, 457] width 35 height 36
type input "1"
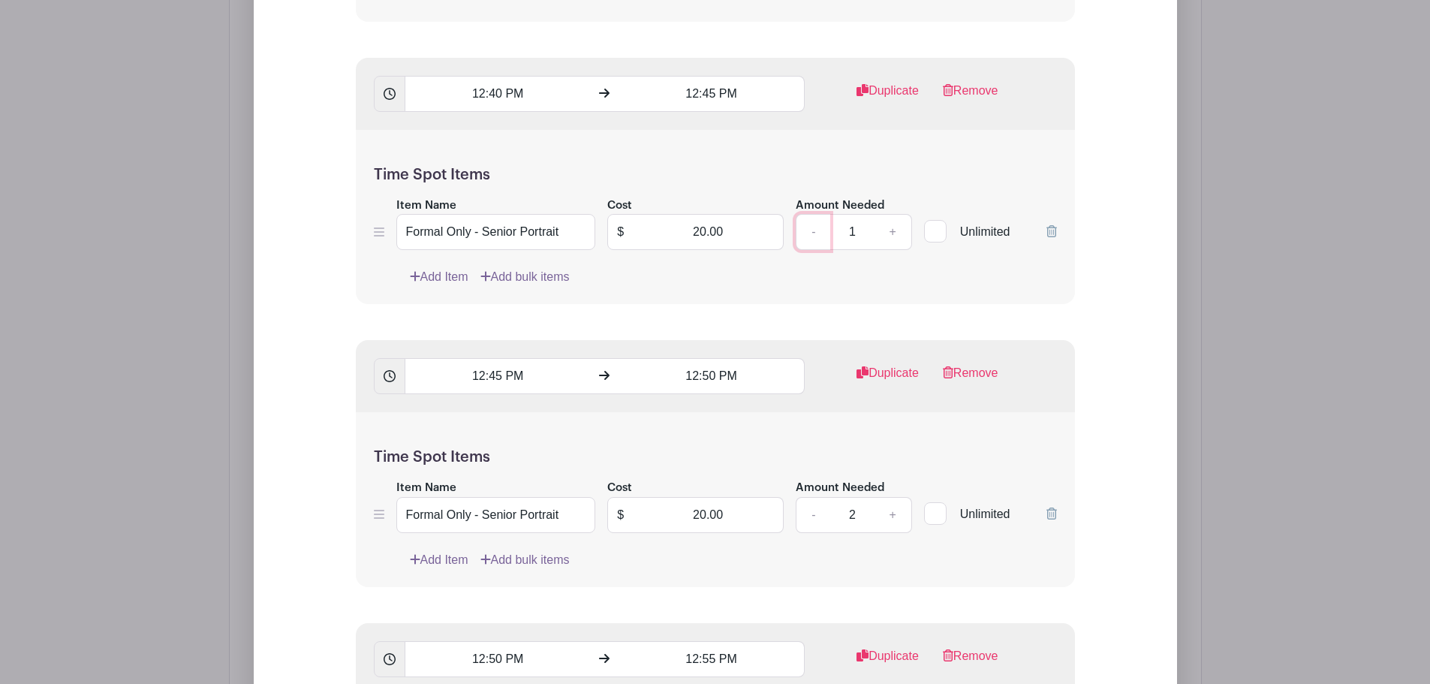
scroll to position [13951, 0]
click at [800, 496] on link "-" at bounding box center [813, 514] width 35 height 36
type input "1"
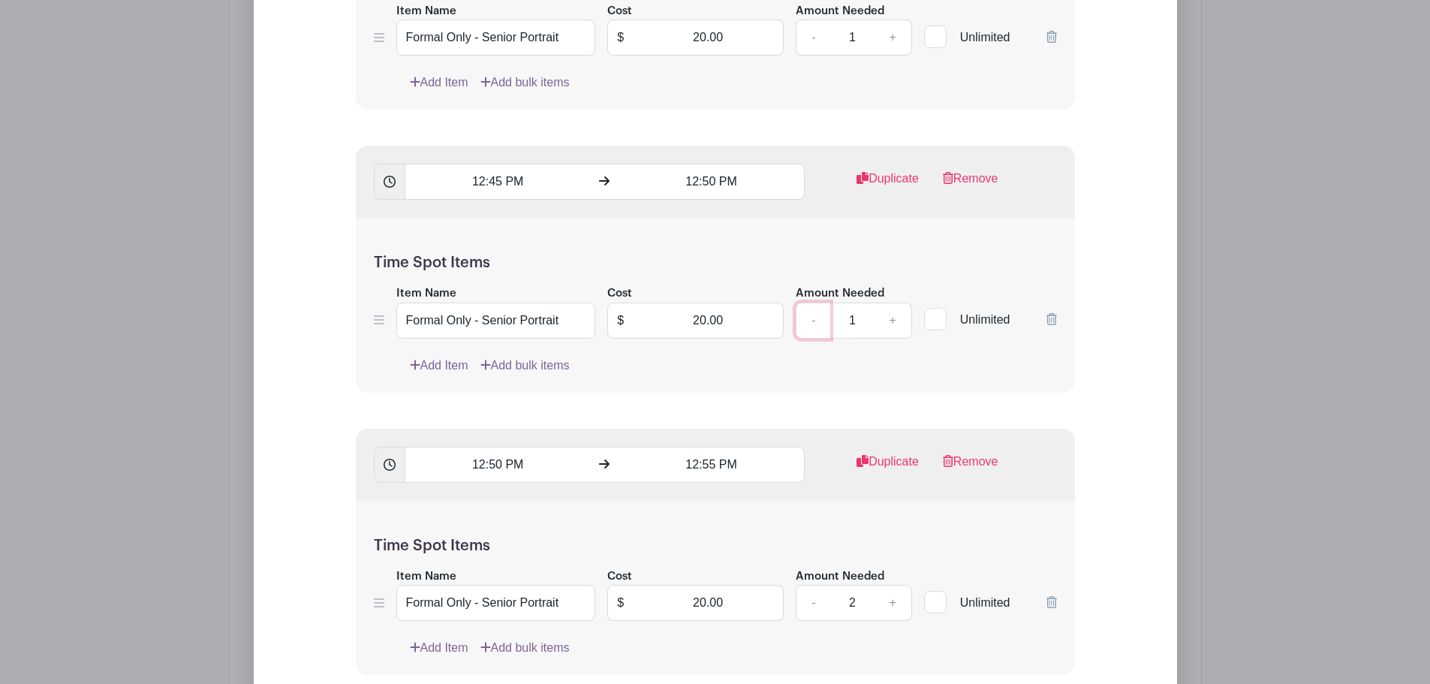
scroll to position [14176, 0]
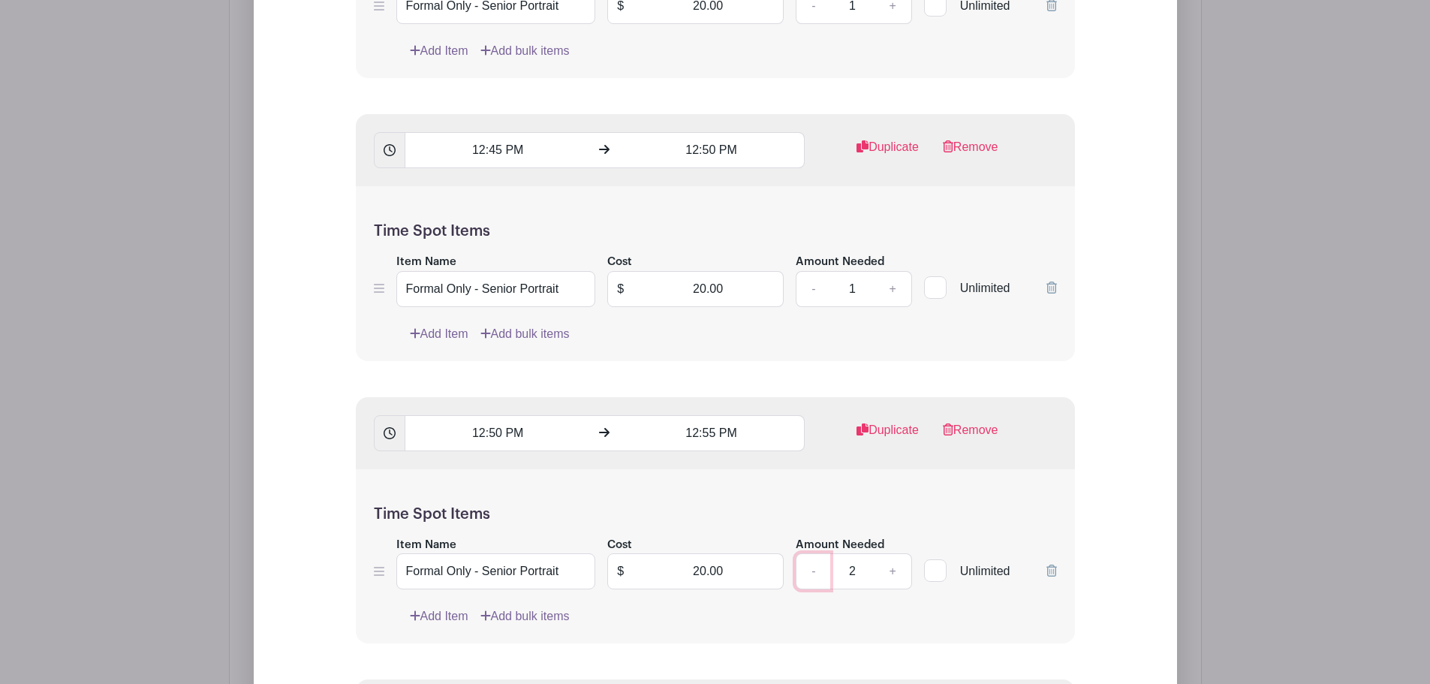
drag, startPoint x: 811, startPoint y: 517, endPoint x: 814, endPoint y: 505, distance: 13.1
click at [812, 553] on link "-" at bounding box center [813, 571] width 35 height 36
type input "1"
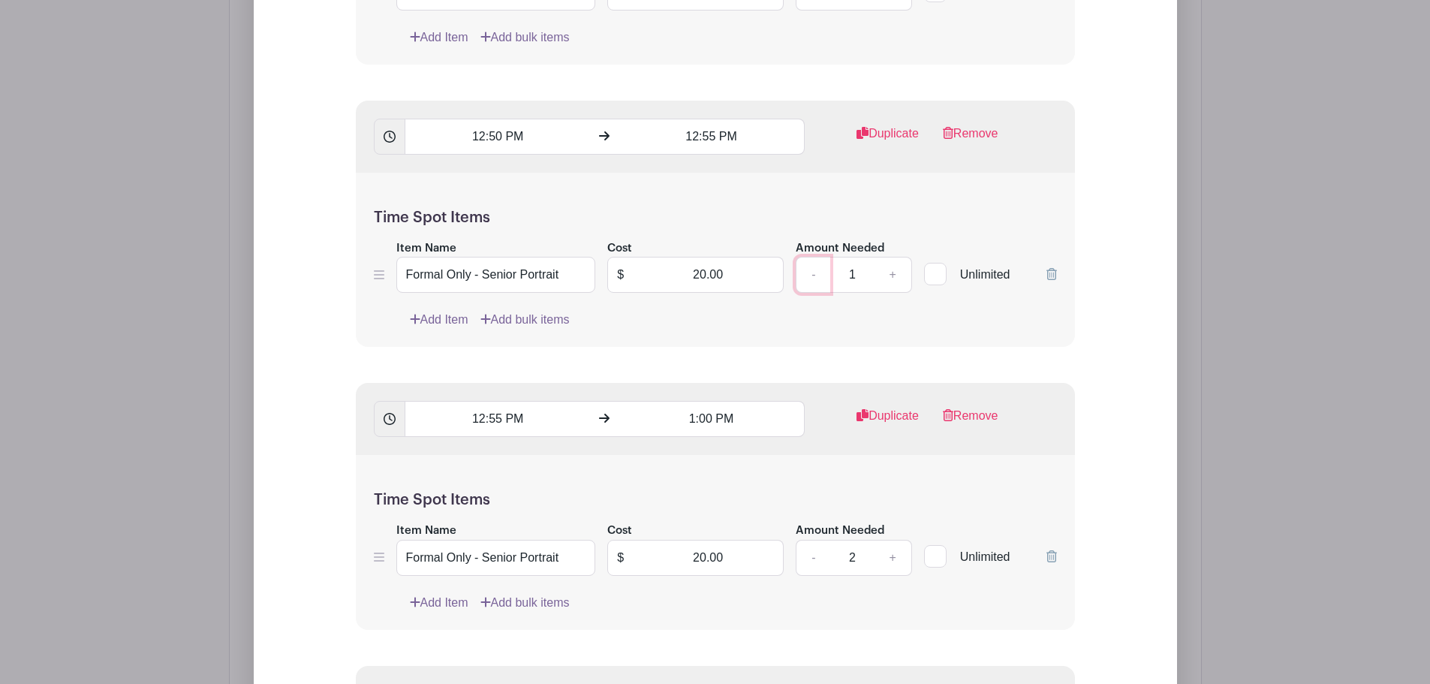
scroll to position [14476, 0]
click at [815, 536] on link "-" at bounding box center [813, 554] width 35 height 36
type input "1"
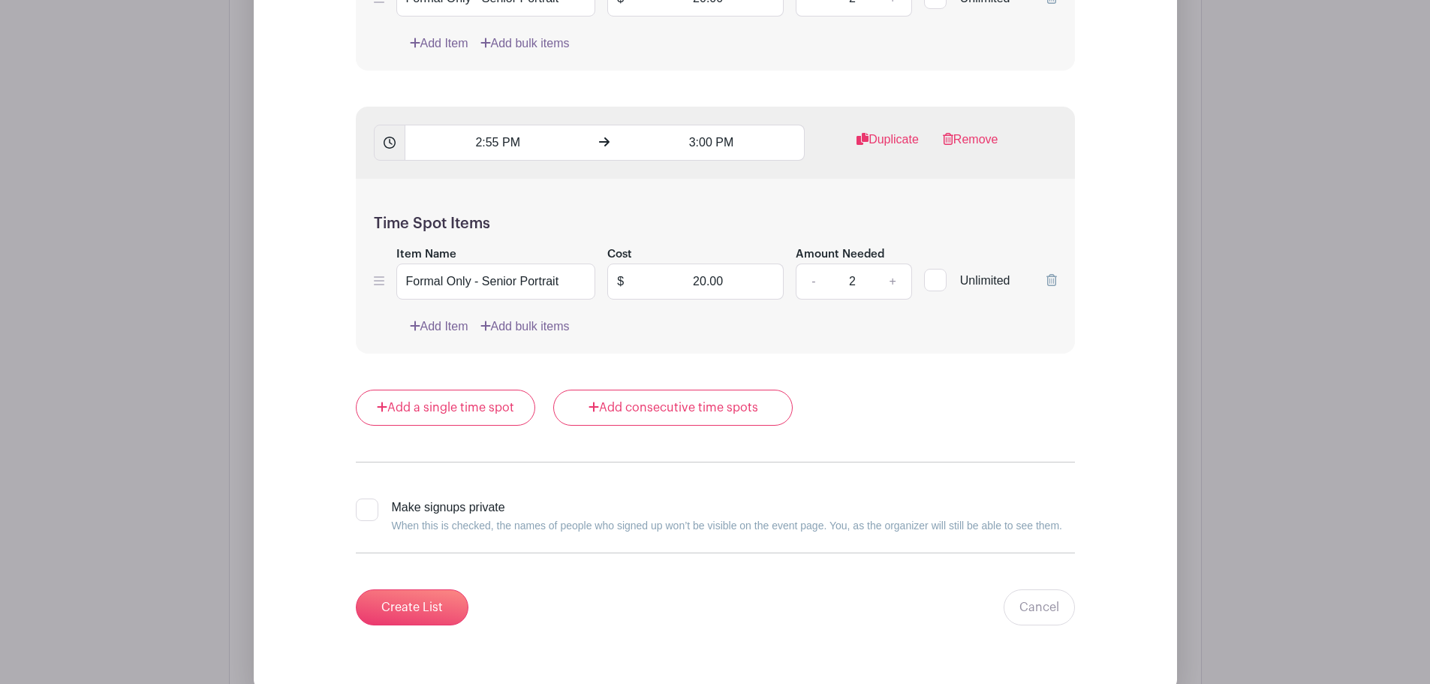
scroll to position [21535, 0]
click at [372, 498] on div at bounding box center [367, 509] width 23 height 23
click at [366, 498] on input "Make signups private When this is checked, the names of people who signed up wo…" at bounding box center [361, 503] width 10 height 10
checkbox input "true"
click at [429, 589] on input "Create List" at bounding box center [412, 607] width 113 height 36
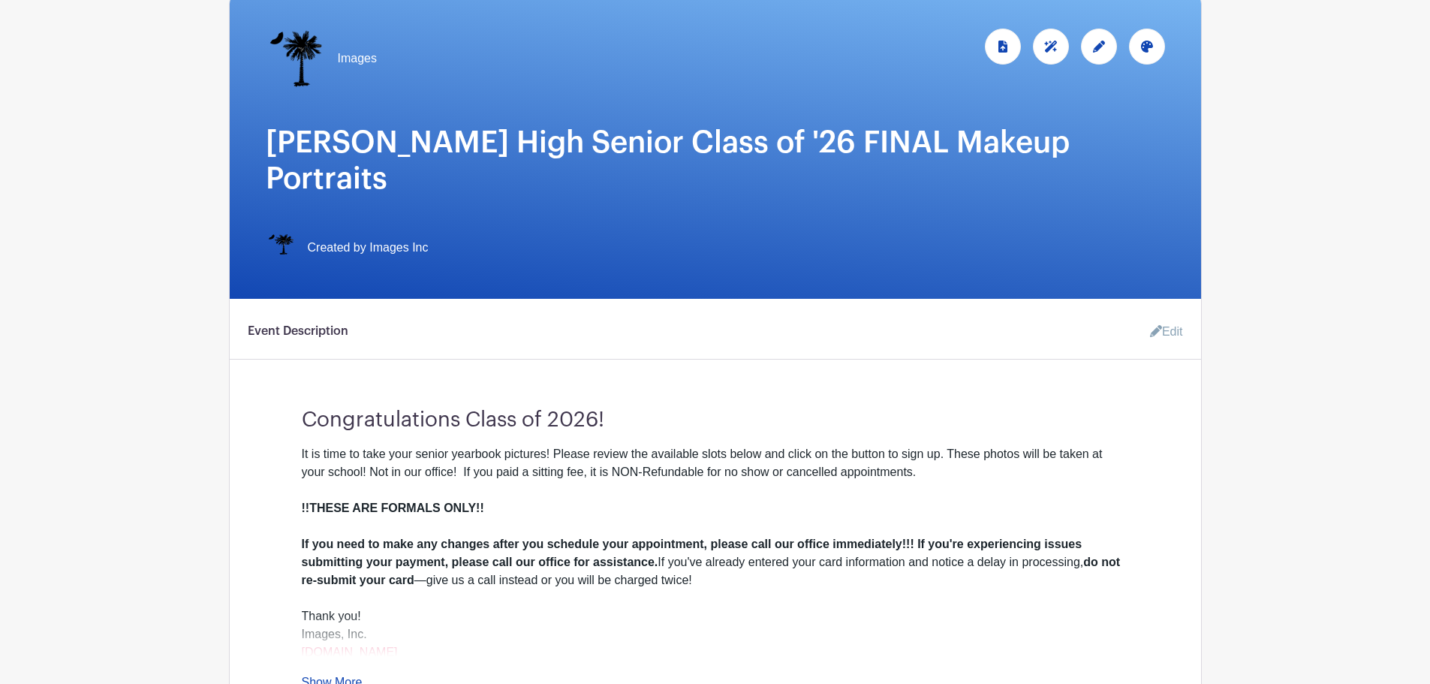
scroll to position [0, 0]
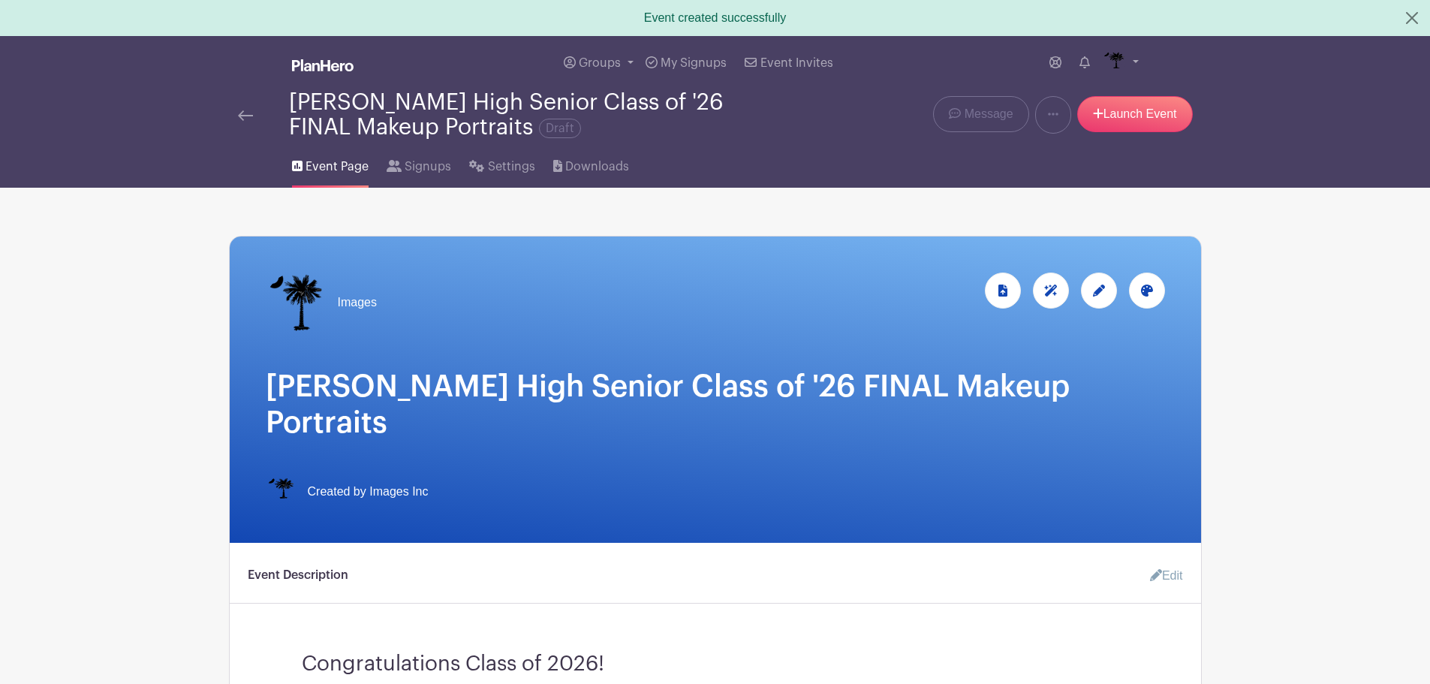
click at [451, 161] on li "Signups" at bounding box center [428, 164] width 83 height 48
click at [505, 164] on span "Settings" at bounding box center [511, 167] width 47 height 18
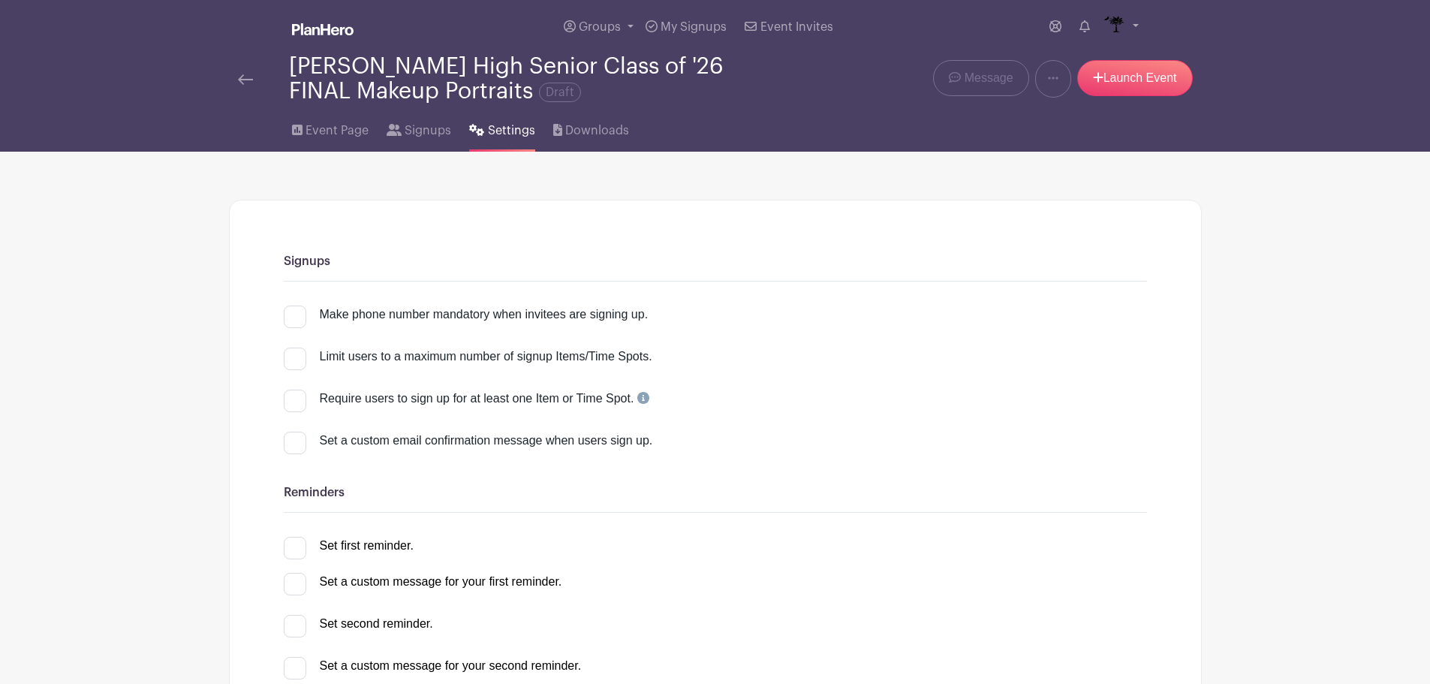
click at [474, 312] on div "Make phone number mandatory when invitees are signing up." at bounding box center [484, 315] width 329 height 18
click at [294, 312] on input "Make phone number mandatory when invitees are signing up." at bounding box center [289, 311] width 10 height 10
checkbox input "true"
click at [507, 406] on div "Require users to sign up for at least one Item or Time Spot." at bounding box center [485, 399] width 330 height 18
click at [294, 399] on input "Require users to sign up for at least one Item or Time Spot." at bounding box center [289, 395] width 10 height 10
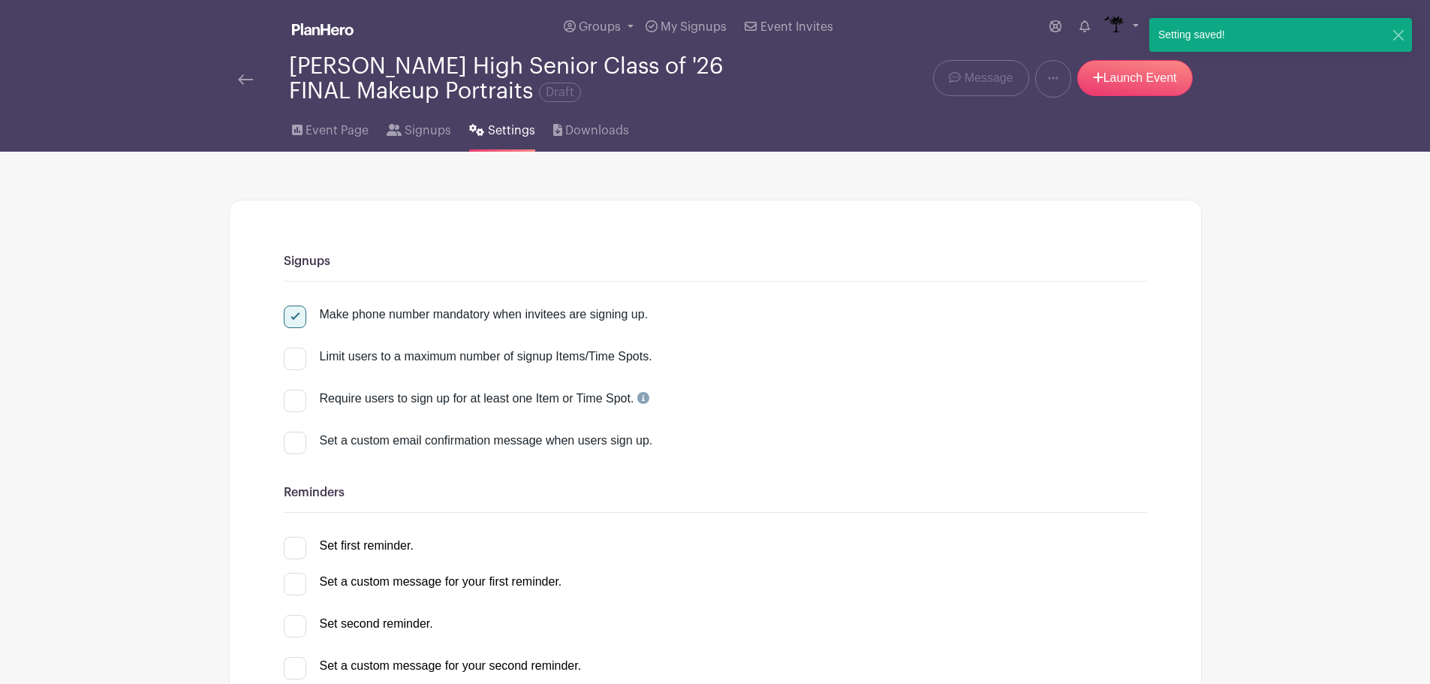
checkbox input "true"
click at [452, 445] on div "Set a custom email confirmation message when users sign up." at bounding box center [733, 441] width 827 height 18
click at [294, 442] on input "Set a custom email confirmation message when users sign up." at bounding box center [289, 437] width 10 height 10
checkbox input "true"
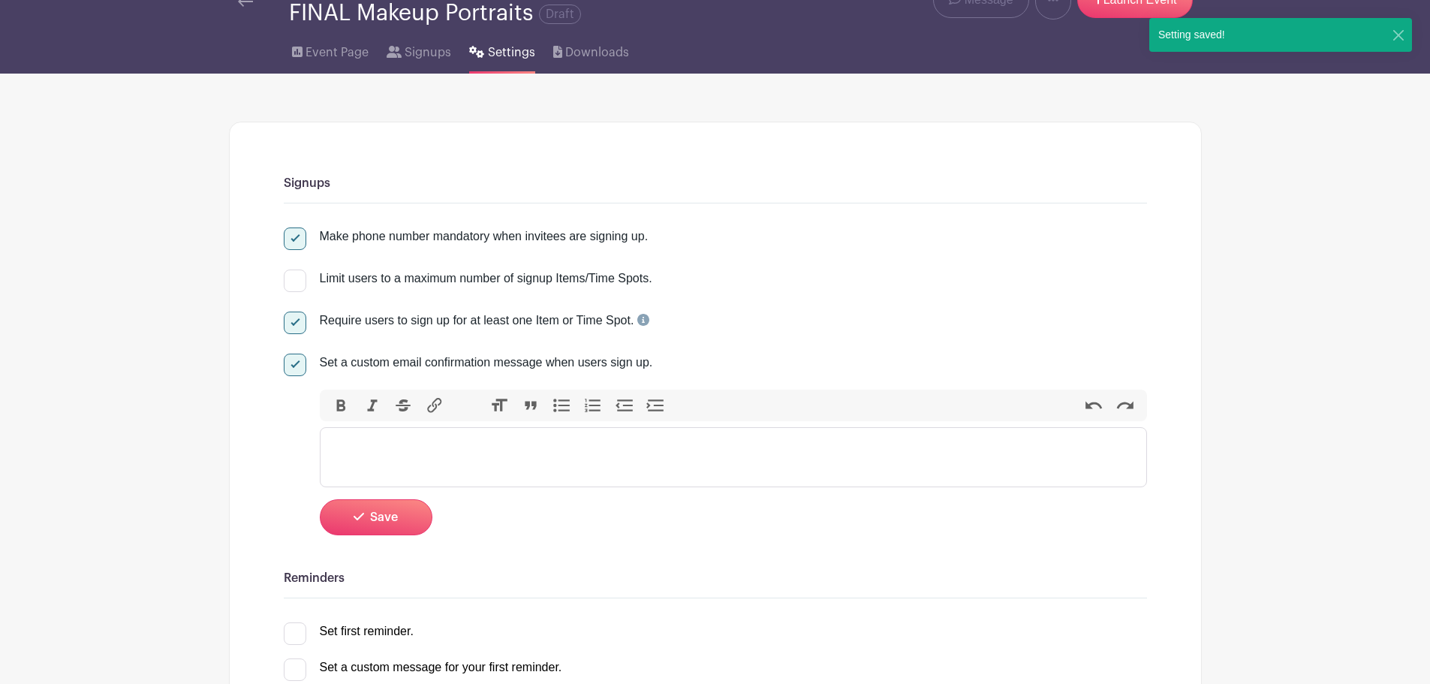
scroll to position [150, 0]
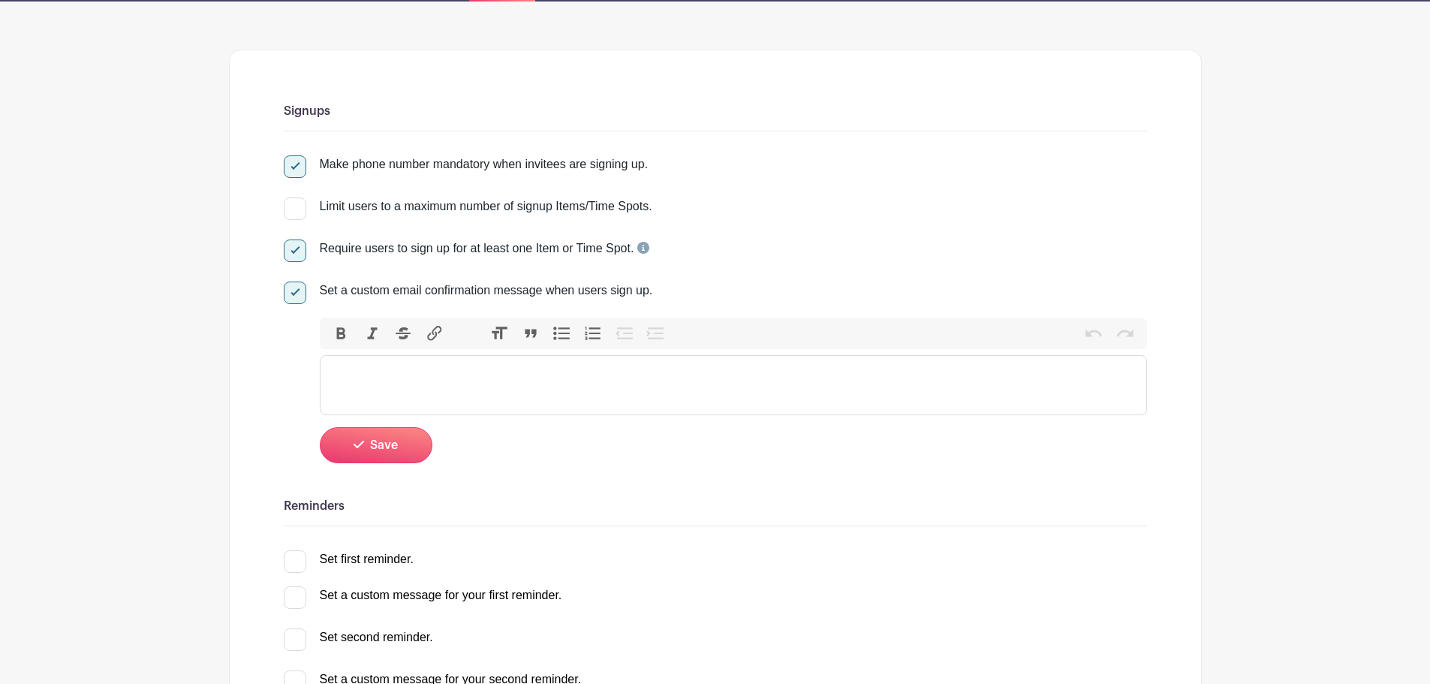
click at [393, 394] on trix-editor at bounding box center [733, 385] width 827 height 60
paste trix-editor "<div>Thank you for signing up for your high school senior portrait appointment.…"
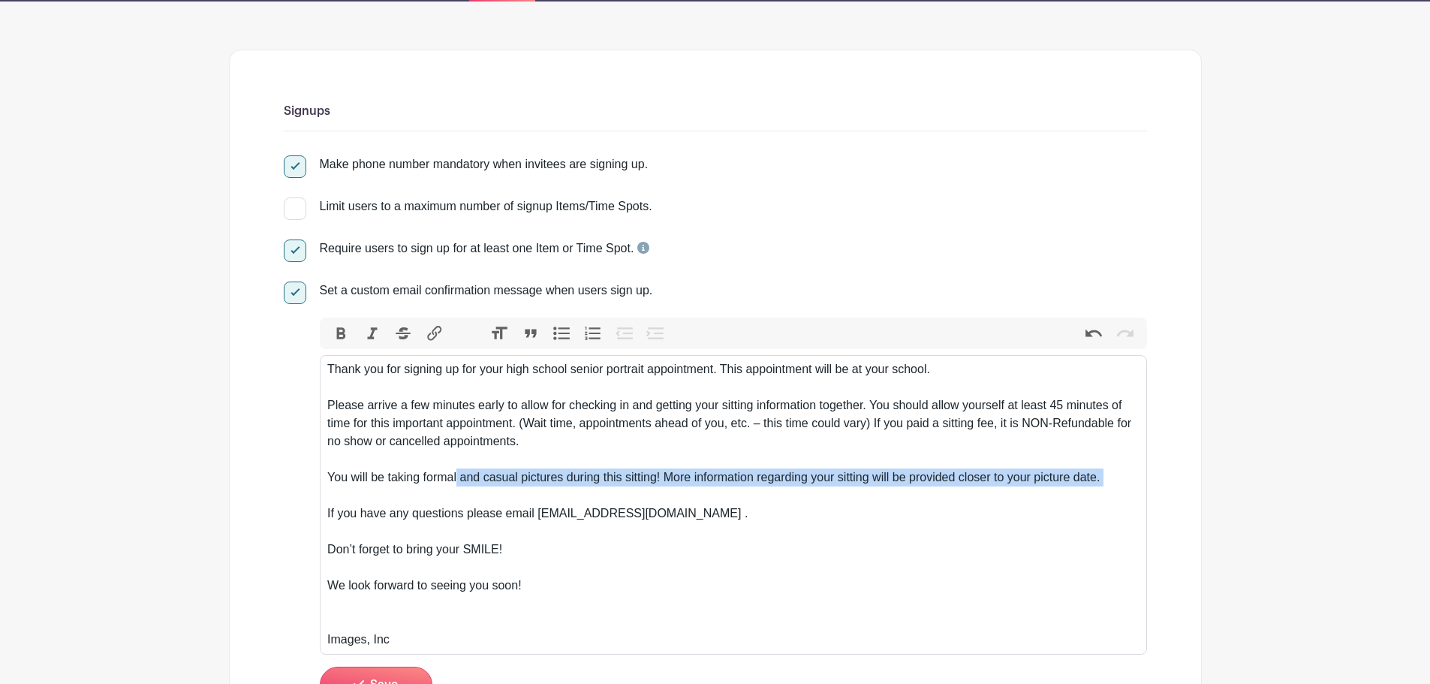
drag, startPoint x: 457, startPoint y: 482, endPoint x: 1032, endPoint y: 496, distance: 575.4
click at [1004, 496] on div "You will be taking formal and casual pictures during this sitting! More informa…" at bounding box center [733, 487] width 812 height 36
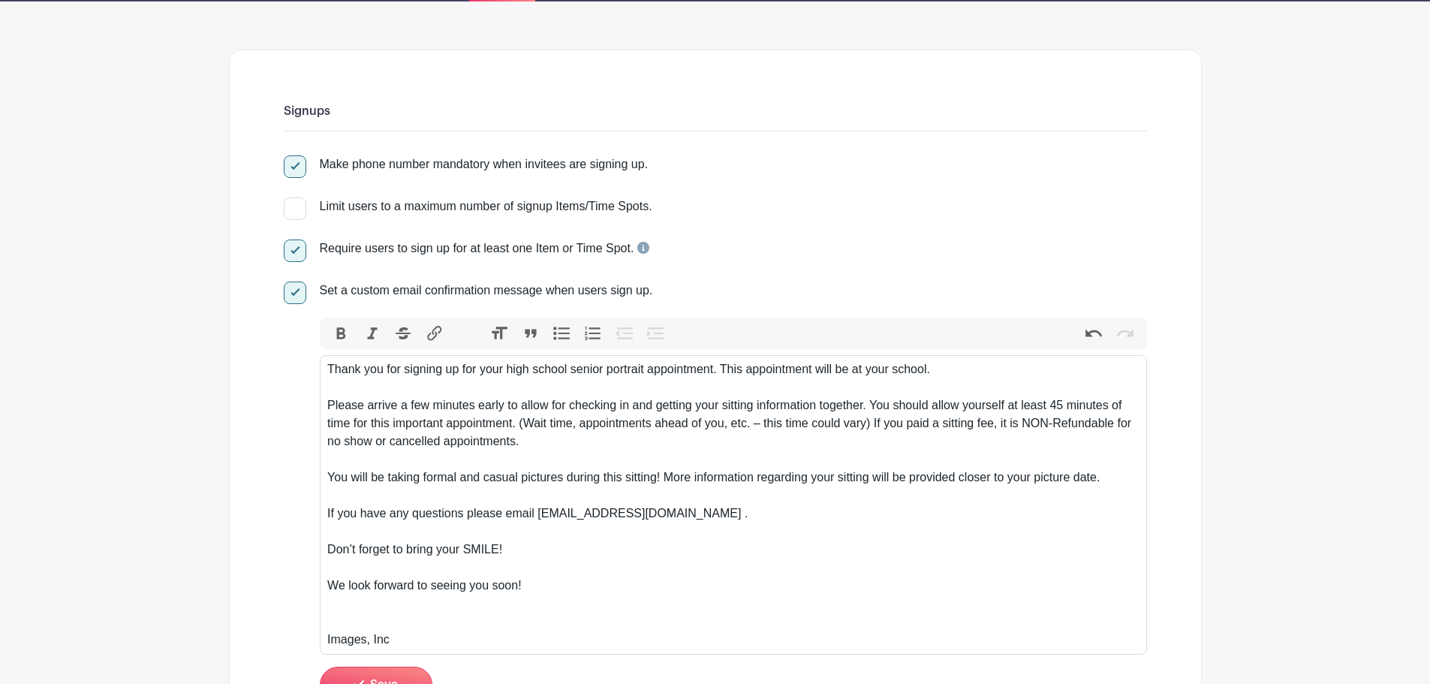
click at [551, 511] on div "If you have any questions please email [EMAIL_ADDRESS][DOMAIN_NAME] ." at bounding box center [733, 523] width 812 height 36
click at [520, 479] on div "You will be taking formal and casual pictures during this sitting! More informa…" at bounding box center [733, 487] width 812 height 36
click at [511, 477] on div "You will be taking formal pictures during this sitting! More information regard…" at bounding box center [733, 487] width 812 height 36
click at [504, 478] on div "You will be taking formal pictures during this sitting! More information regard…" at bounding box center [733, 487] width 812 height 36
type trix-editor "<div>Thank you for signing up for your high school senior portrait appointment.…"
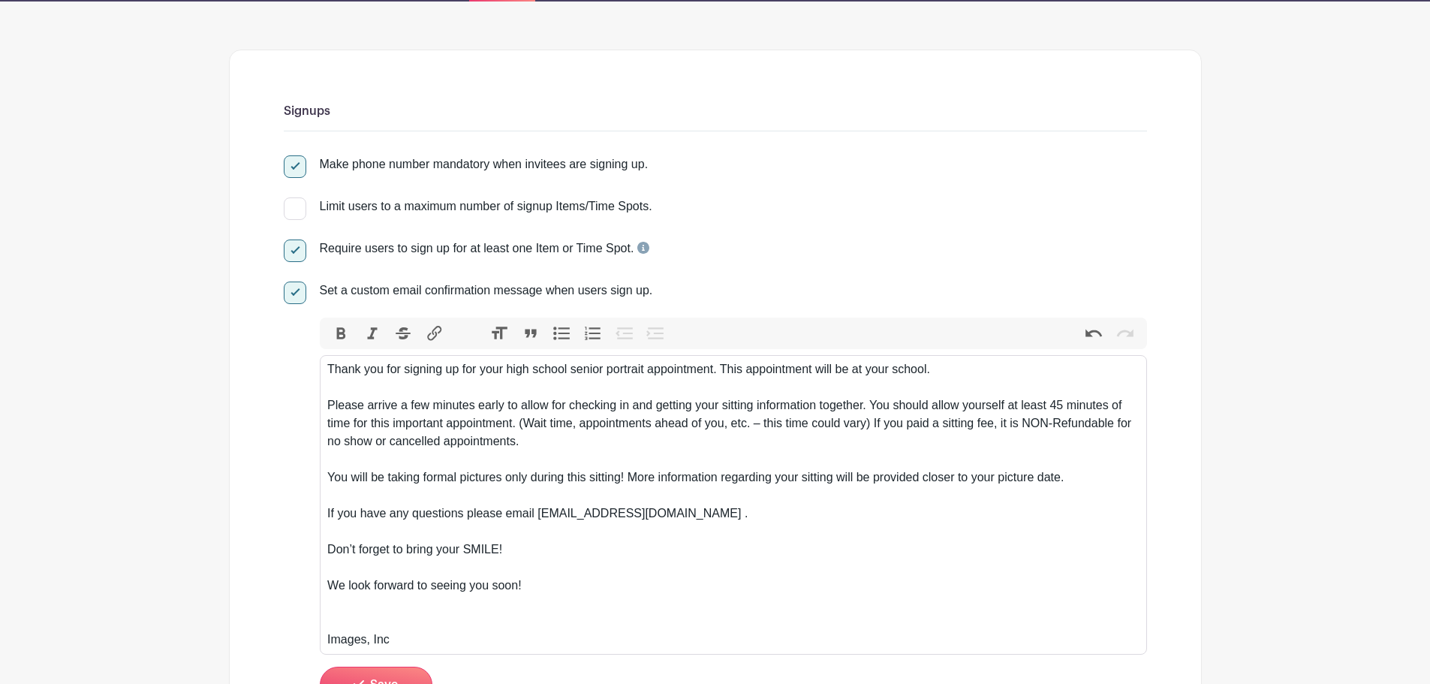
scroll to position [225, 0]
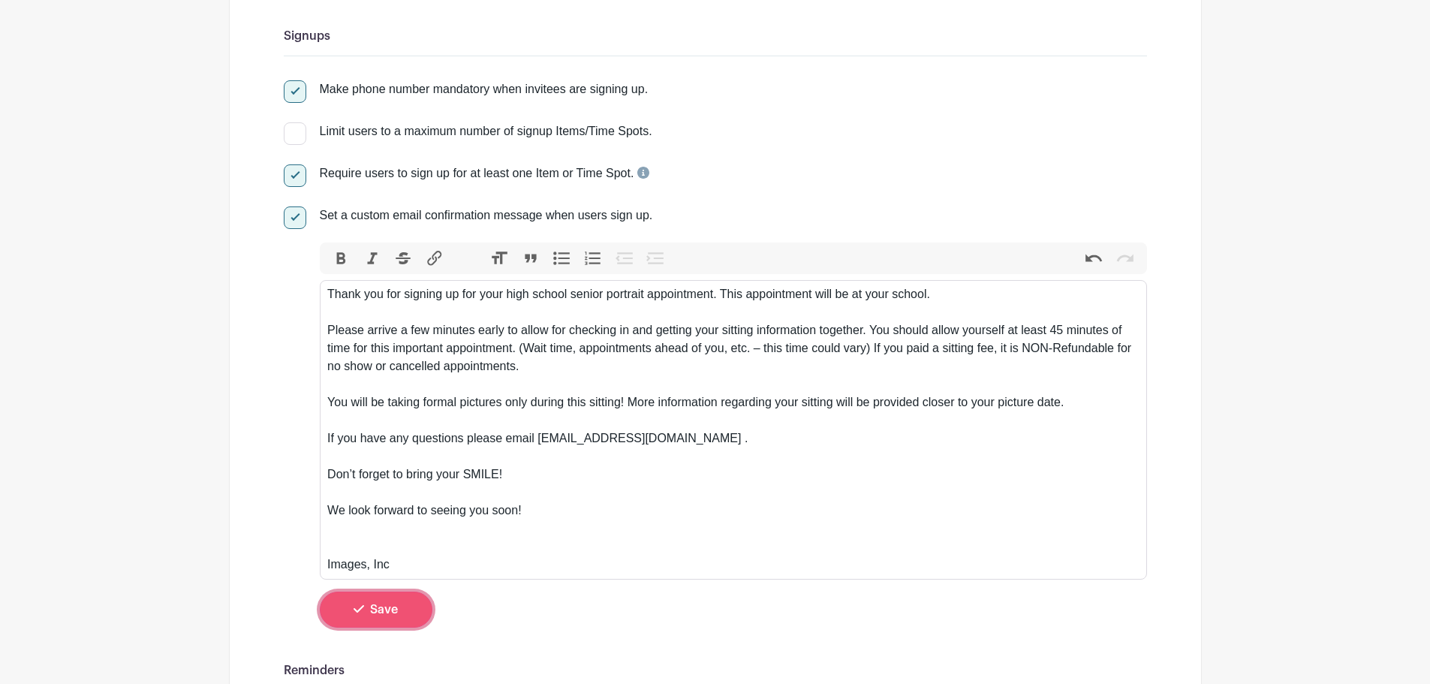
click at [420, 608] on button "Save" at bounding box center [376, 610] width 113 height 36
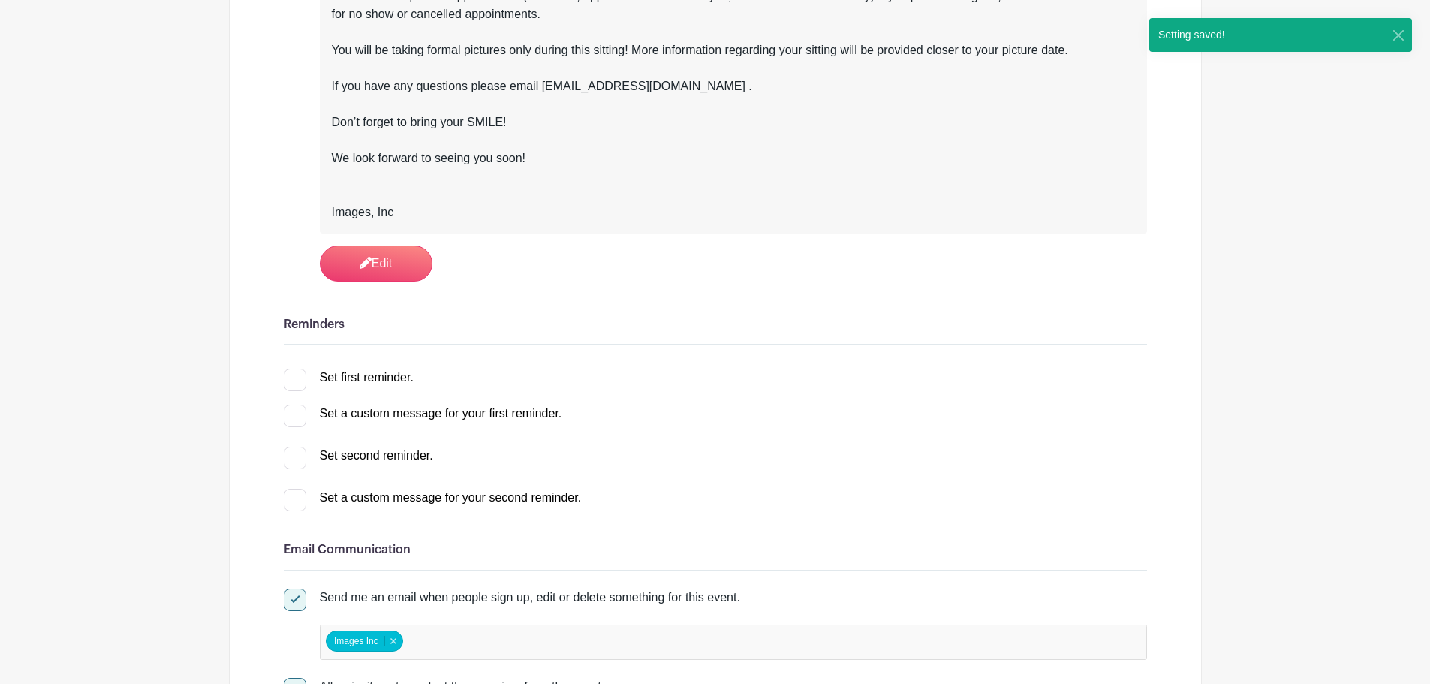
scroll to position [601, 0]
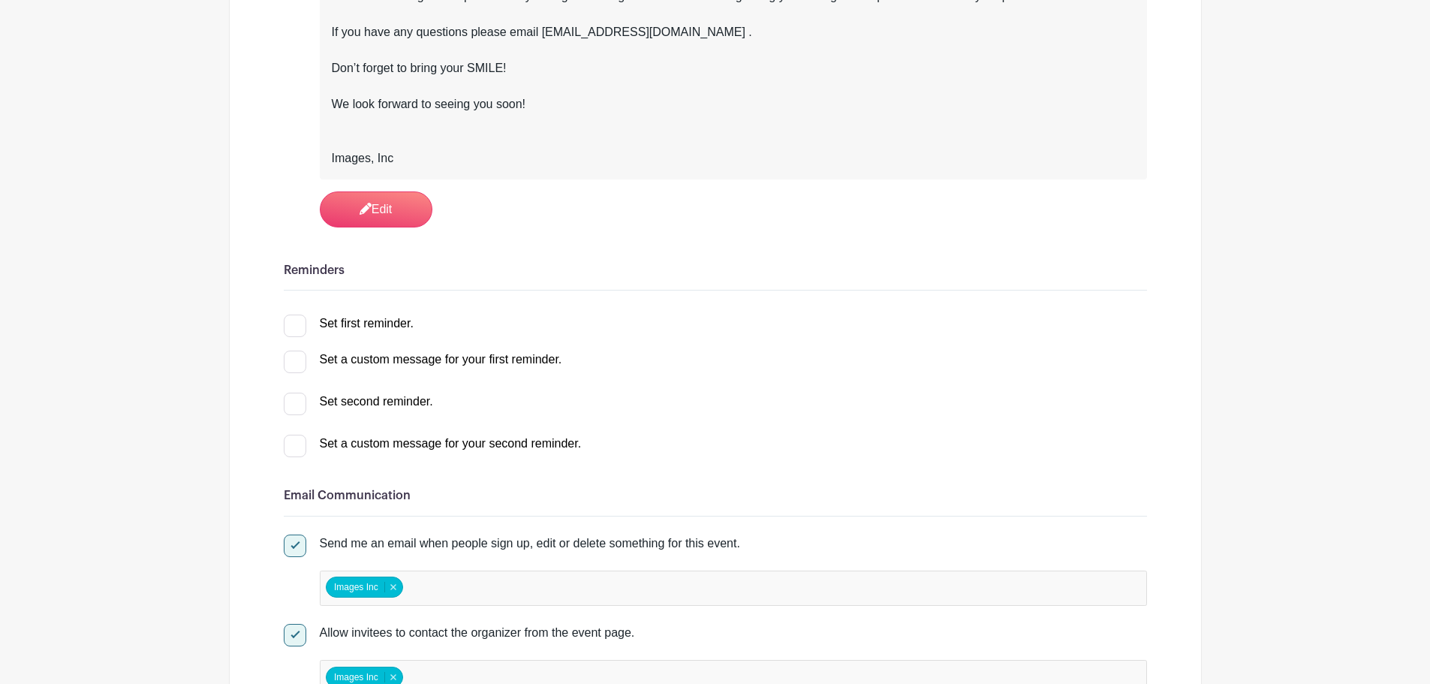
click at [366, 324] on div "Set first reminder." at bounding box center [367, 324] width 94 height 18
click at [294, 324] on input "Set first reminder." at bounding box center [289, 320] width 10 height 10
checkbox input "true"
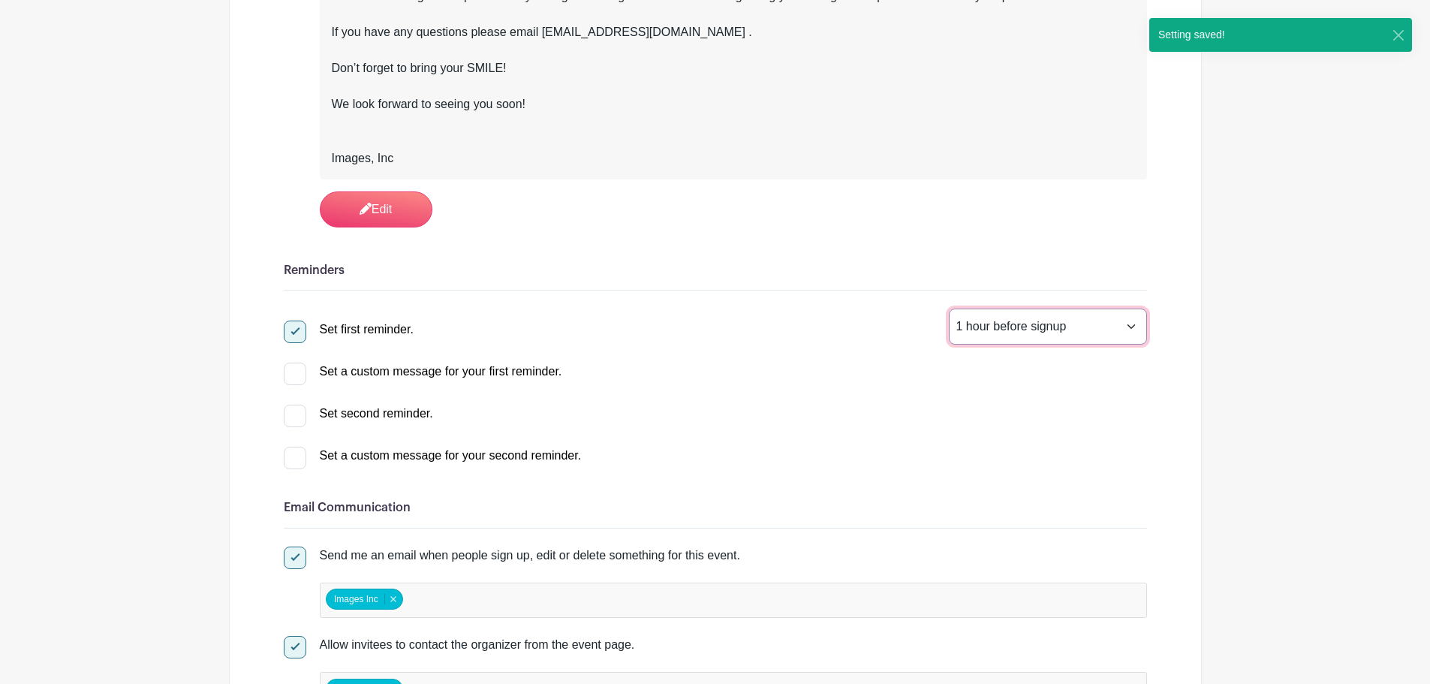
click at [1072, 324] on select "1 hour before signup 2 hours before signup 3 hours before signup 4 hours before…" at bounding box center [1048, 327] width 198 height 36
select select "168"
click at [949, 309] on select "1 hour before signup 2 hours before signup 3 hours before signup 4 hours before…" at bounding box center [1048, 327] width 198 height 36
click at [471, 374] on div "Set a custom message for your first reminder." at bounding box center [441, 372] width 243 height 18
click at [294, 372] on input "Set a custom message for your first reminder." at bounding box center [289, 368] width 10 height 10
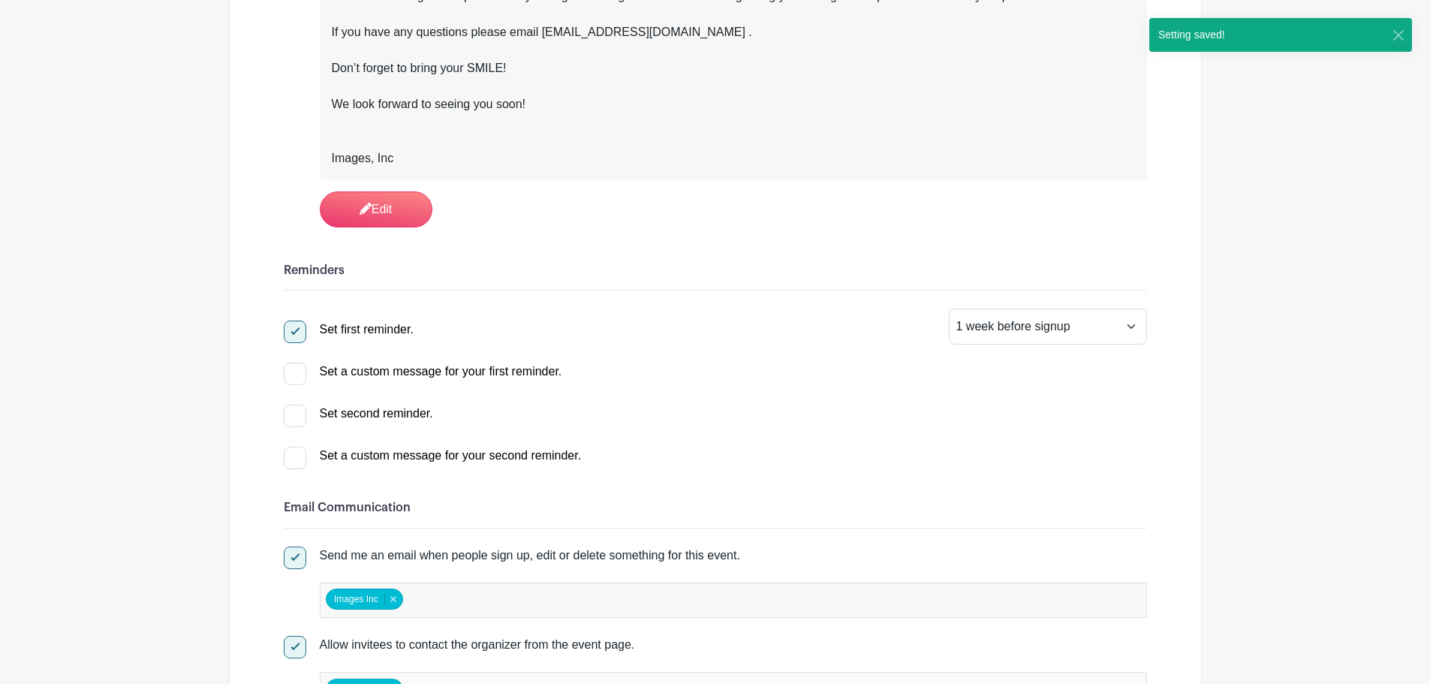
checkbox input "true"
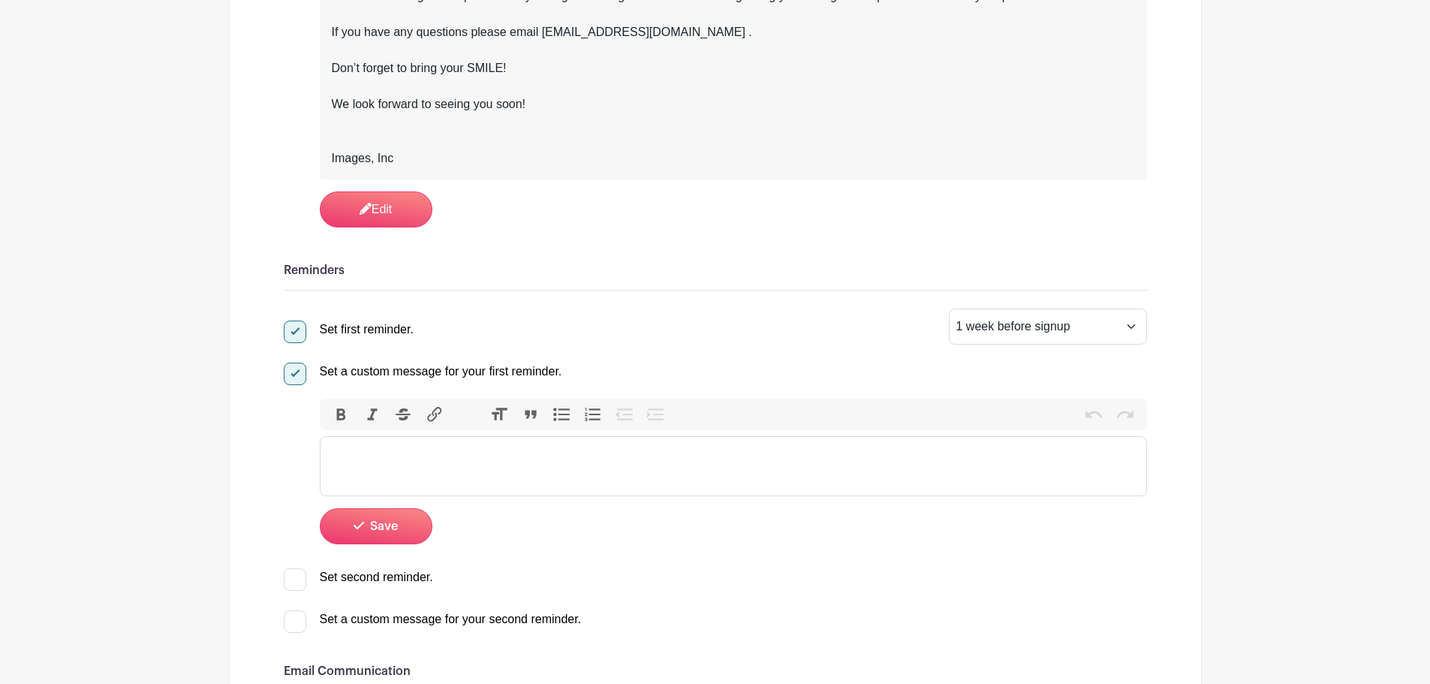
click at [427, 447] on trix-editor at bounding box center [733, 466] width 827 height 60
paste trix-editor "<lor>Ipsum dol sit ametcon ad eli sedd eius tempor incidi utlabore etdoloremag.…"
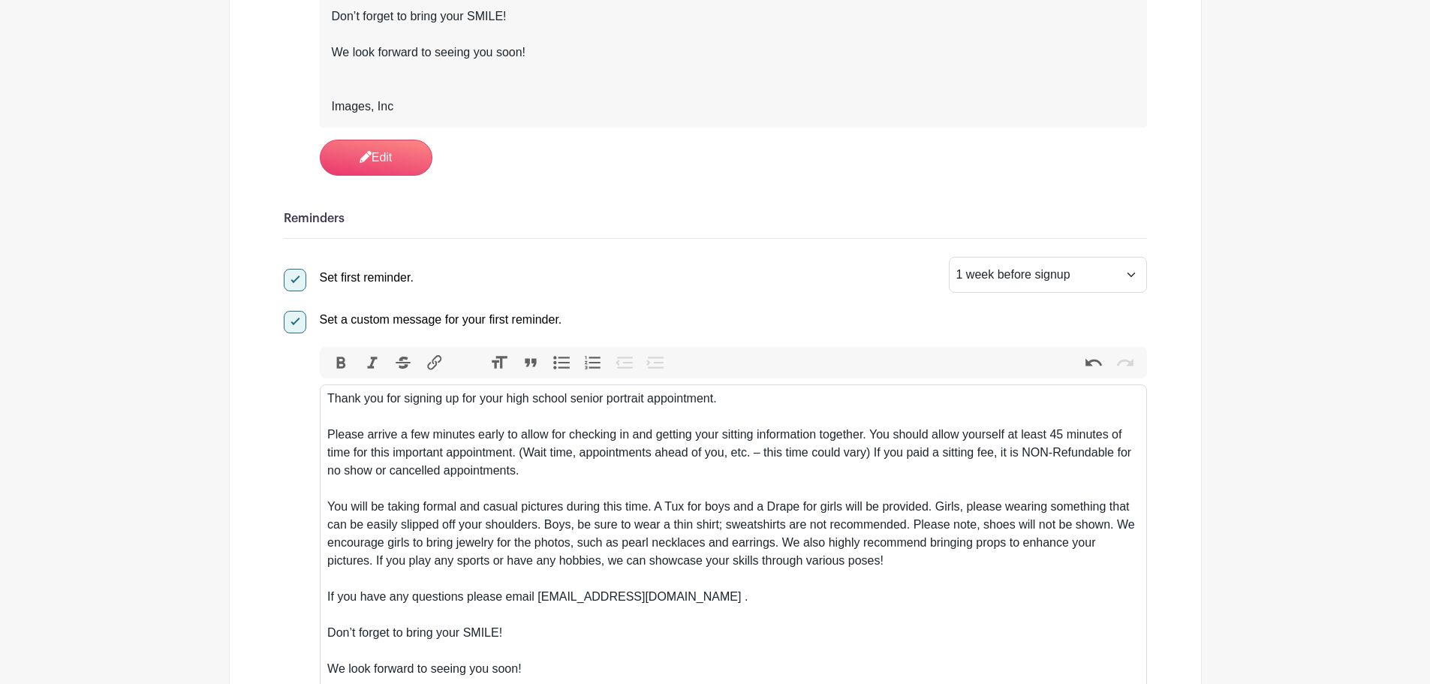
scroll to position [676, 0]
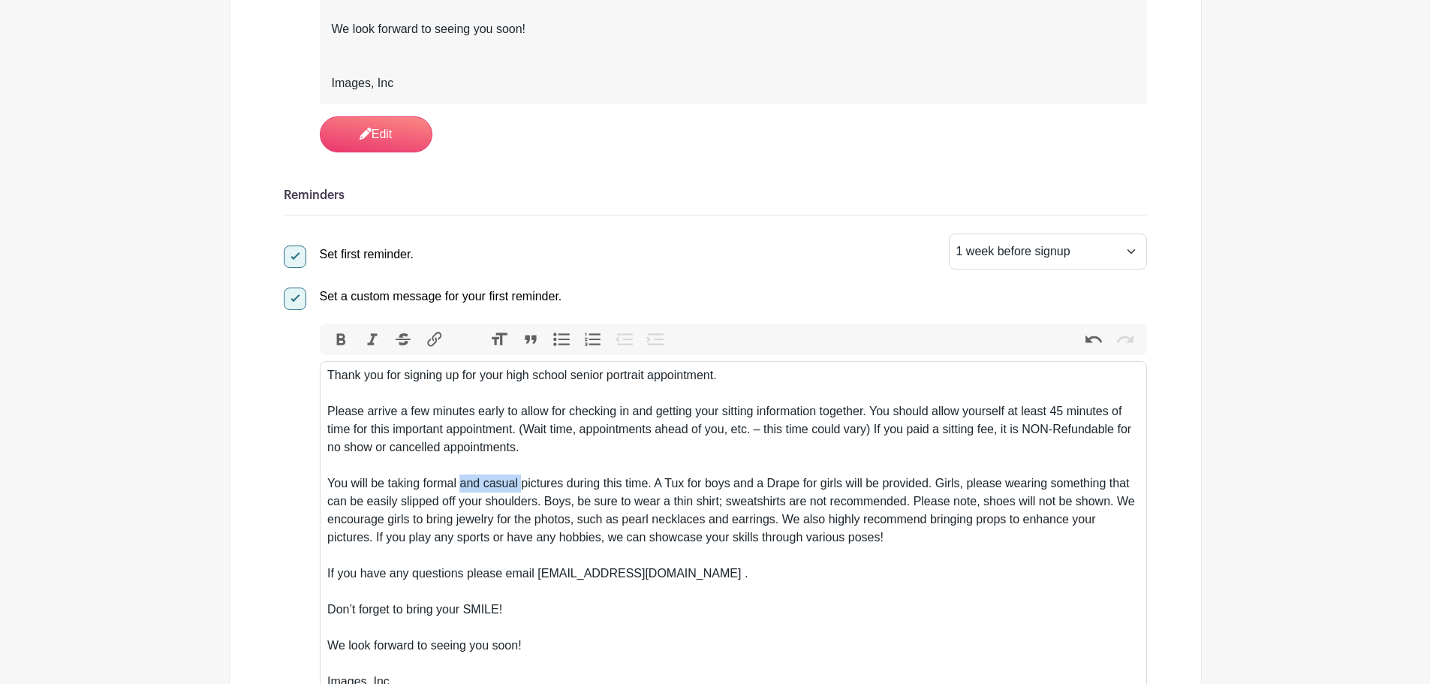
drag, startPoint x: 462, startPoint y: 483, endPoint x: 520, endPoint y: 482, distance: 58.6
click at [520, 482] on div "You will be taking formal and casual pictures during this time. A Tux for boys …" at bounding box center [733, 520] width 812 height 90
drag, startPoint x: 497, startPoint y: 482, endPoint x: 508, endPoint y: 482, distance: 10.5
click at [505, 482] on div "You will be taking formal pictures during this time. A Tux for boys and a Drape…" at bounding box center [733, 520] width 812 height 90
click at [508, 482] on div "You will be taking formal pictures during this time. A Tux for boys and a Drape…" at bounding box center [733, 520] width 812 height 90
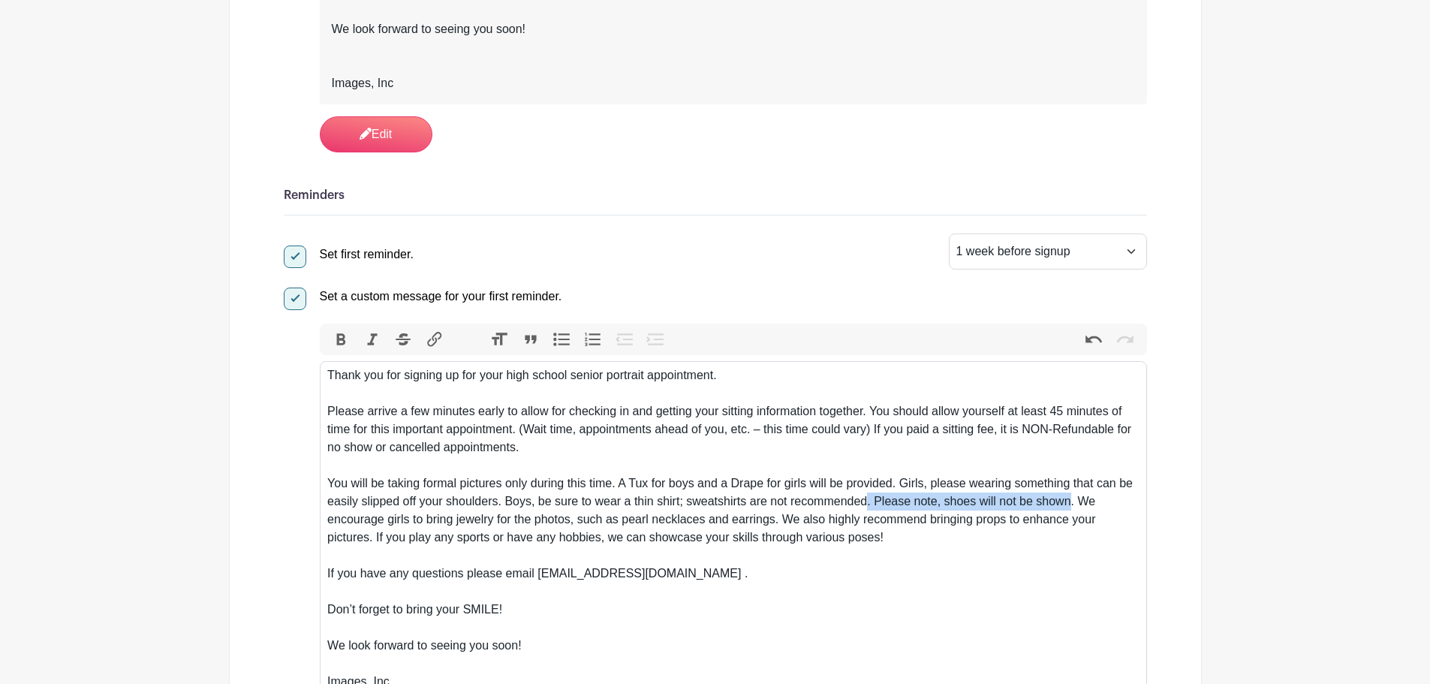
drag, startPoint x: 869, startPoint y: 501, endPoint x: 1069, endPoint y: 508, distance: 199.8
click at [1069, 508] on div "You will be taking formal pictures only during this time. A Tux for boys and a …" at bounding box center [733, 520] width 812 height 90
drag, startPoint x: 582, startPoint y: 515, endPoint x: 667, endPoint y: 529, distance: 86.0
click at [667, 529] on div "You will be taking formal pictures only during this time. A Tux for boys and a …" at bounding box center [733, 520] width 812 height 90
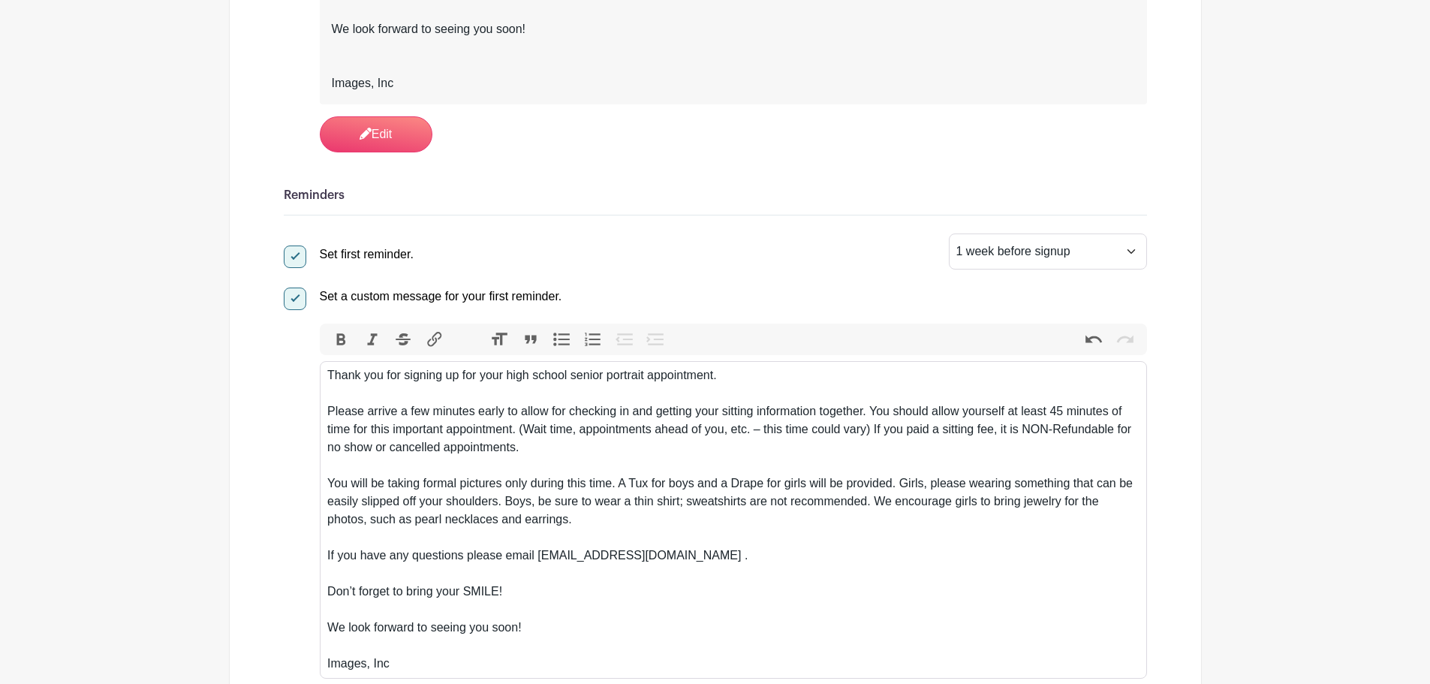
type trix-editor "<lor>Ipsum dol sit ametcon ad eli sedd eius tempor incidi utlabore etdoloremag.…"
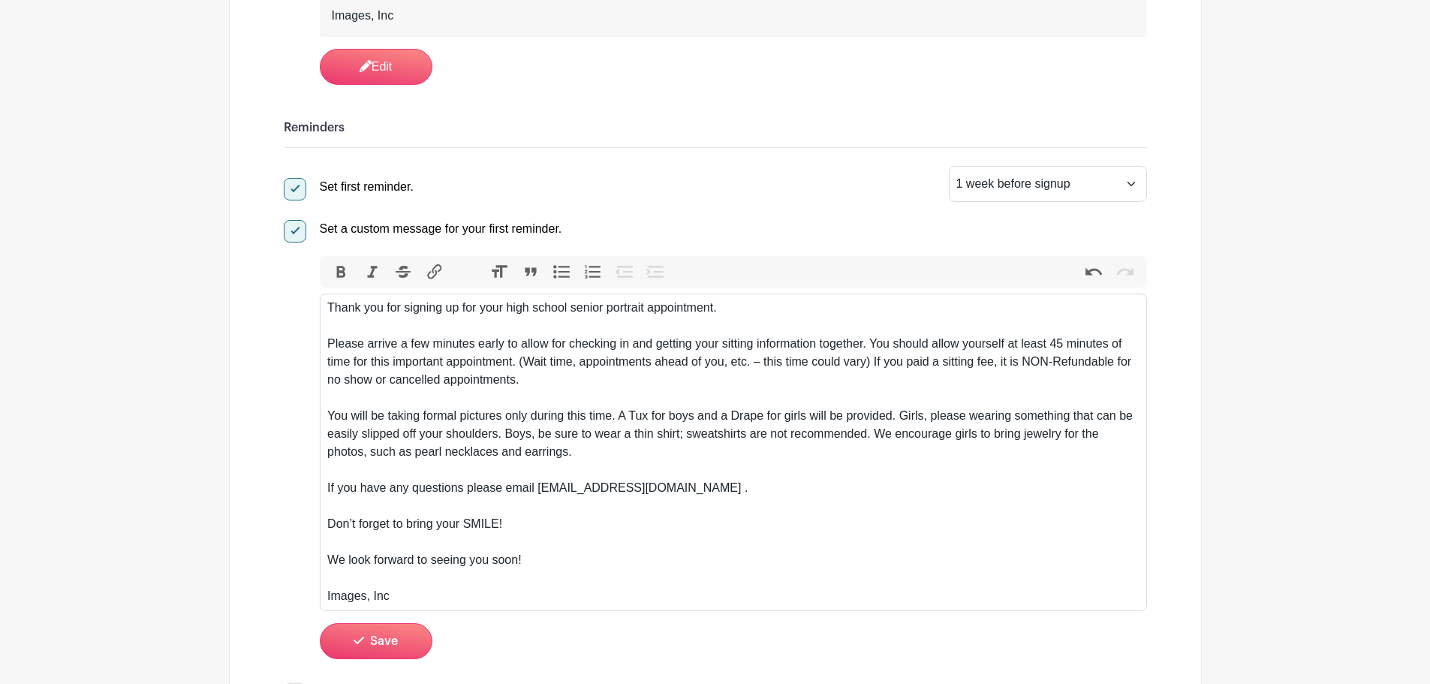
scroll to position [826, 0]
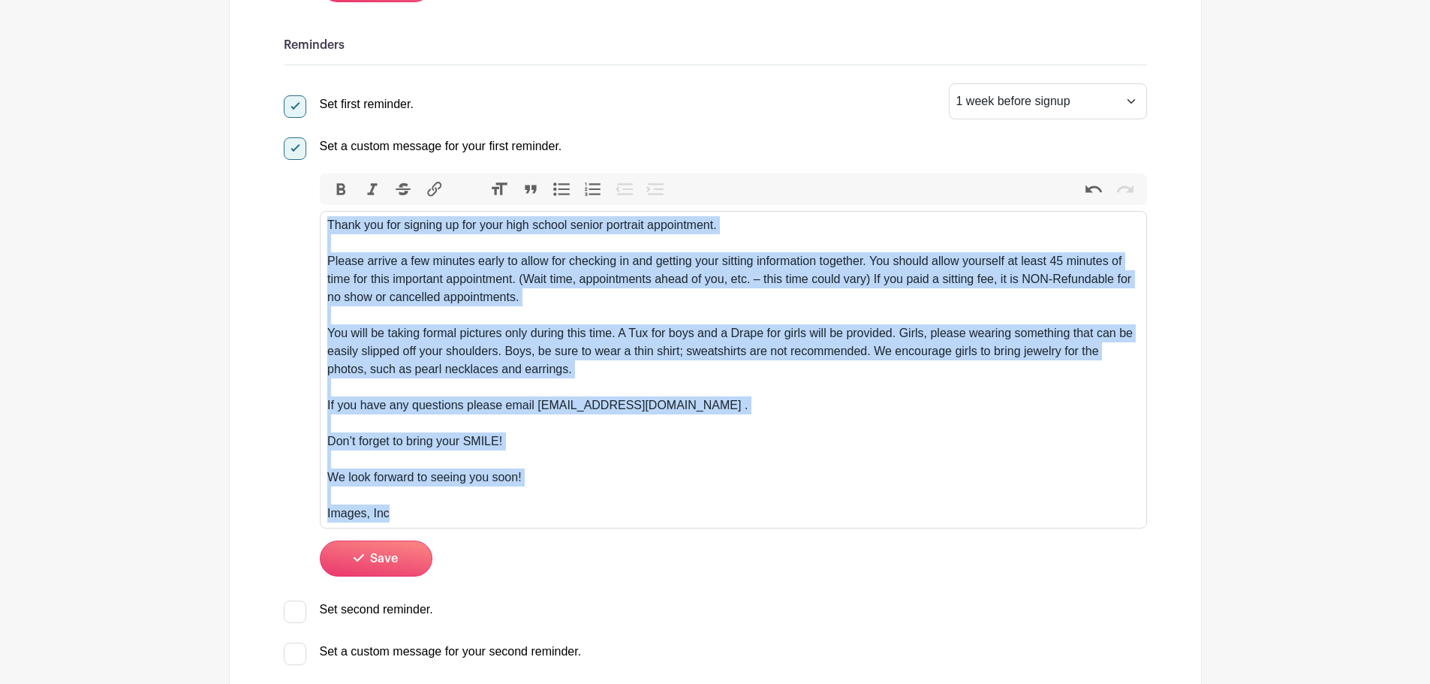
drag, startPoint x: 444, startPoint y: 508, endPoint x: 321, endPoint y: 228, distance: 305.0
click at [321, 228] on trix-editor "Thank you for signing up for your high school senior portrait appointment. Plea…" at bounding box center [733, 370] width 827 height 318
copy trix-editor "Thank you for signing up for your high school senior portrait appointment. Plea…"
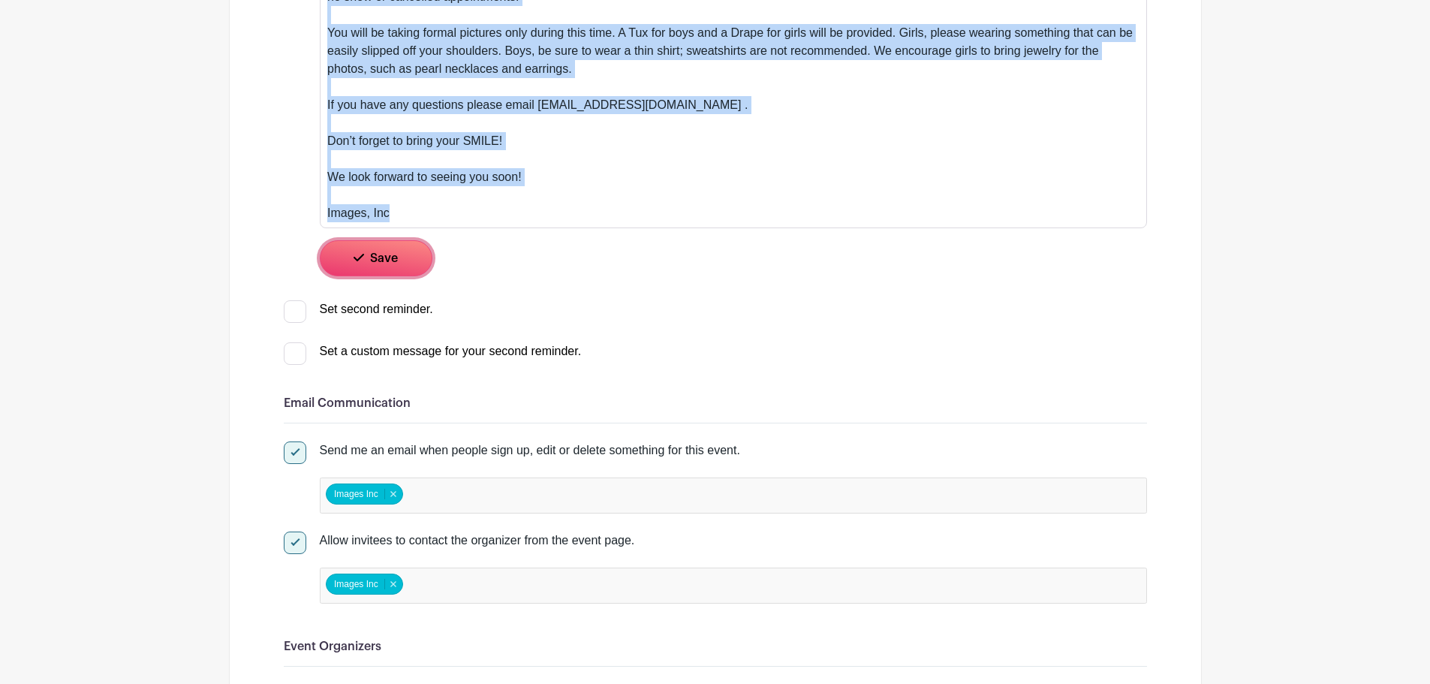
click at [390, 259] on span "Save" at bounding box center [384, 258] width 28 height 12
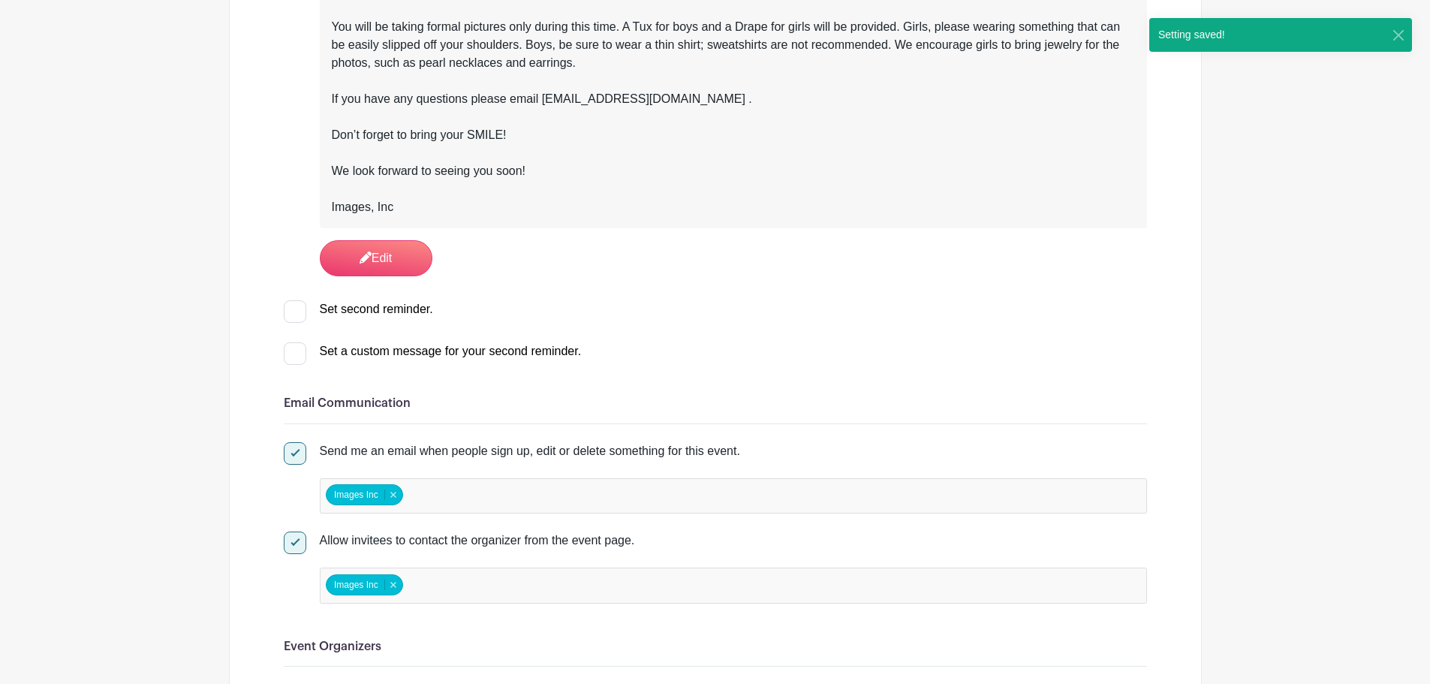
click at [390, 309] on div "Set second reminder." at bounding box center [376, 309] width 113 height 18
click at [294, 309] on input "Set second reminder." at bounding box center [289, 305] width 10 height 10
checkbox input "true"
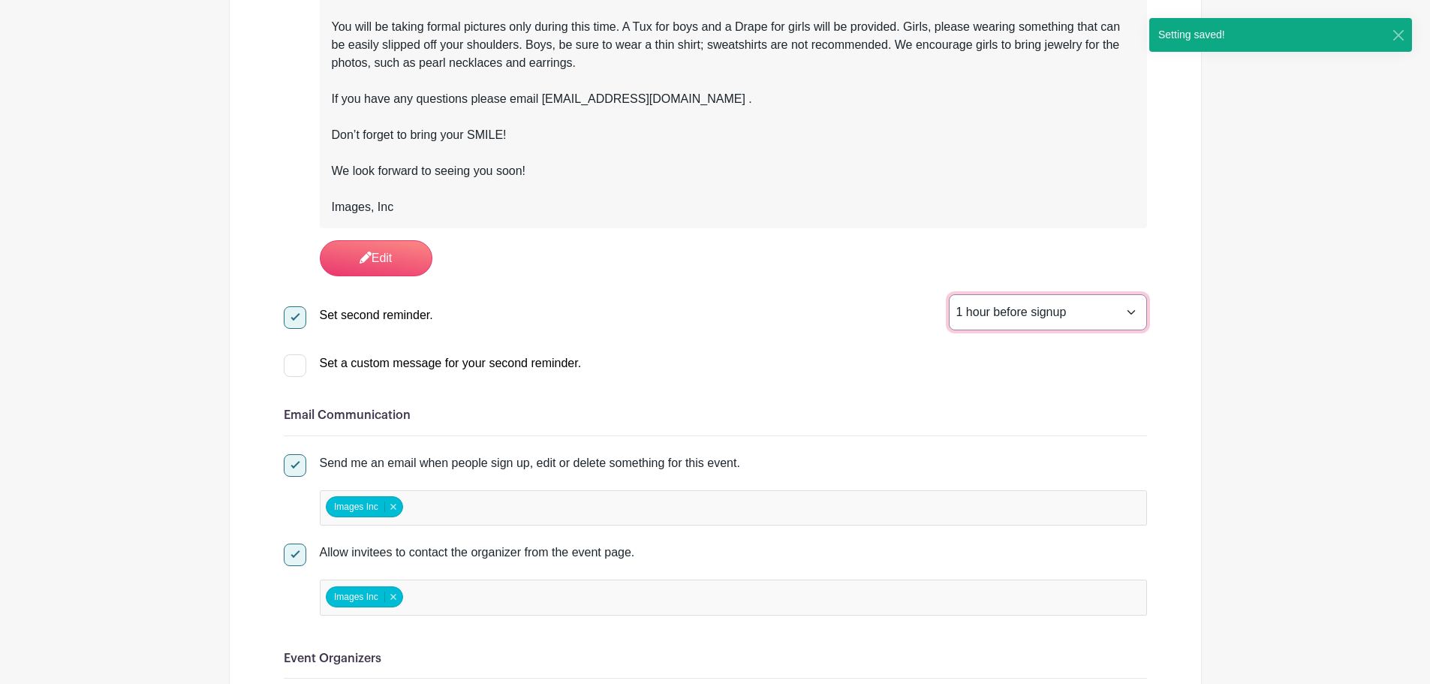
click at [1028, 304] on select "1 hour before signup 2 hours before signup 3 hours before signup 4 hours before…" at bounding box center [1048, 312] width 198 height 36
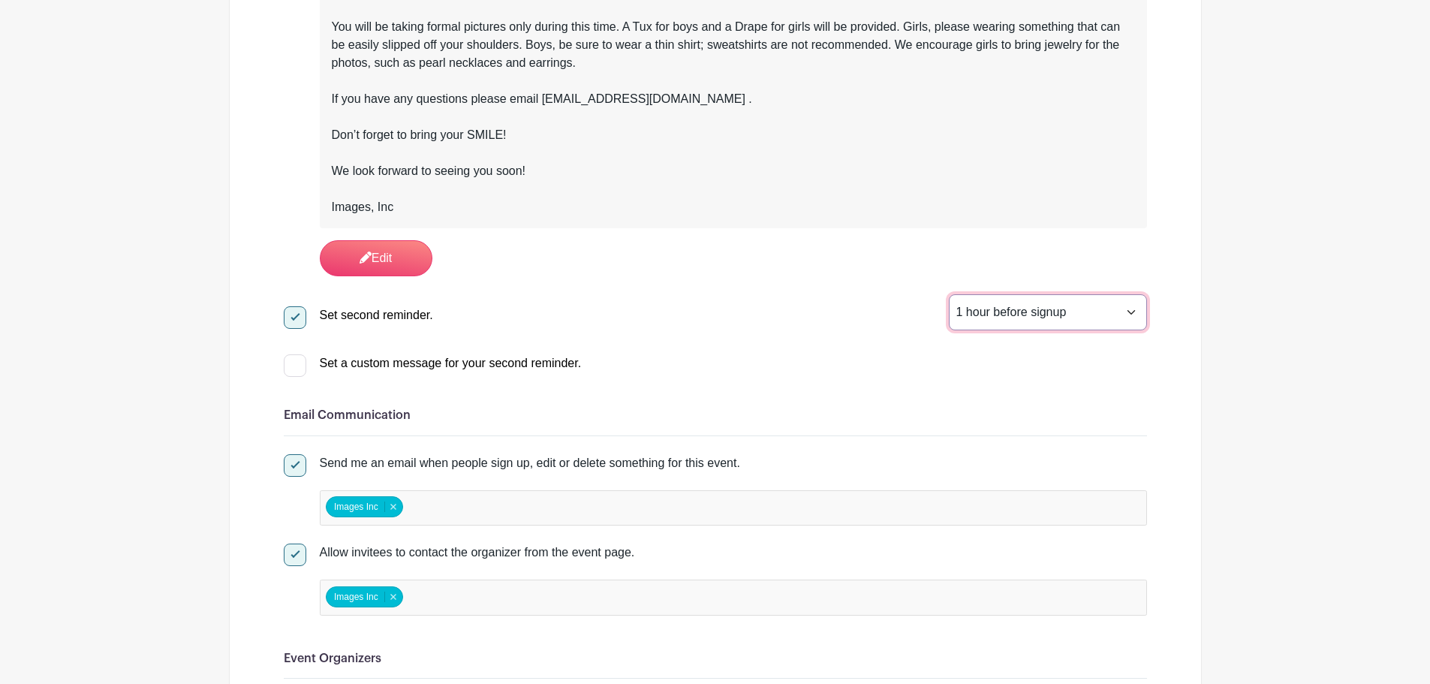
select select "24"
click at [949, 294] on select "1 hour before signup 2 hours before signup 3 hours before signup 4 hours before…" at bounding box center [1048, 312] width 198 height 36
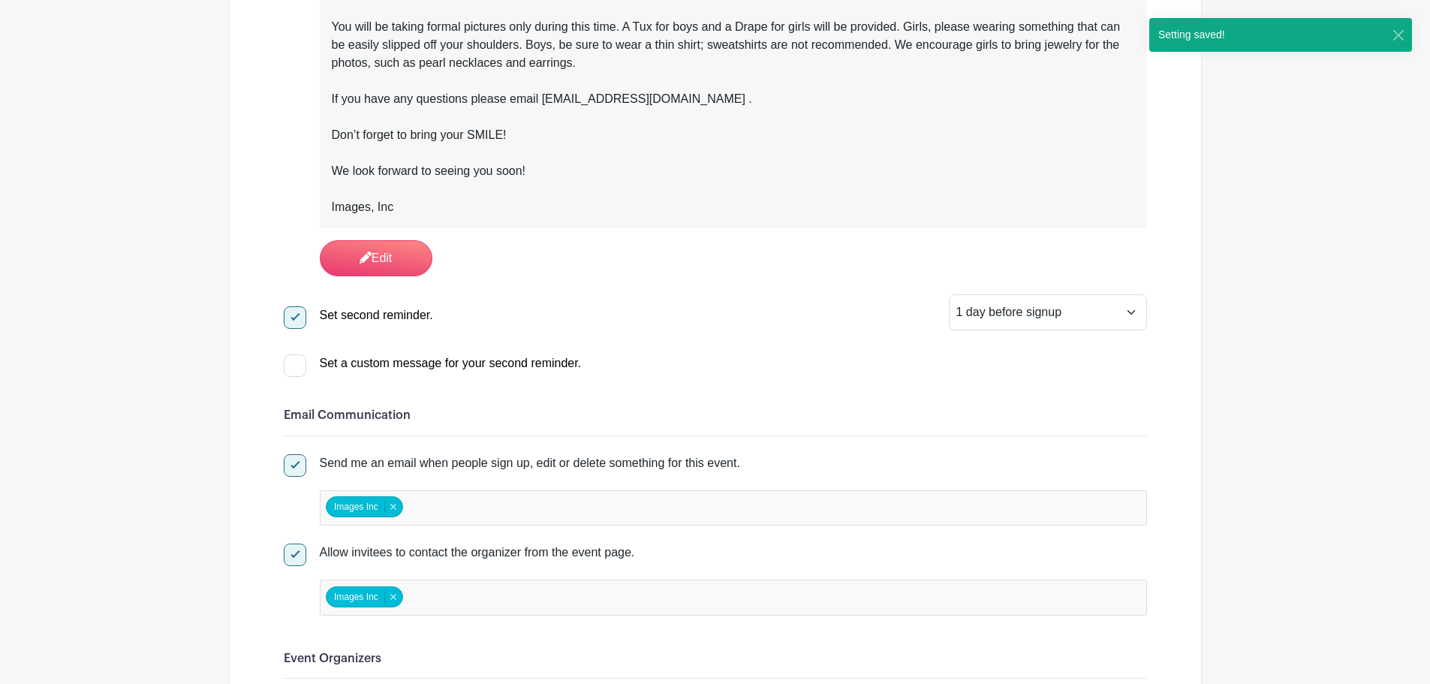
click at [346, 361] on div "Set a custom message for your second reminder." at bounding box center [451, 363] width 262 height 18
click at [294, 361] on input "Set a custom message for your second reminder." at bounding box center [289, 359] width 10 height 10
checkbox input "true"
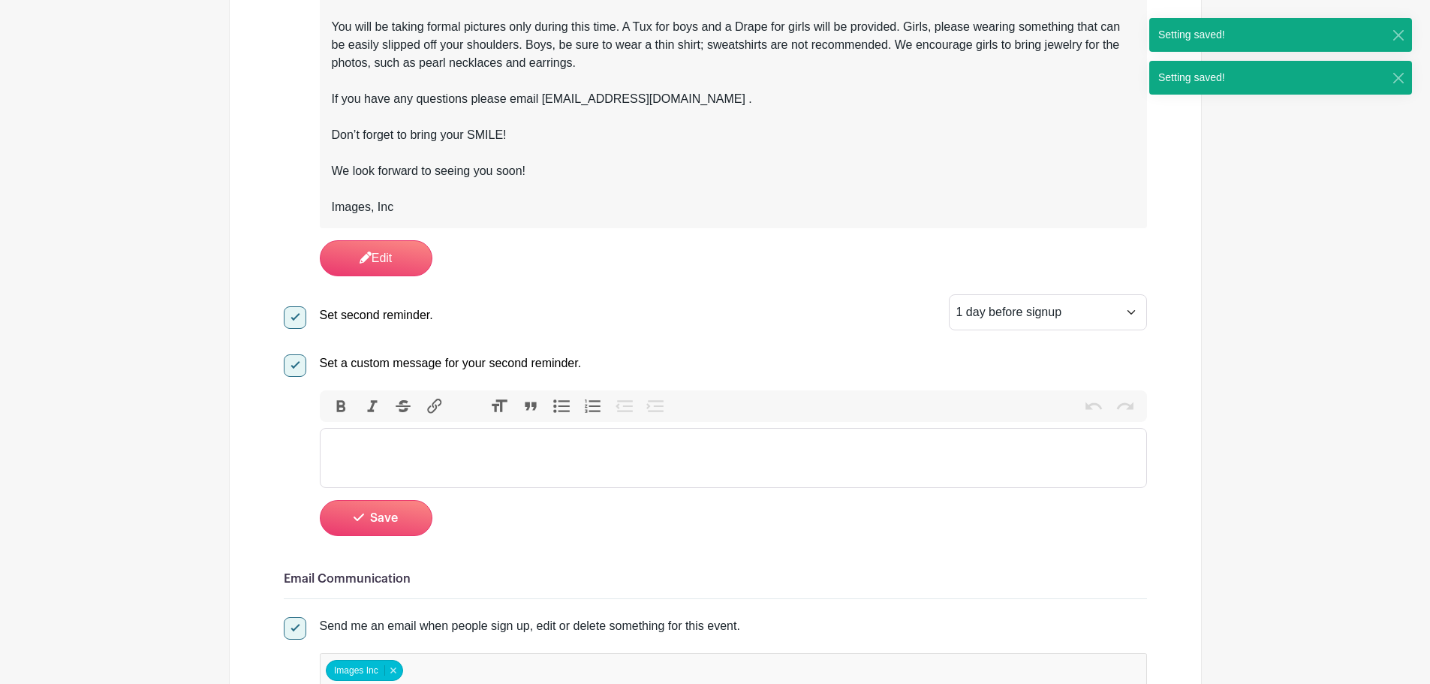
click at [442, 460] on trix-editor at bounding box center [733, 458] width 827 height 60
paste trix-editor "<lor>Ipsum dol sit ametcon ad eli sedd eius tempor incidi utlabore etdoloremag.…"
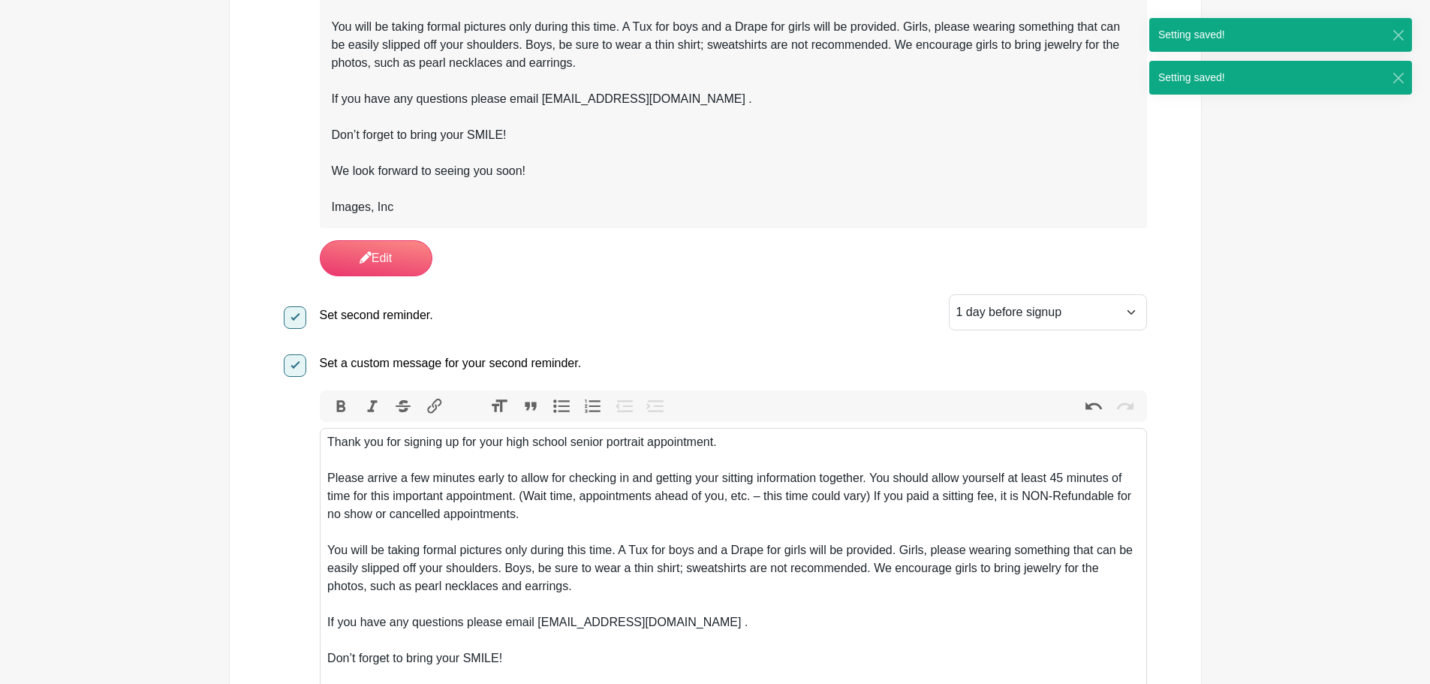
type trix-editor "<lor>Ipsum dol sit ametcon ad eli sedd eius tempor incidi utlabore etdoloremag.…"
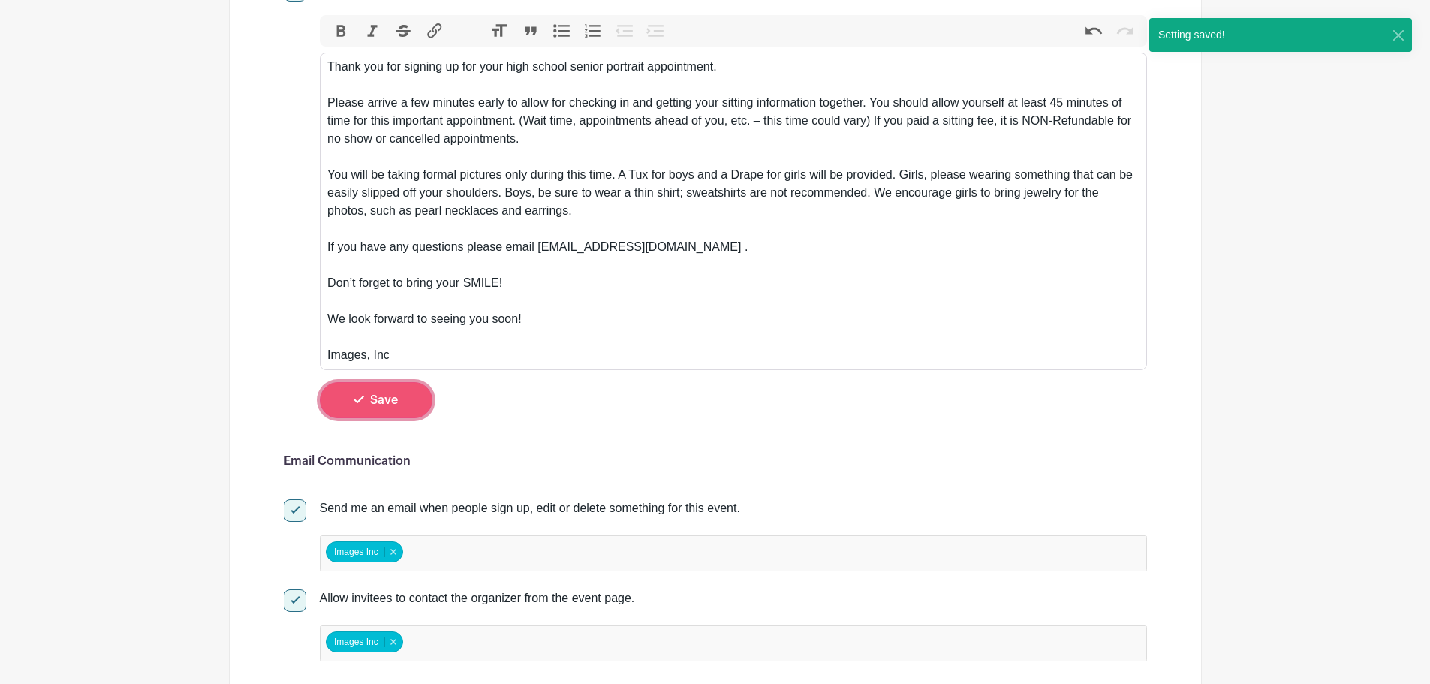
click at [391, 401] on span "Save" at bounding box center [384, 400] width 28 height 12
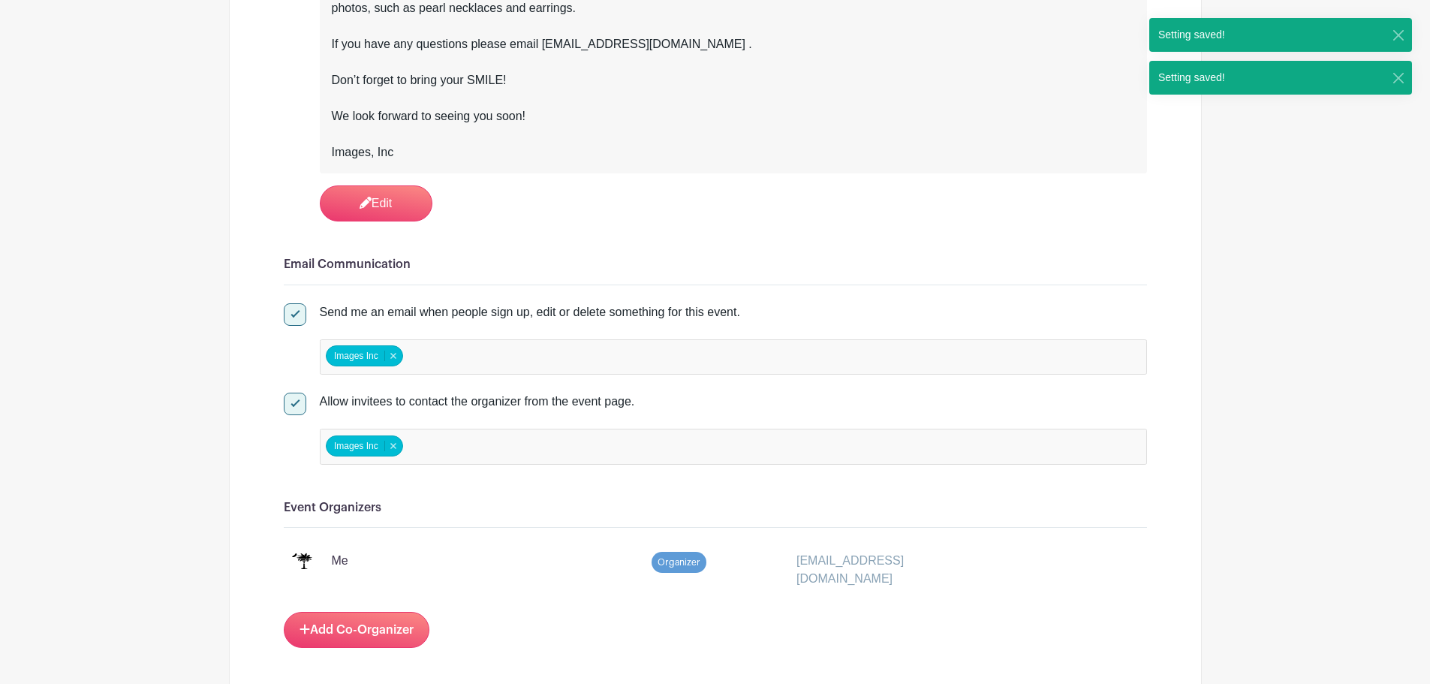
scroll to position [1777, 0]
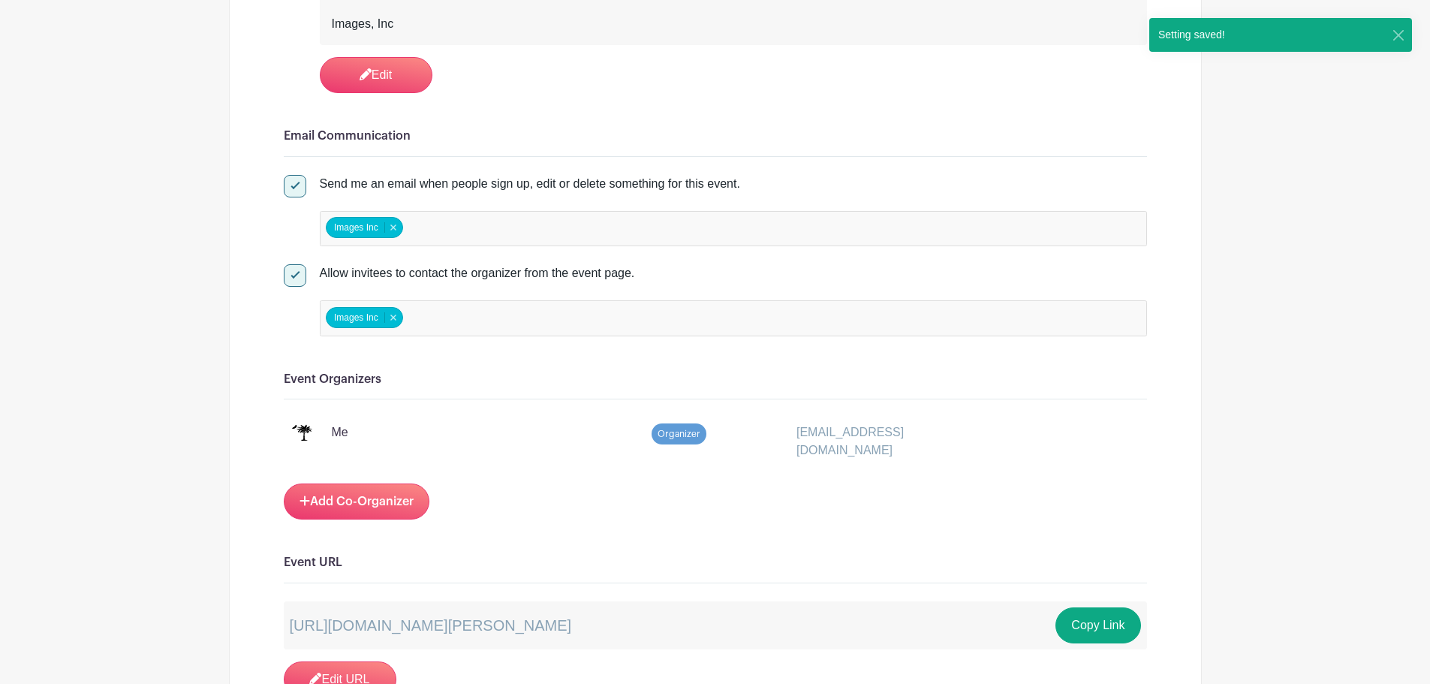
click at [299, 179] on div at bounding box center [295, 186] width 23 height 23
click at [294, 179] on input "Send me an email when people sign up, edit or delete something for this event." at bounding box center [289, 180] width 10 height 10
checkbox input "false"
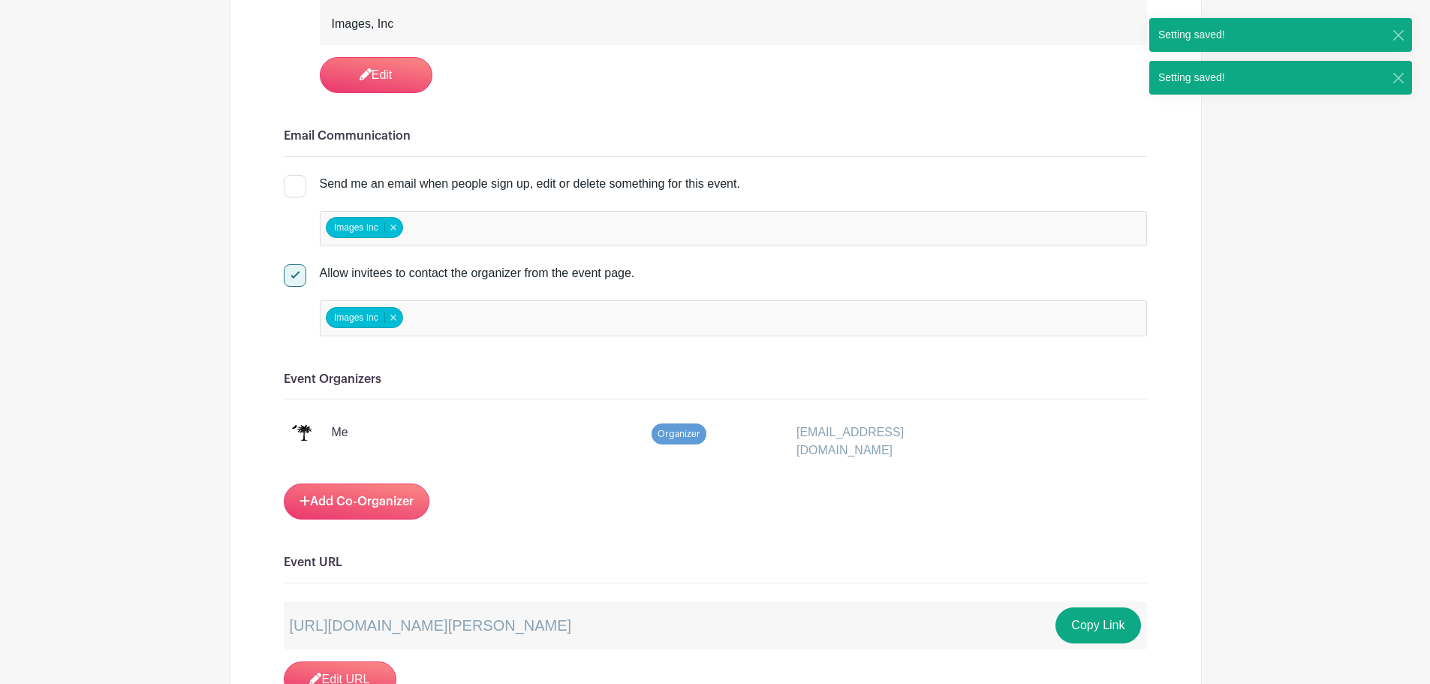
click at [294, 282] on div at bounding box center [295, 275] width 23 height 23
click at [294, 274] on input "Allow invitees to contact the organizer from the event page." at bounding box center [289, 269] width 10 height 10
checkbox input "false"
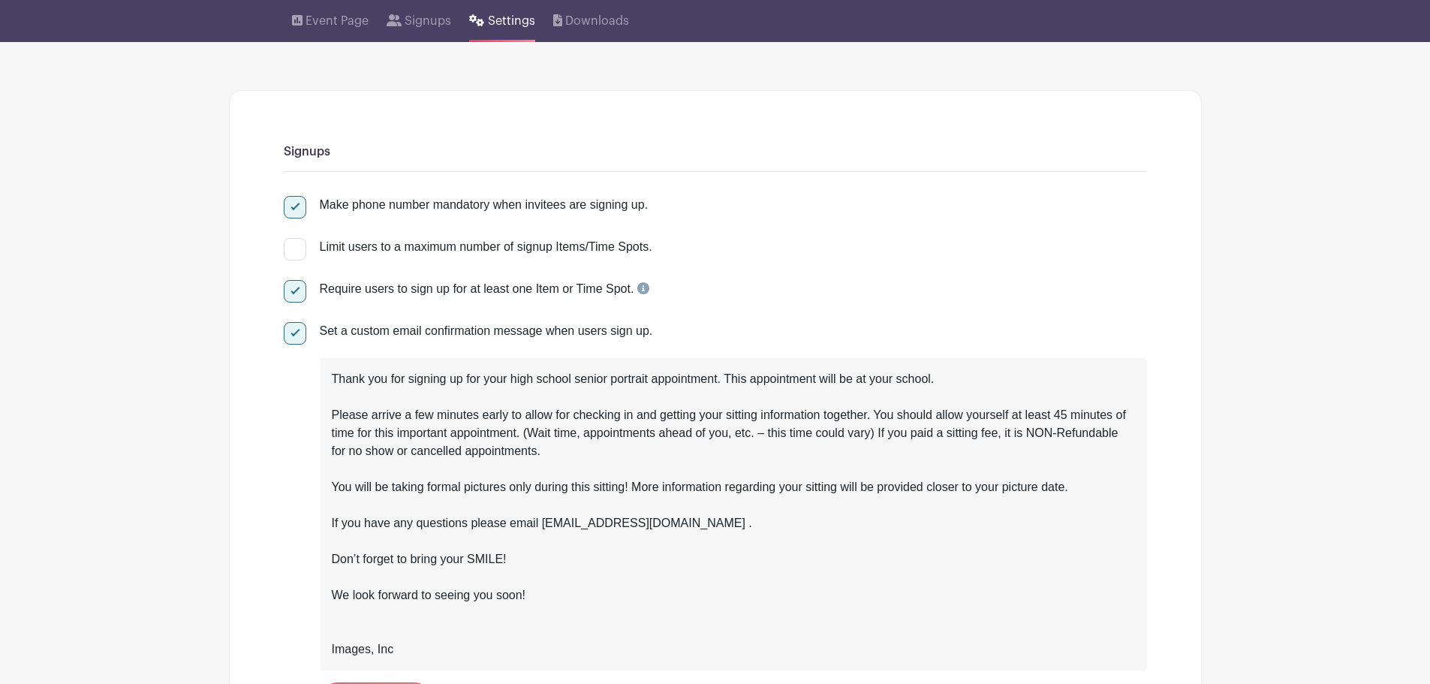
scroll to position [0, 0]
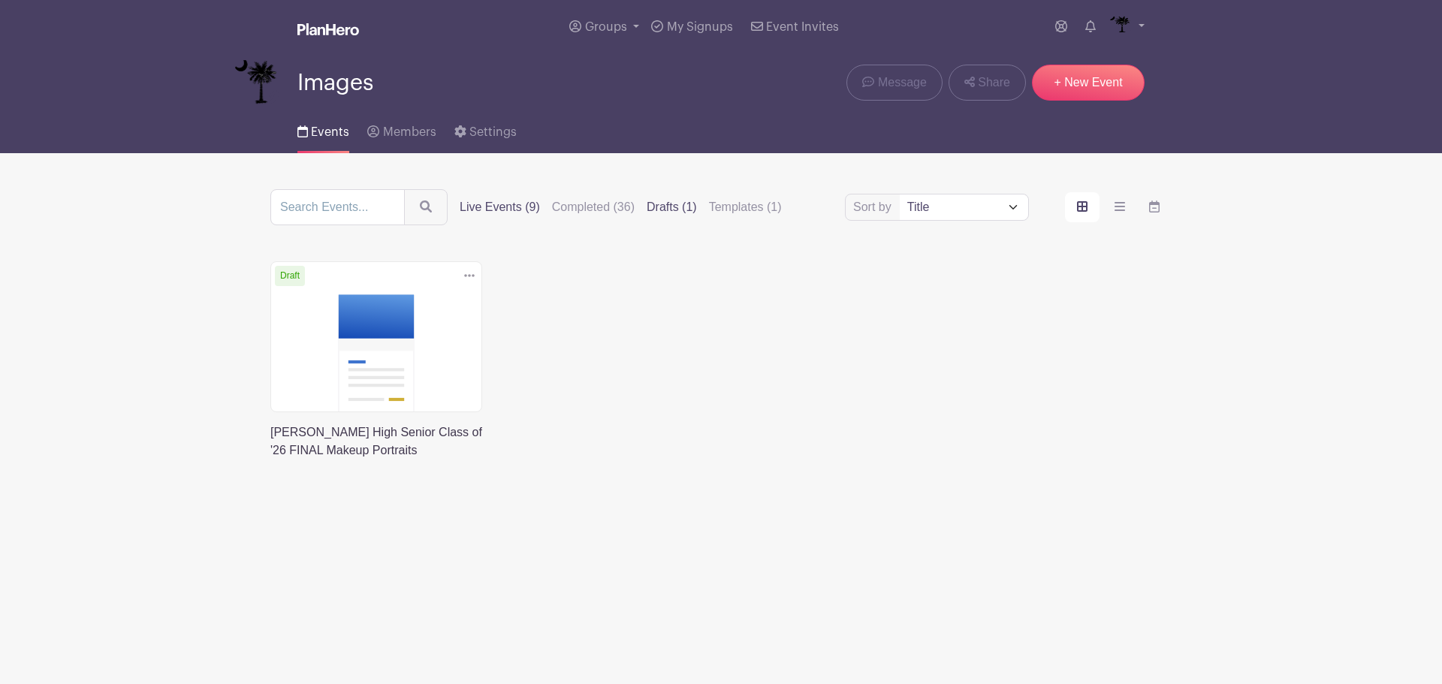
click at [497, 216] on label "Live Events (9)" at bounding box center [500, 207] width 80 height 18
click at [0, 0] on input "Live Events (9)" at bounding box center [0, 0] width 0 height 0
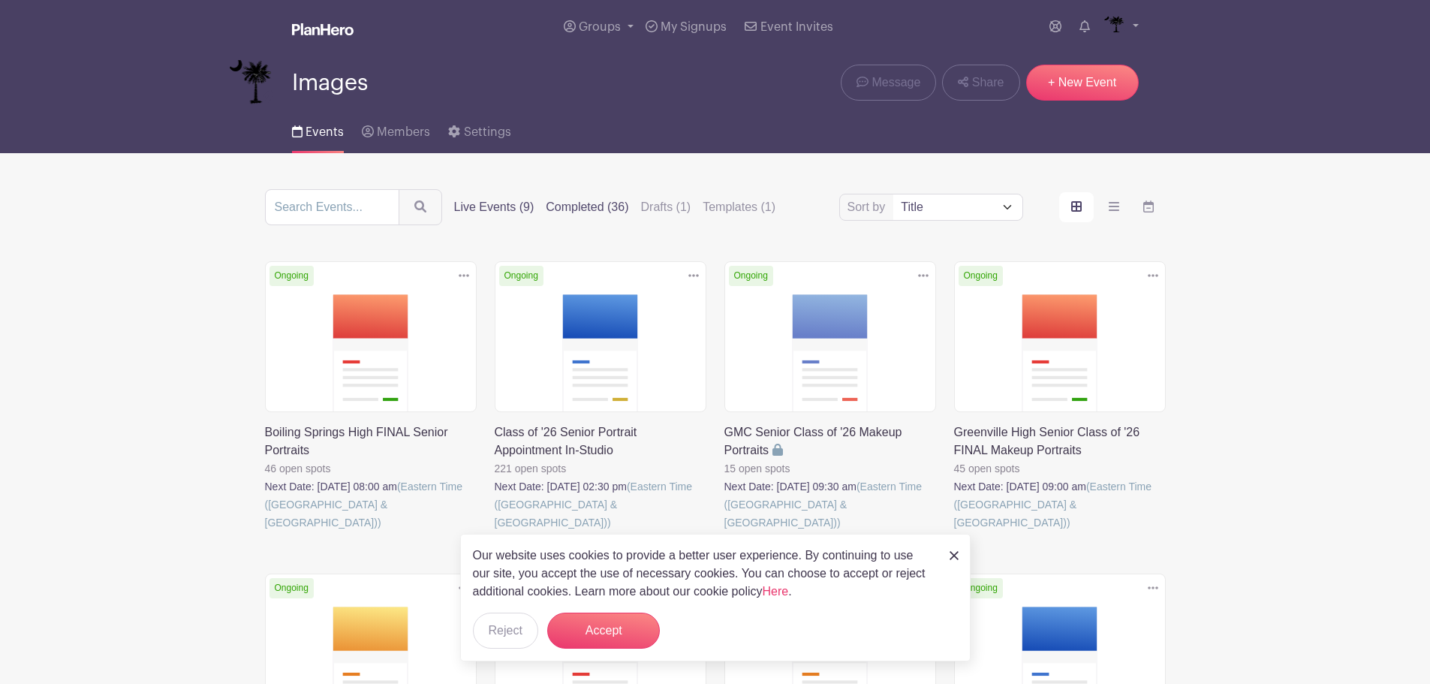
click at [592, 206] on label "Completed (36)" at bounding box center [587, 207] width 83 height 18
click at [0, 0] on input "Completed (36)" at bounding box center [0, 0] width 0 height 0
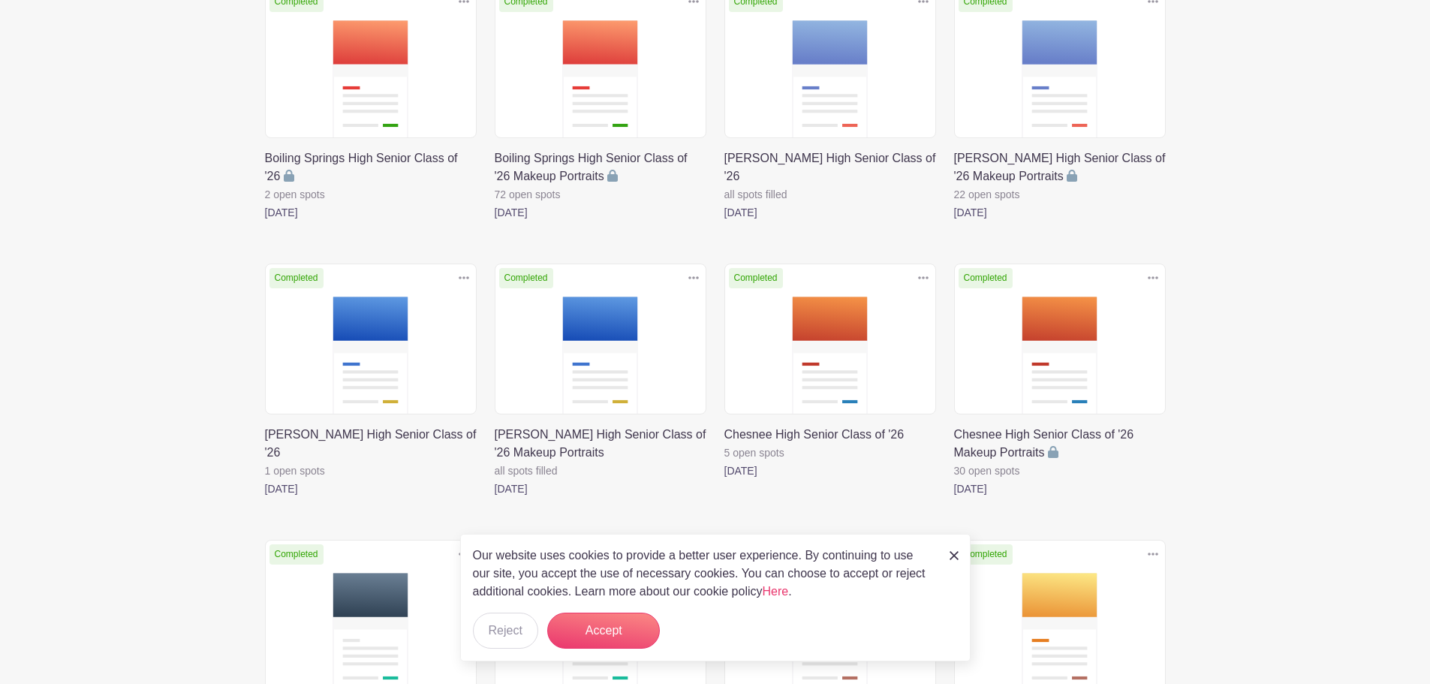
scroll to position [300, 0]
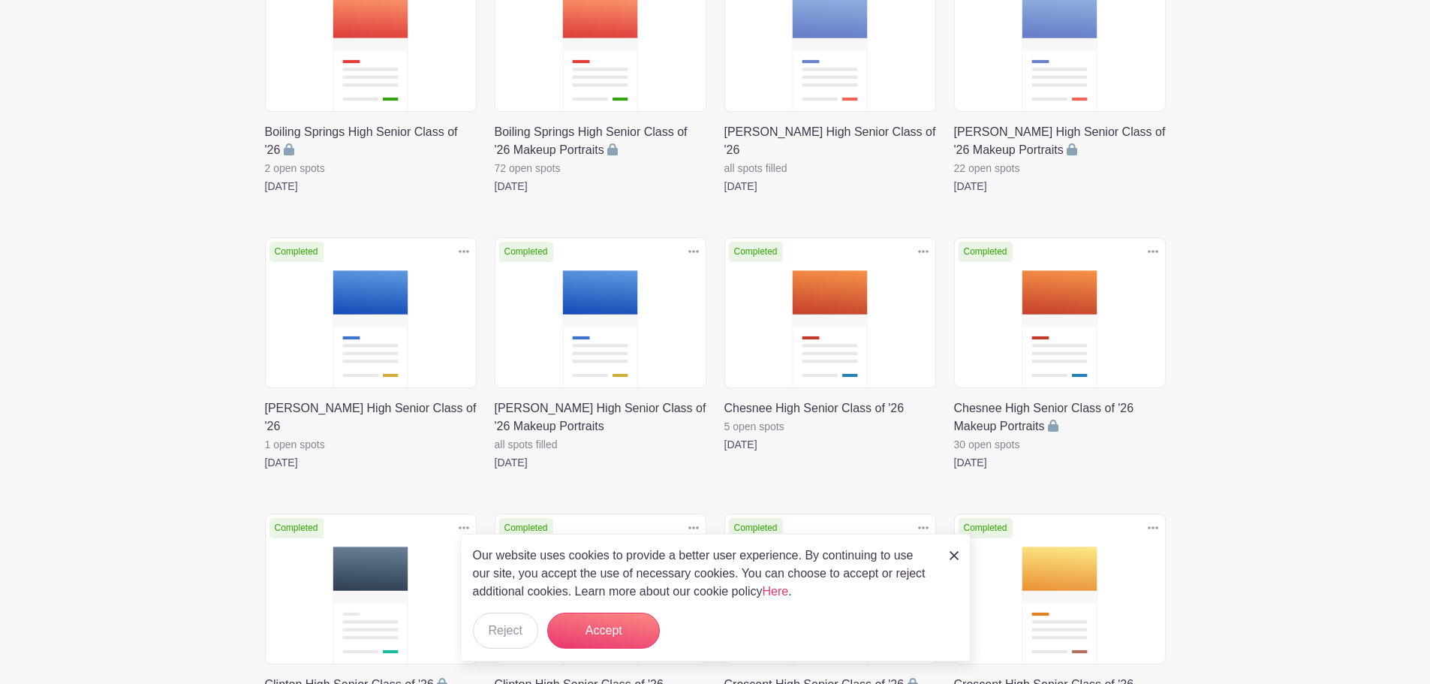
click at [495, 472] on link at bounding box center [495, 472] width 0 height 0
click at [581, 619] on button "Accept" at bounding box center [603, 631] width 113 height 36
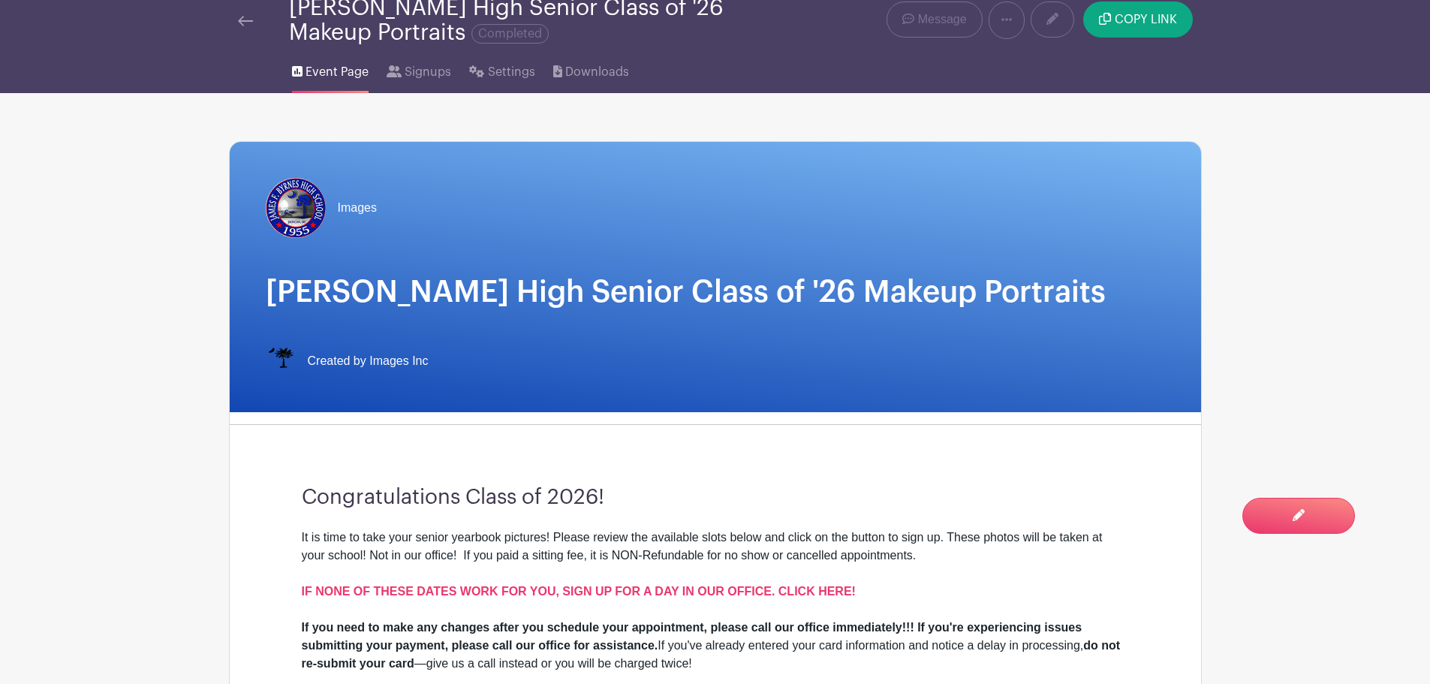
scroll to position [300, 0]
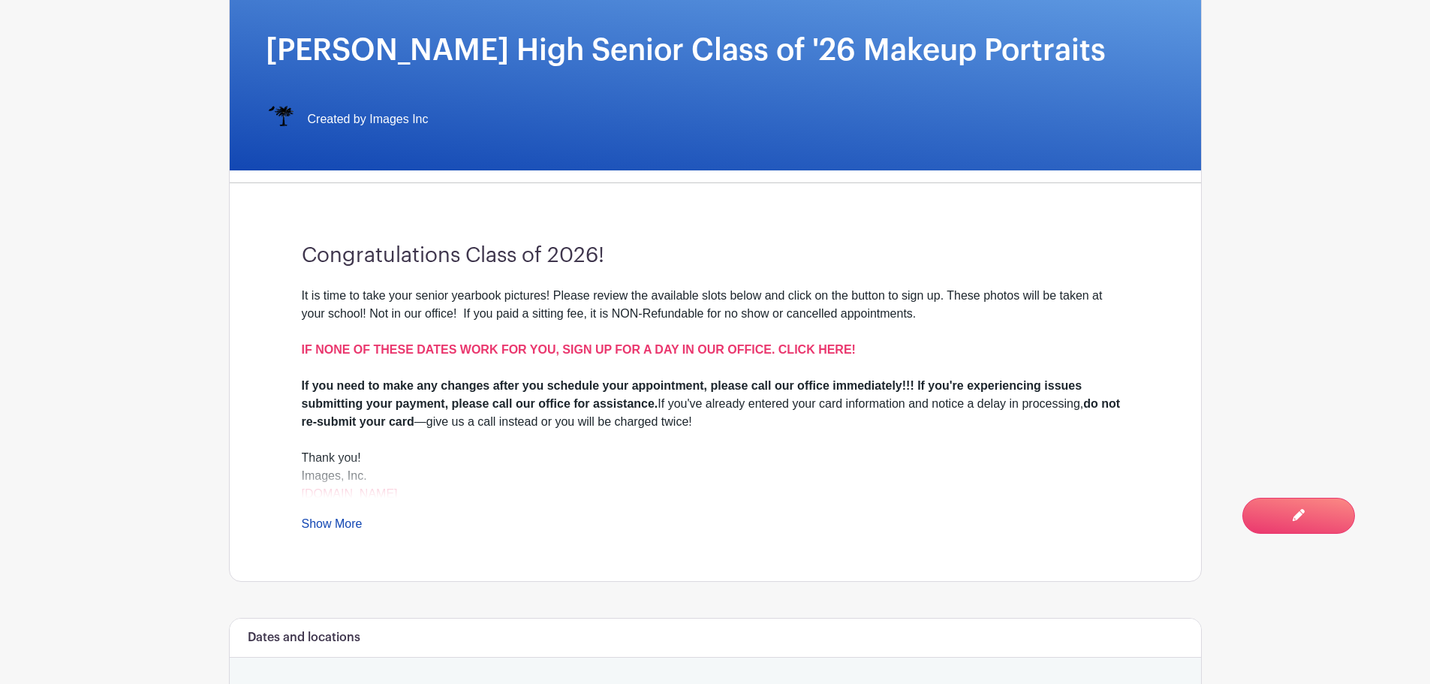
click at [469, 262] on h3 "Congratulations Class of 2026!" at bounding box center [715, 256] width 827 height 26
click at [470, 262] on h3 "Congratulations Class of 2026!" at bounding box center [715, 256] width 827 height 26
copy div "Congratulations Class of 2026!"
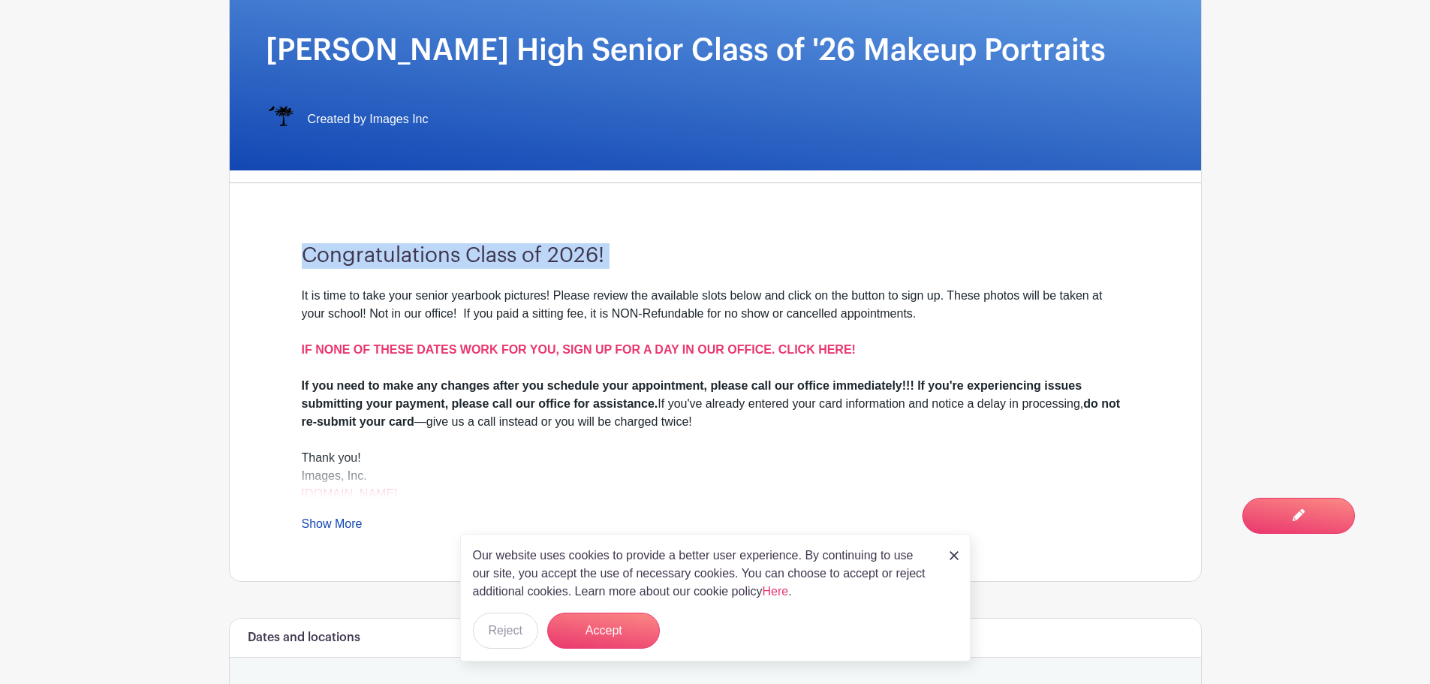
click at [336, 526] on link "Show More" at bounding box center [332, 526] width 61 height 19
drag, startPoint x: 417, startPoint y: 497, endPoint x: 293, endPoint y: 303, distance: 230.0
click at [293, 303] on div "Congratulations Class of 2026! It is time to take your senior yearbook pictures…" at bounding box center [716, 388] width 900 height 386
copy div "It is time to take your senior yearbook pictures! Please review the available s…"
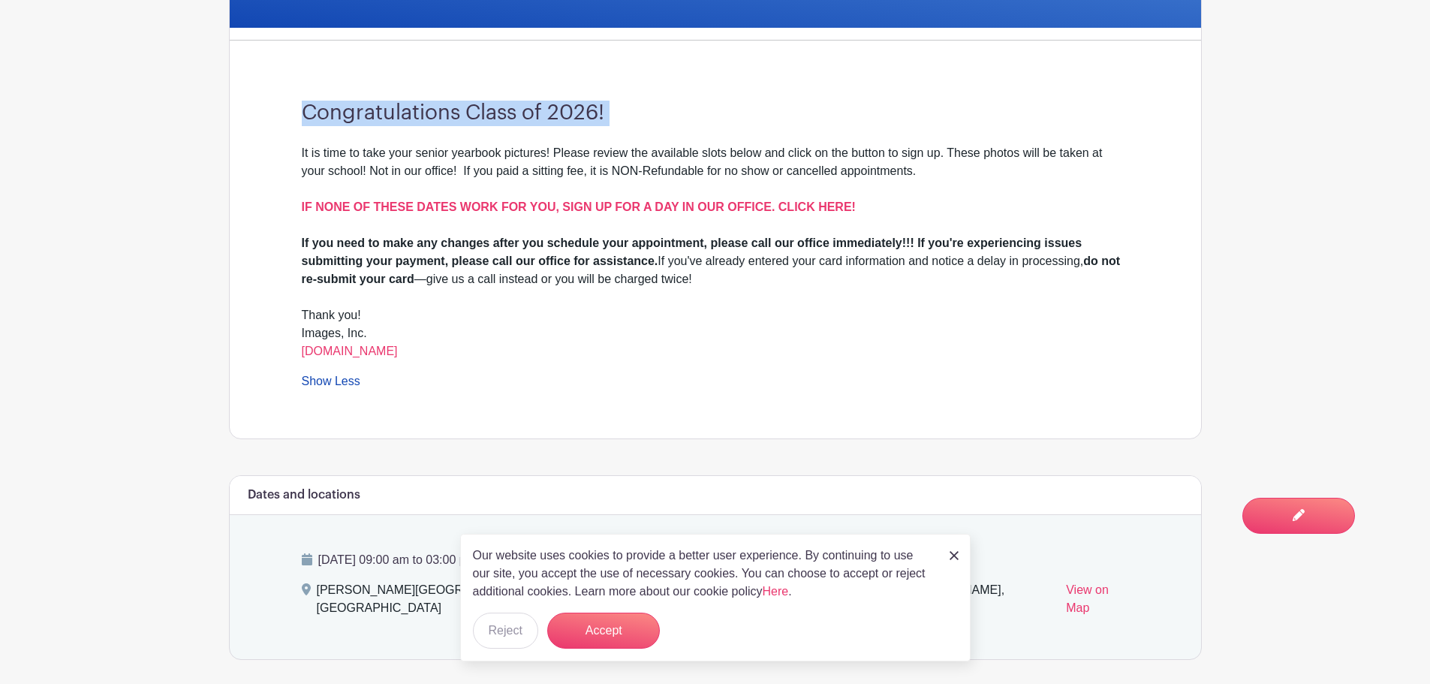
scroll to position [601, 0]
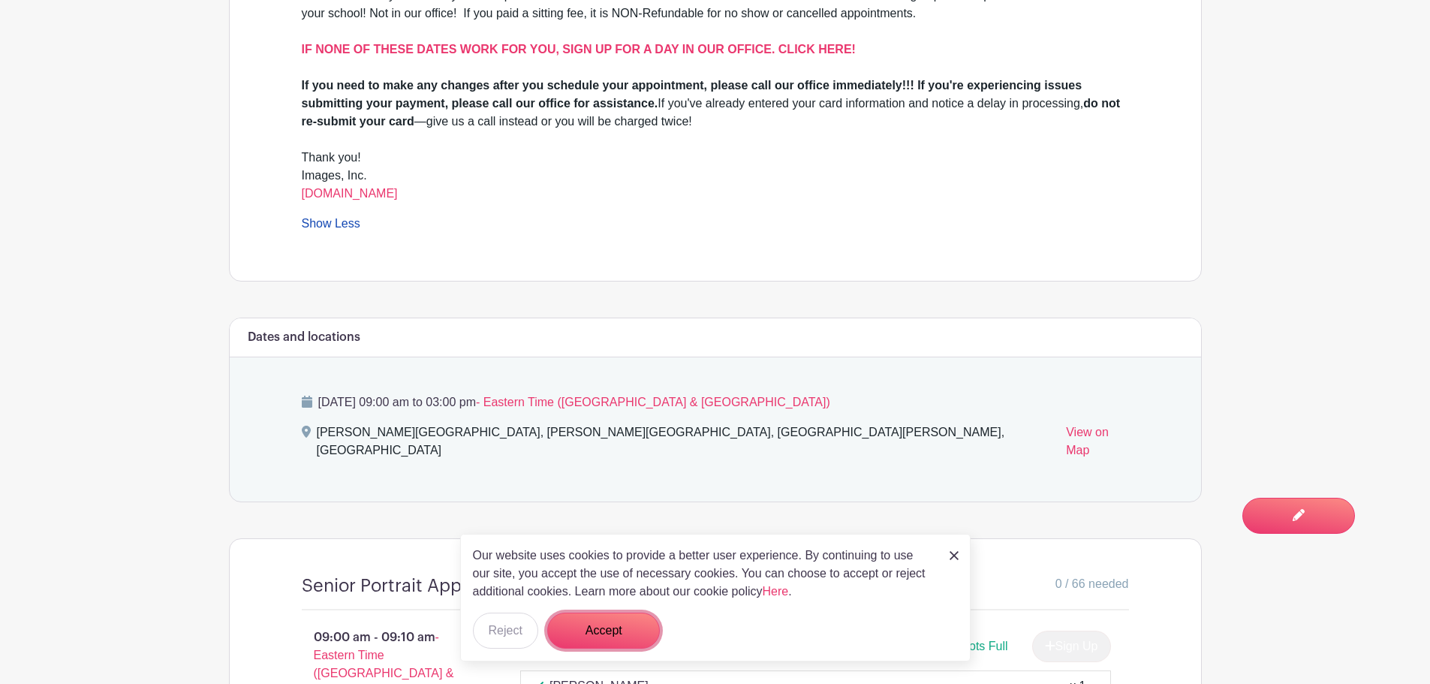
drag, startPoint x: 616, startPoint y: 616, endPoint x: 669, endPoint y: 552, distance: 83.7
click at [617, 615] on button "Accept" at bounding box center [603, 631] width 113 height 36
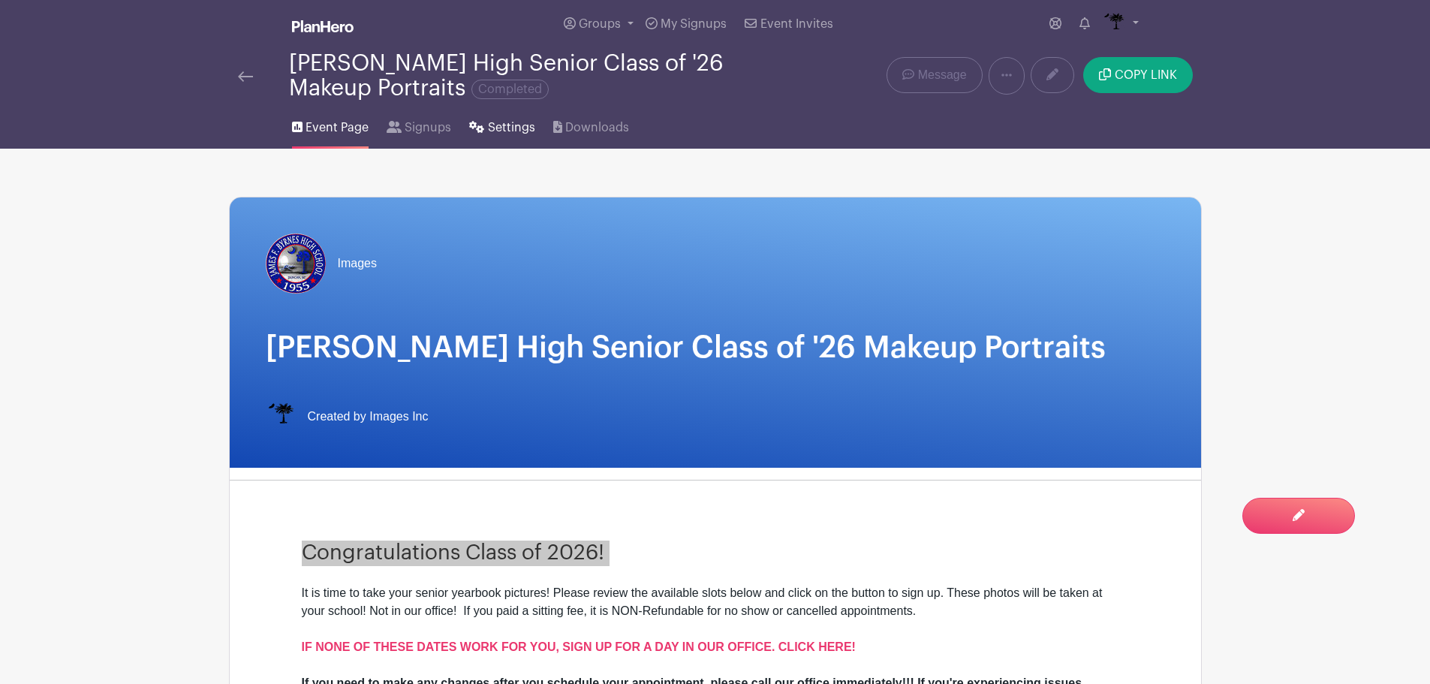
scroll to position [0, 0]
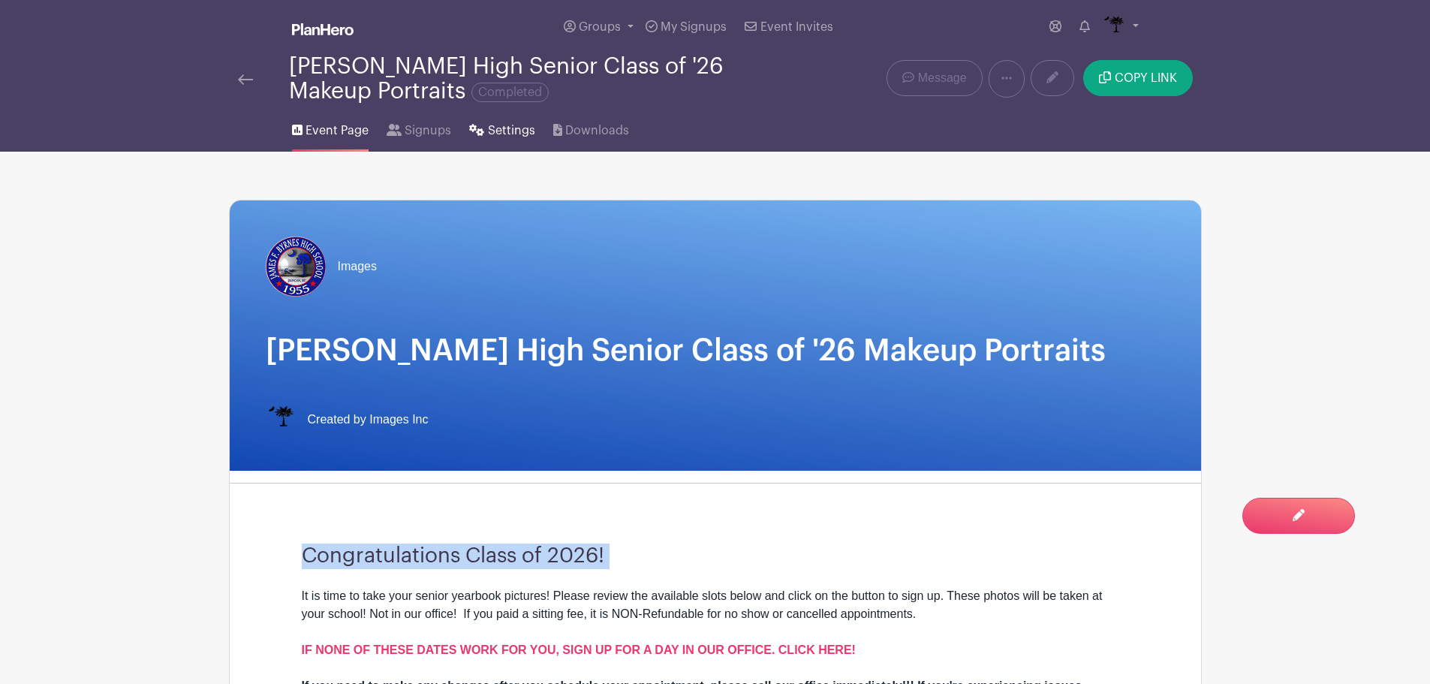
click at [478, 127] on icon at bounding box center [476, 130] width 15 height 12
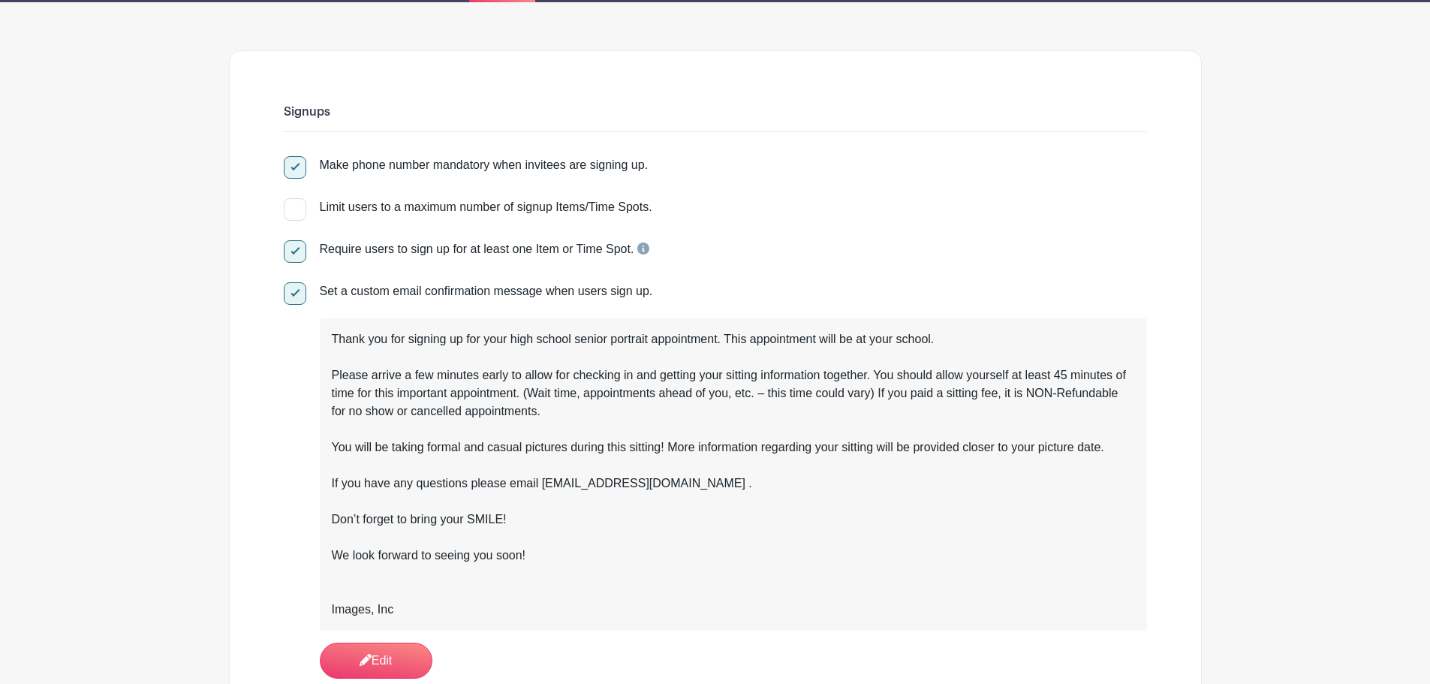
scroll to position [150, 0]
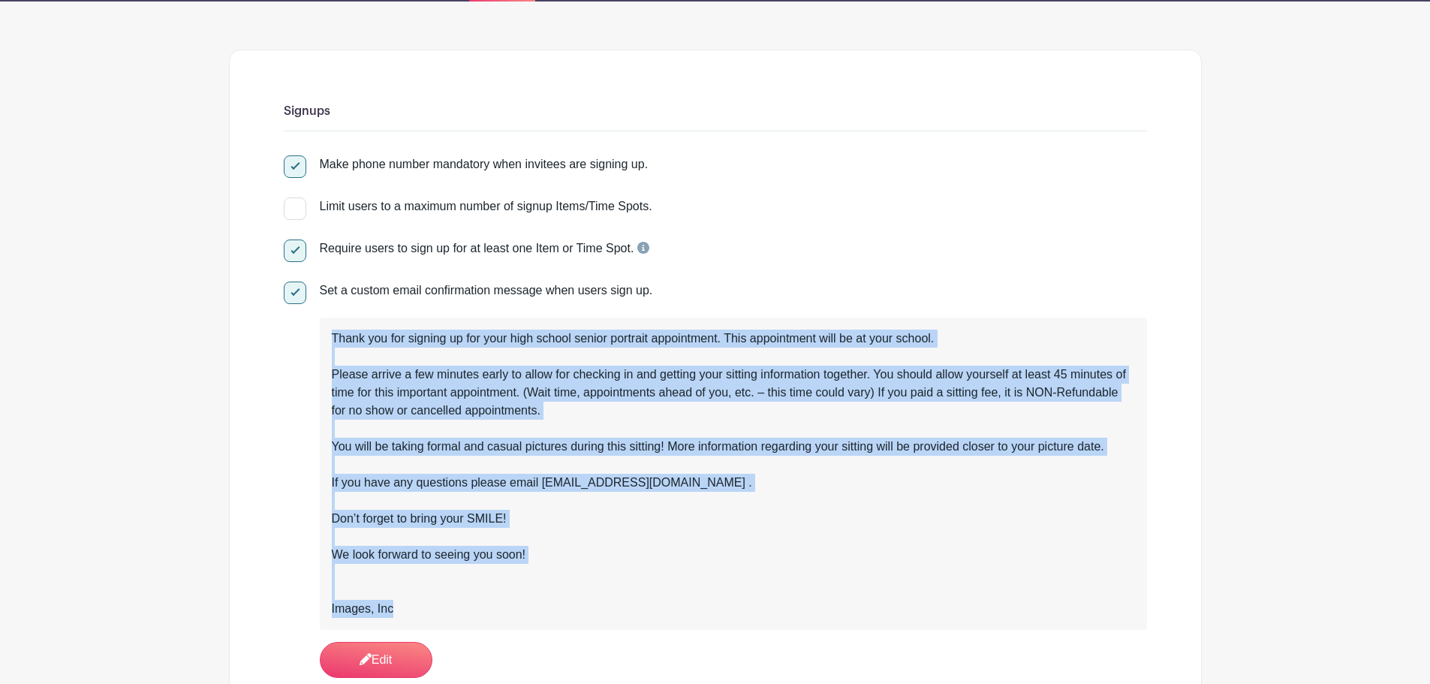
drag, startPoint x: 322, startPoint y: 334, endPoint x: 496, endPoint y: 610, distance: 326.3
click at [496, 610] on div "Thank you for signing up for your high school senior portrait appointment. This…" at bounding box center [733, 474] width 827 height 312
copy div "Thank you for signing up for your high school senior portrait appointment. This…"
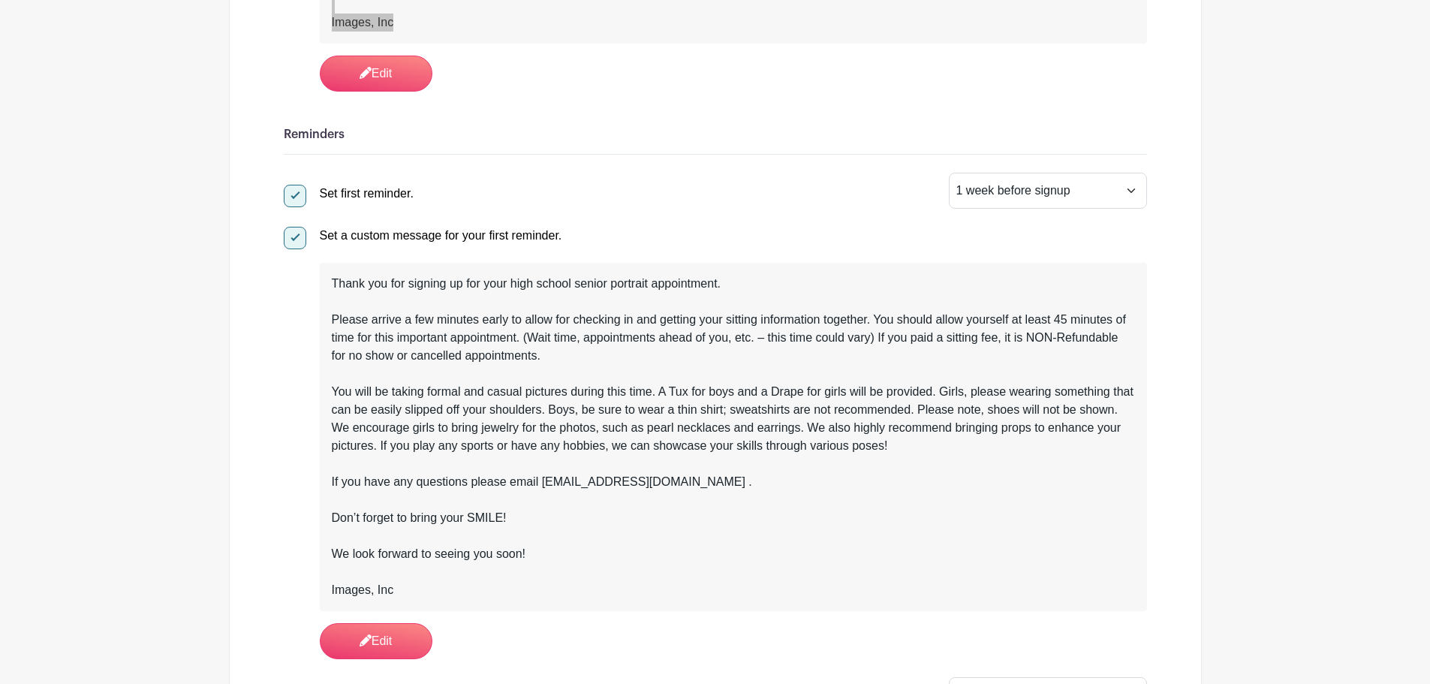
scroll to position [751, 0]
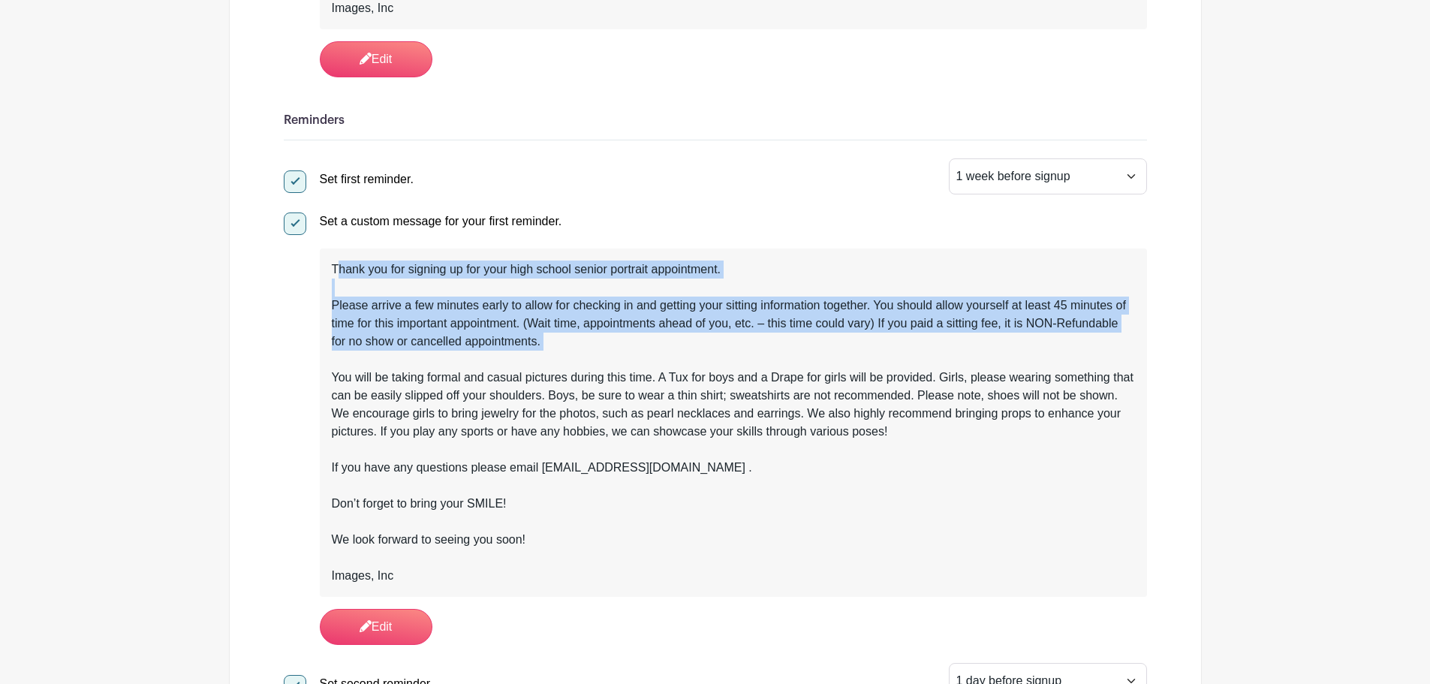
drag, startPoint x: 405, startPoint y: 297, endPoint x: 673, endPoint y: 359, distance: 274.5
click at [673, 359] on div "Thank you for signing up for your high school senior portrait appointment. Plea…" at bounding box center [733, 423] width 803 height 324
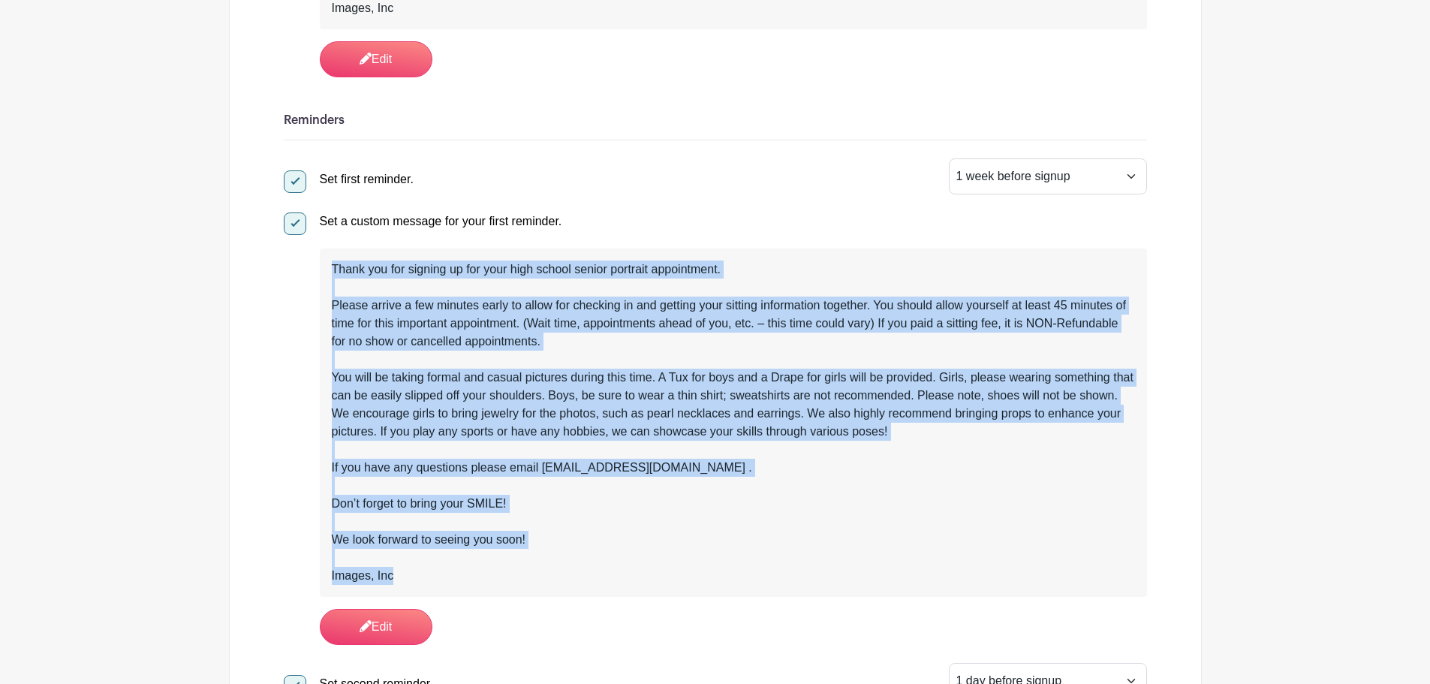
drag, startPoint x: 363, startPoint y: 282, endPoint x: 492, endPoint y: 576, distance: 321.4
click at [492, 576] on div "Thank you for signing up for your high school senior portrait appointment. Plea…" at bounding box center [733, 423] width 803 height 324
copy div "Thank you for signing up for your high school senior portrait appointment. Plea…"
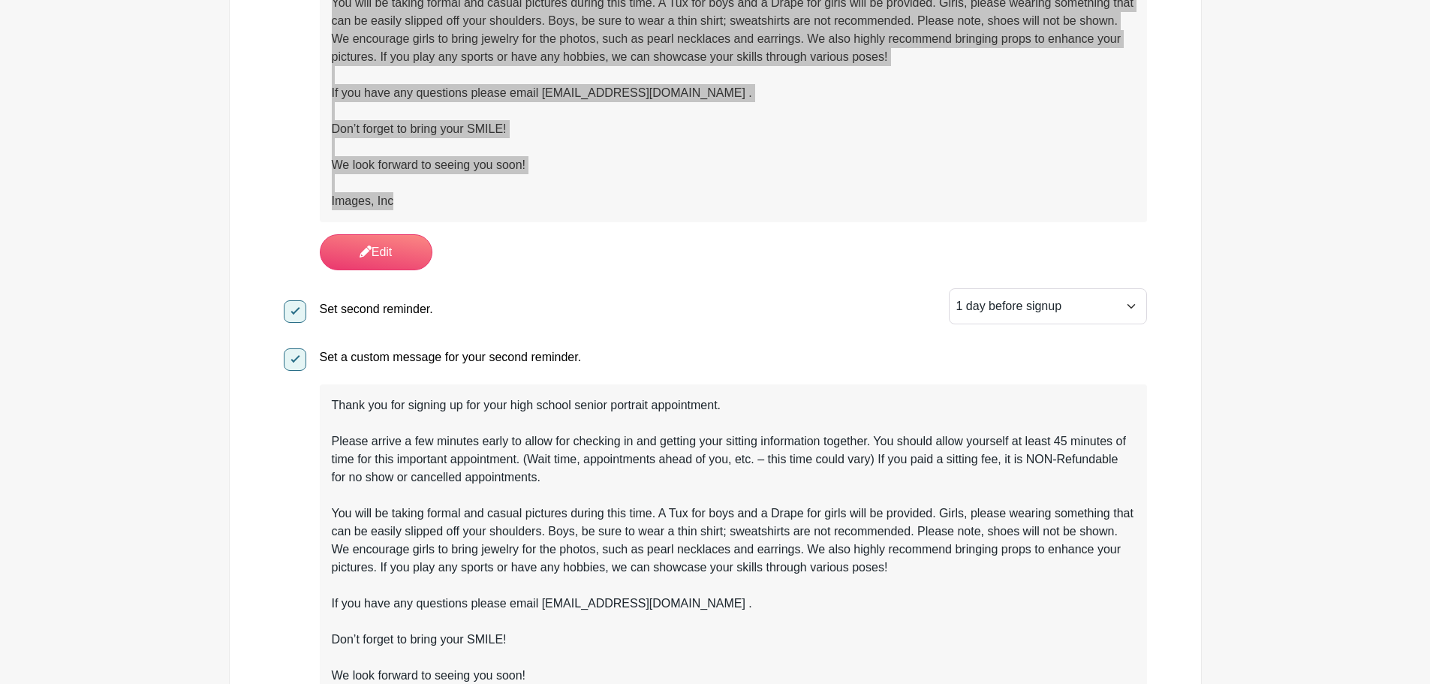
scroll to position [1126, 0]
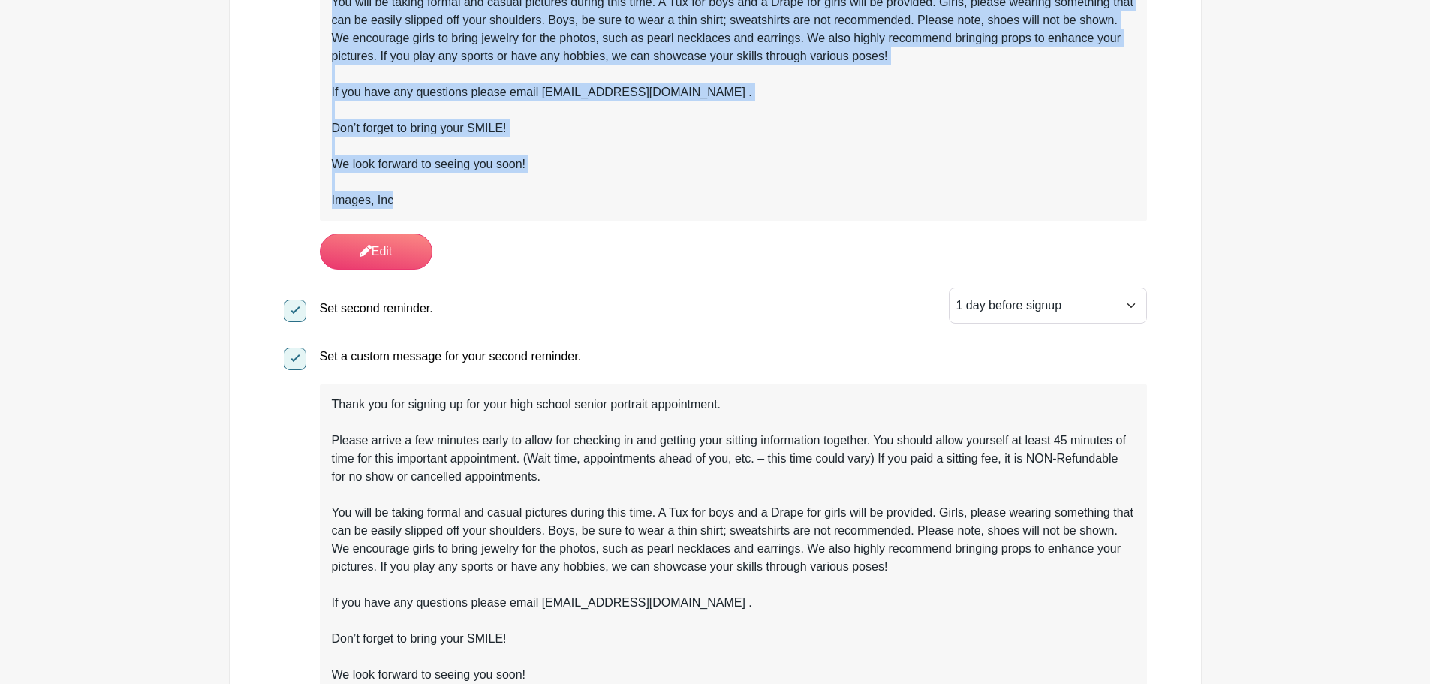
drag, startPoint x: 757, startPoint y: 199, endPoint x: 651, endPoint y: 80, distance: 159.6
click at [757, 199] on div "Images, Inc" at bounding box center [733, 200] width 803 height 18
